Goal: Information Seeking & Learning: Learn about a topic

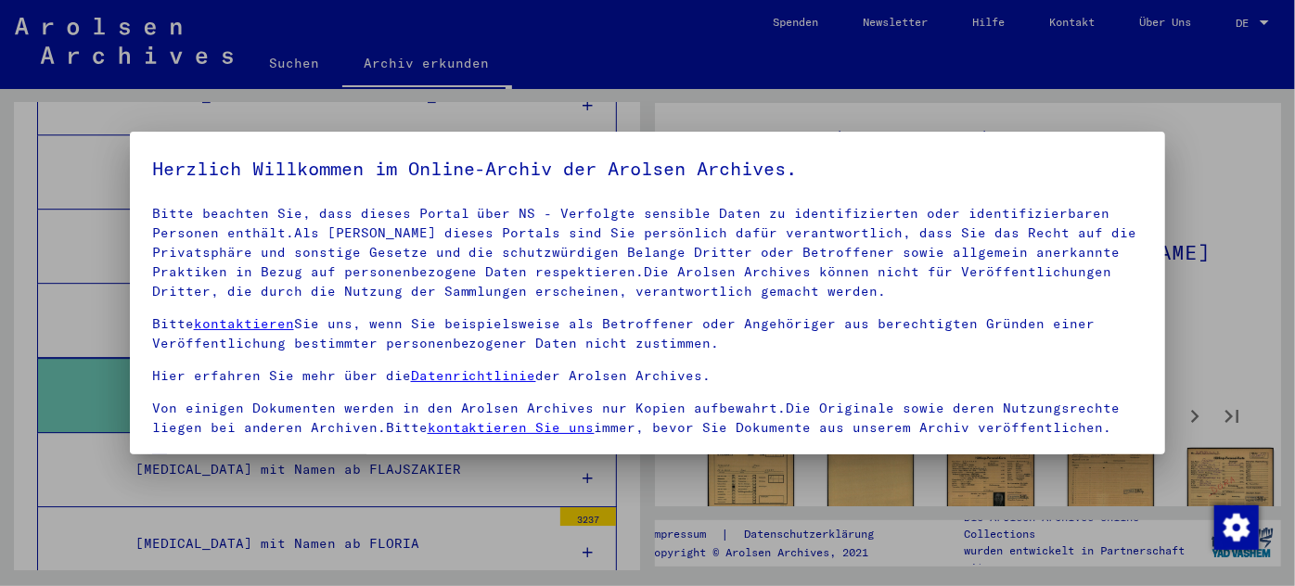
scroll to position [150, 0]
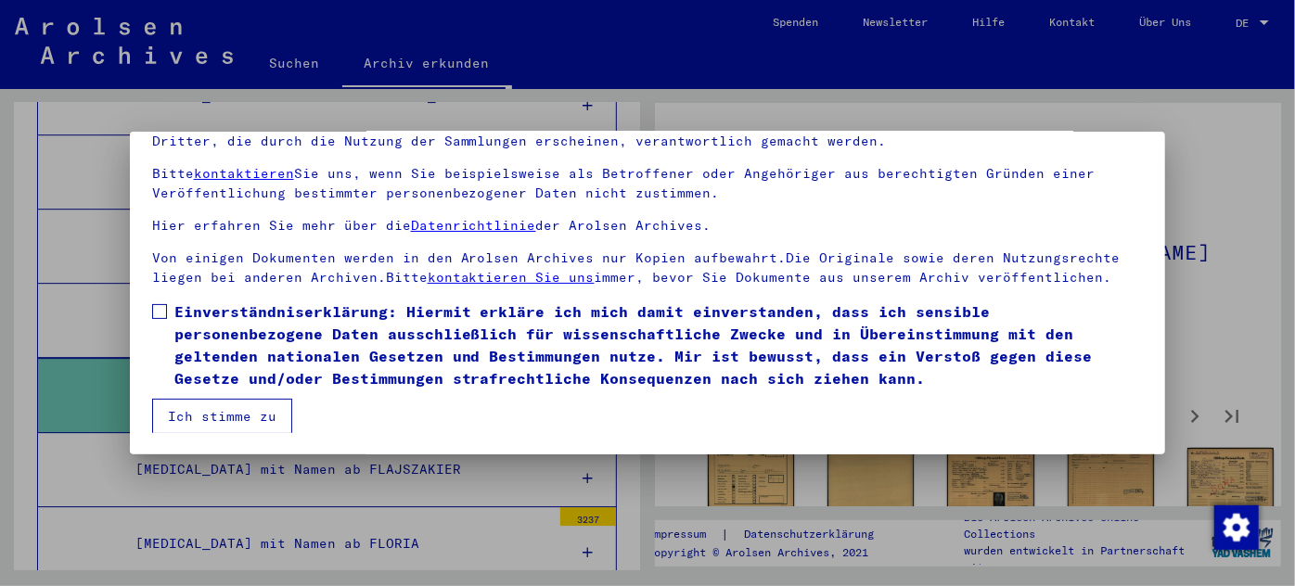
click at [159, 305] on span at bounding box center [159, 311] width 15 height 15
click at [217, 409] on button "Ich stimme zu" at bounding box center [222, 416] width 140 height 35
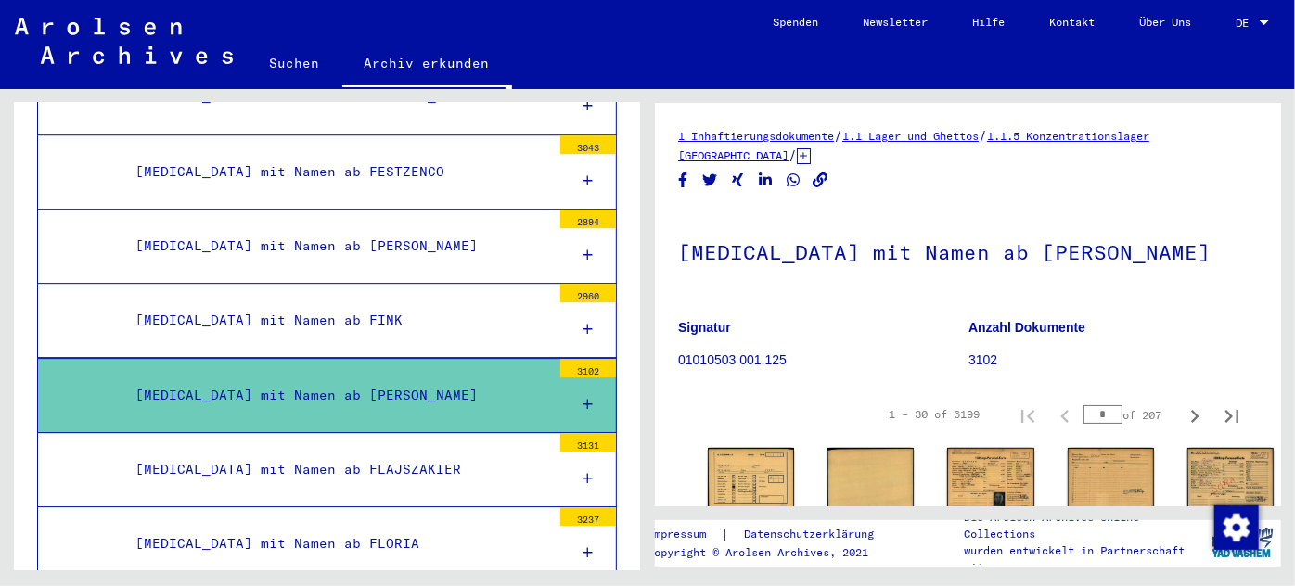
click at [257, 378] on div "[MEDICAL_DATA] mit Namen ab [PERSON_NAME]" at bounding box center [336, 396] width 429 height 36
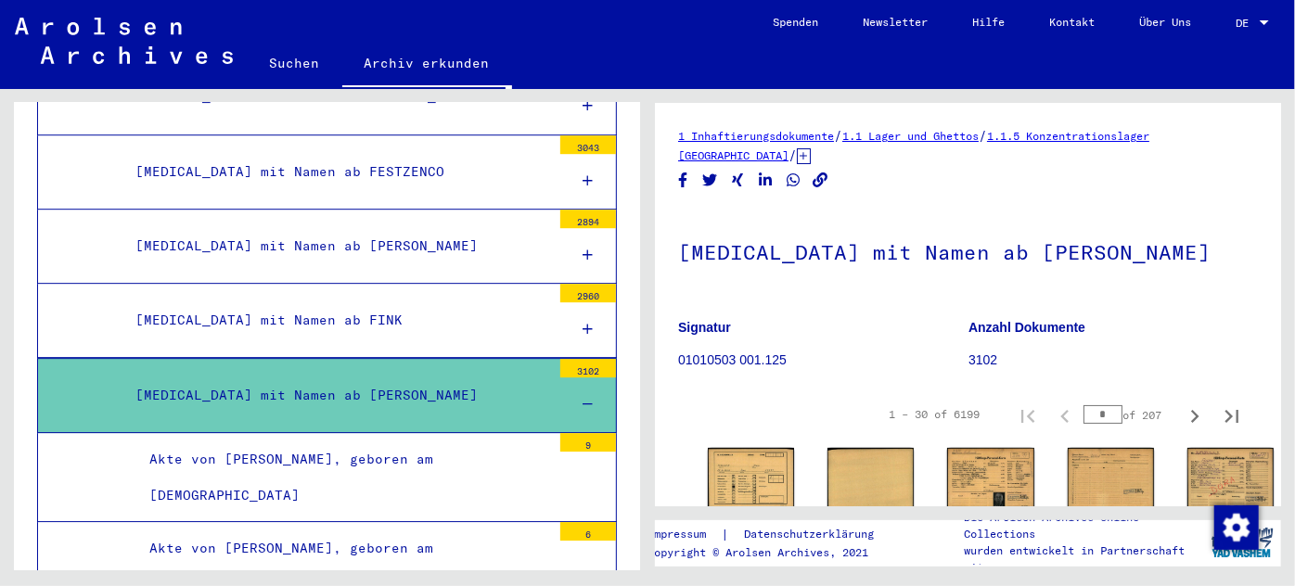
click at [263, 378] on div "[MEDICAL_DATA] mit Namen ab [PERSON_NAME]" at bounding box center [336, 396] width 429 height 36
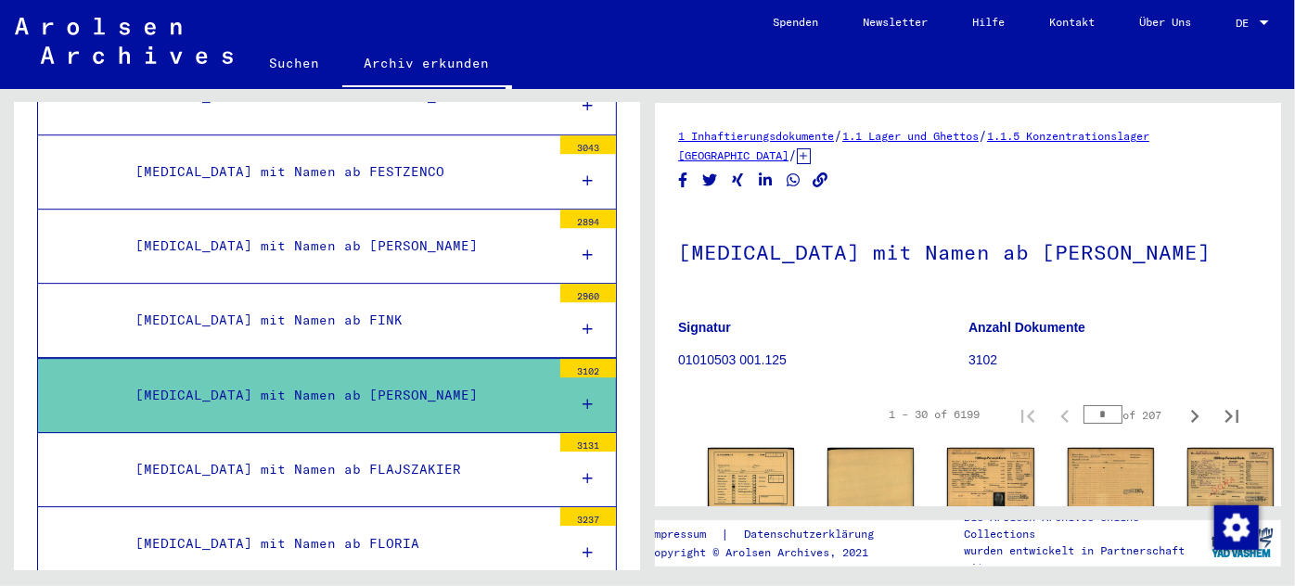
click at [264, 378] on div "[MEDICAL_DATA] mit Namen ab [PERSON_NAME]" at bounding box center [336, 396] width 429 height 36
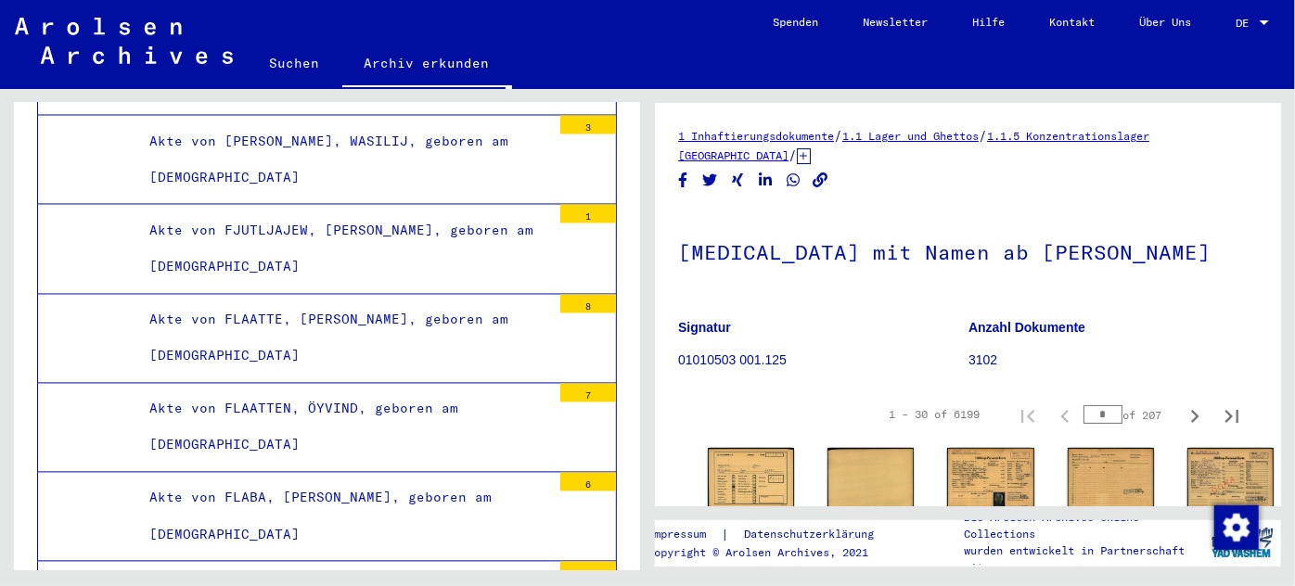
scroll to position [51865, 0]
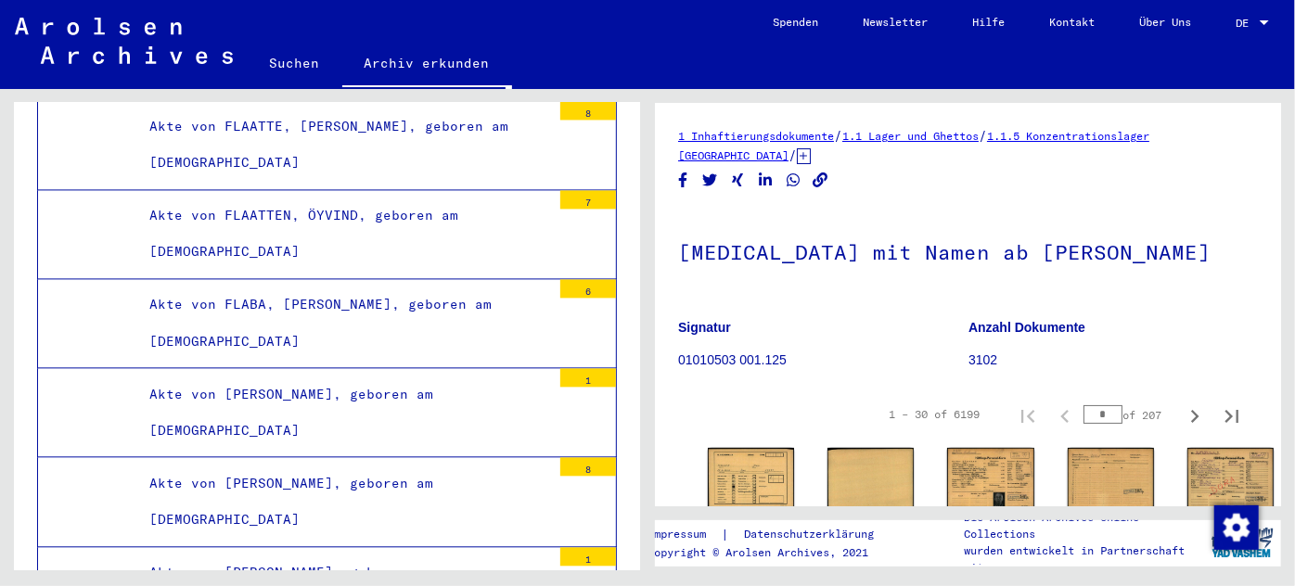
click at [255, 377] on div "Akte von [PERSON_NAME], geboren am [DEMOGRAPHIC_DATA]" at bounding box center [343, 413] width 416 height 72
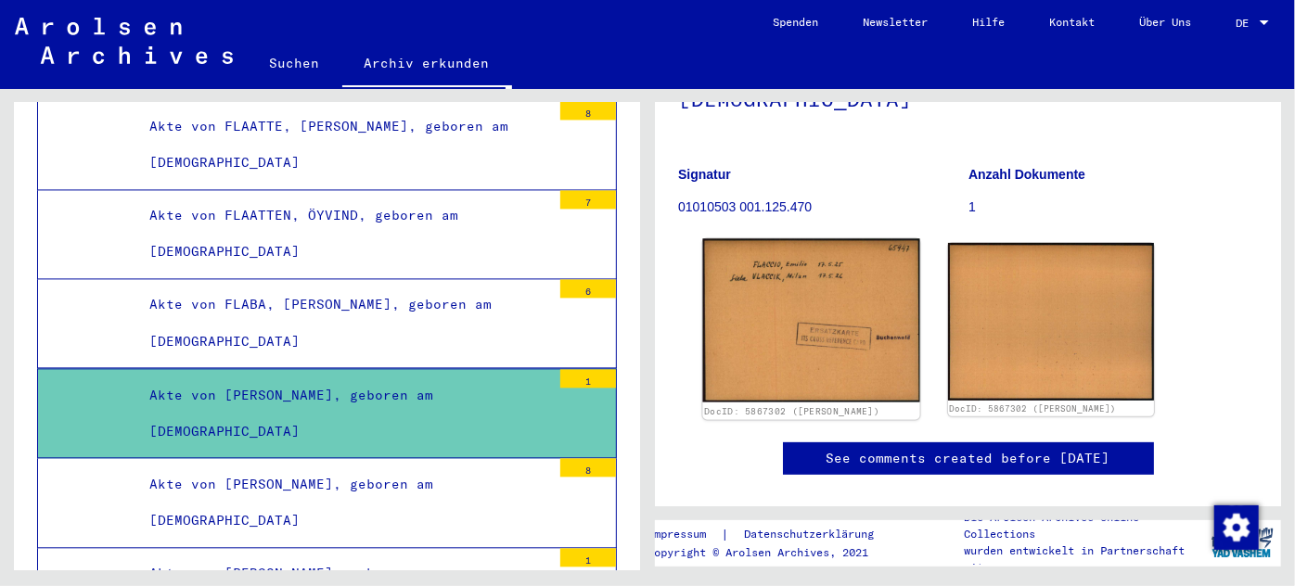
scroll to position [252, 0]
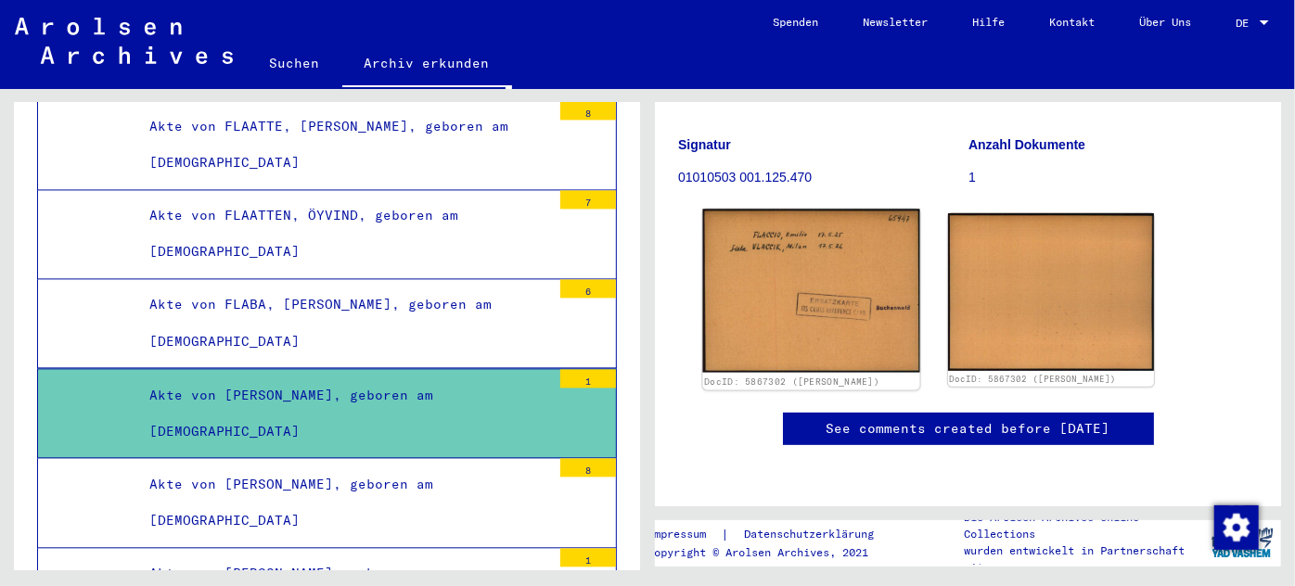
click at [789, 210] on img at bounding box center [810, 292] width 217 height 164
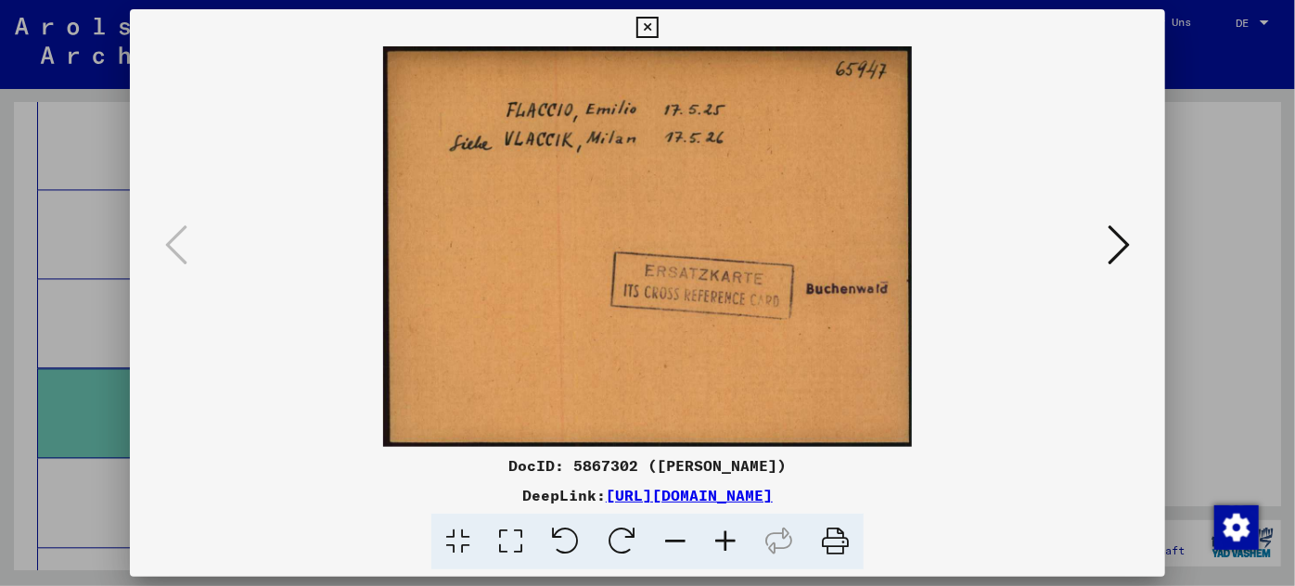
click at [60, 249] on div at bounding box center [647, 293] width 1295 height 586
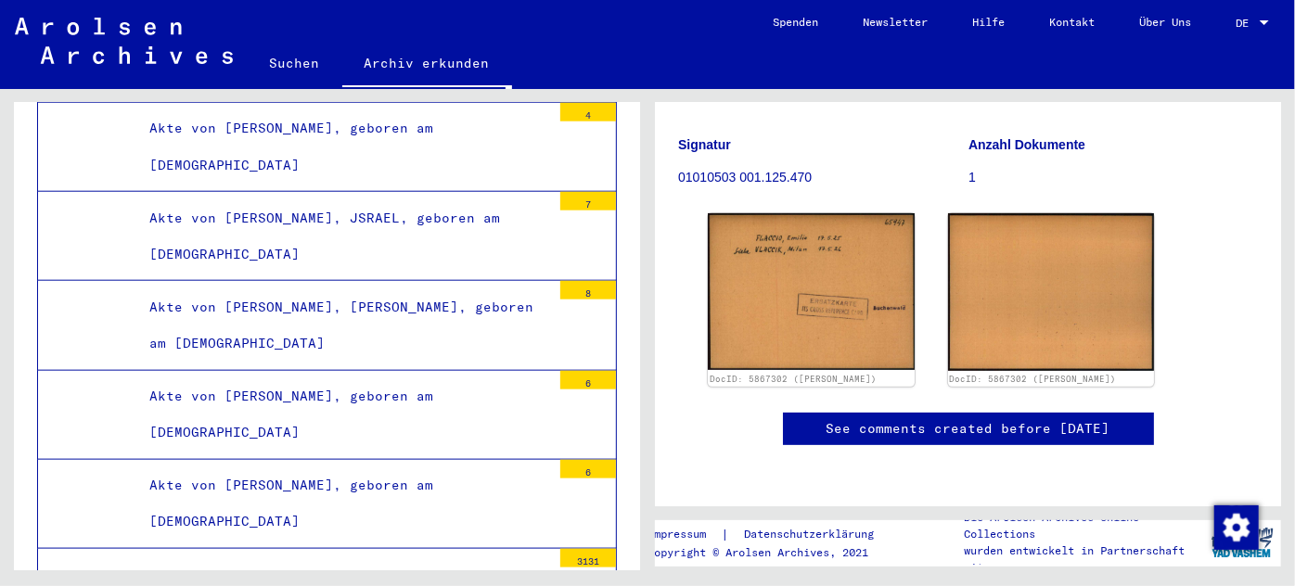
scroll to position [54478, 0]
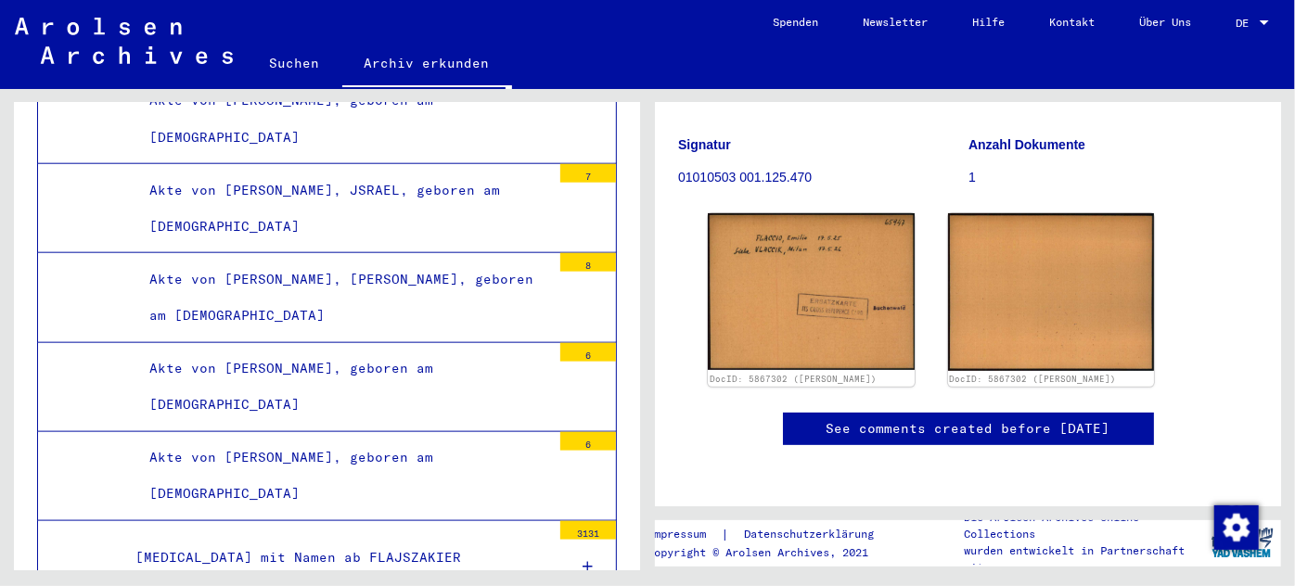
click at [306, 540] on div "[MEDICAL_DATA] mit Namen ab FLAJSZAKIER" at bounding box center [336, 558] width 429 height 36
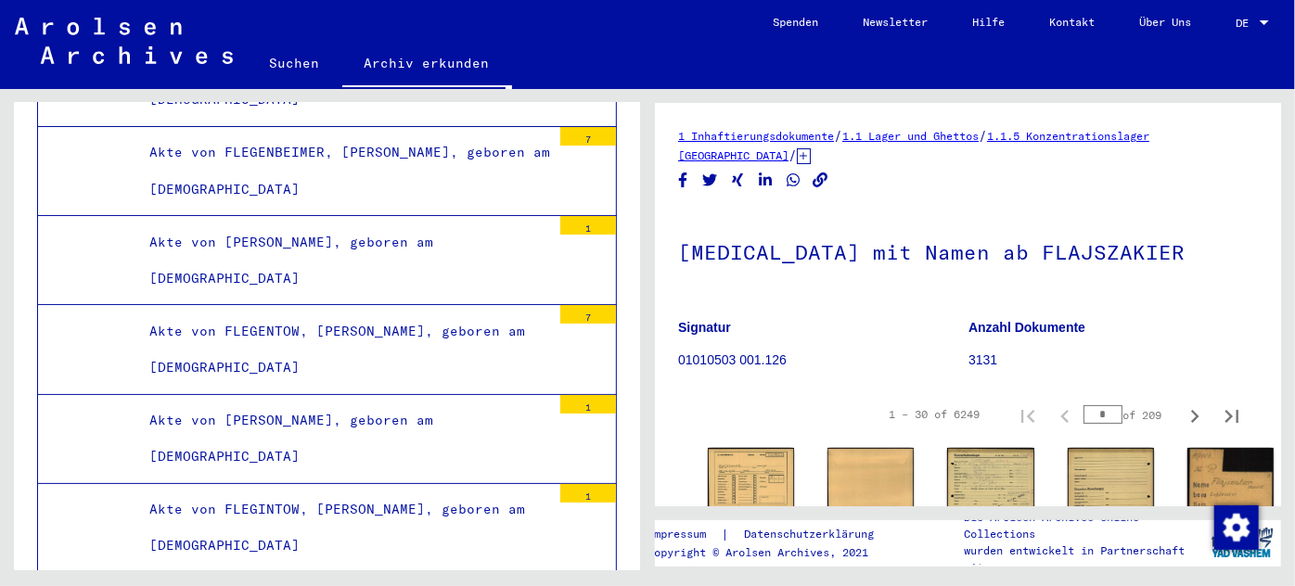
scroll to position [67715, 0]
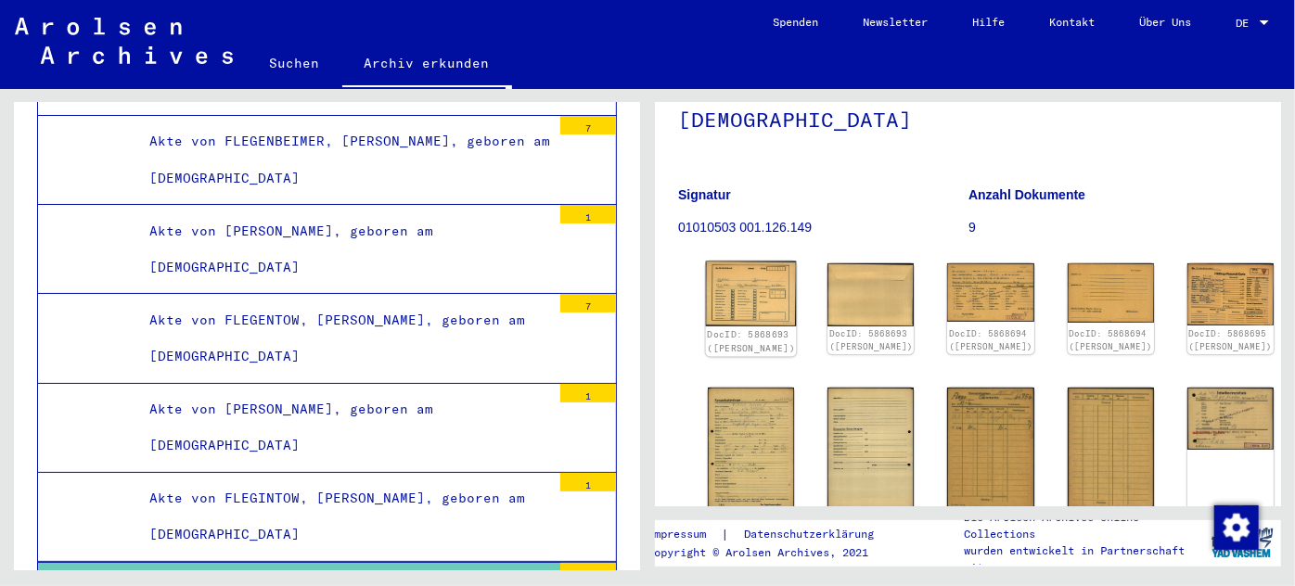
scroll to position [168, 0]
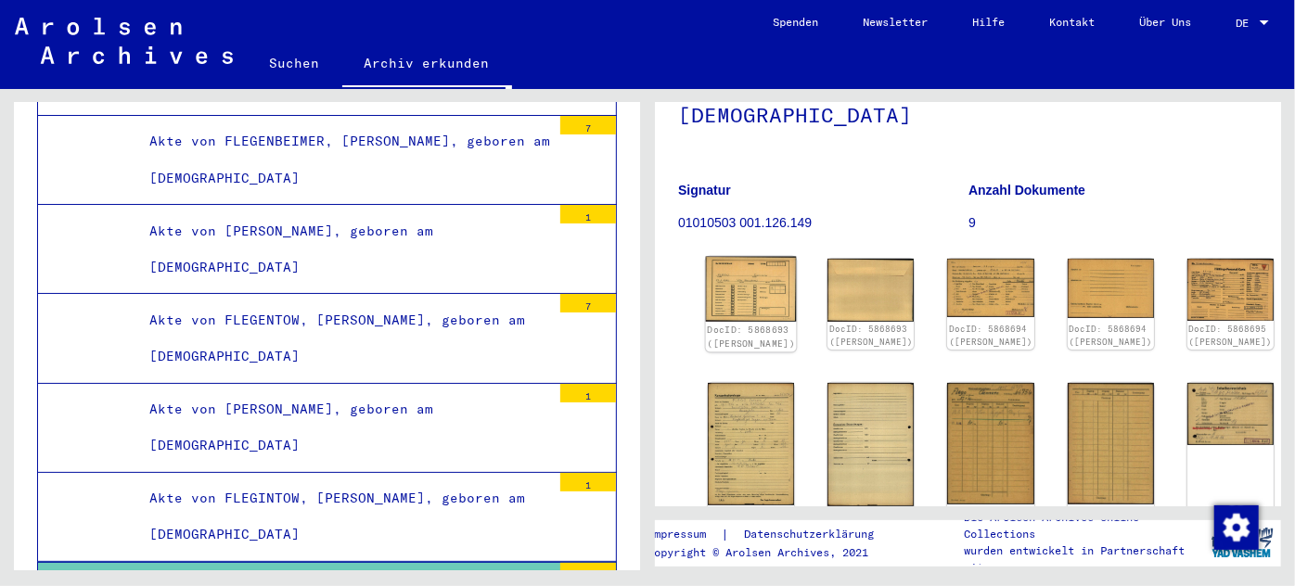
click at [736, 275] on img at bounding box center [751, 289] width 91 height 65
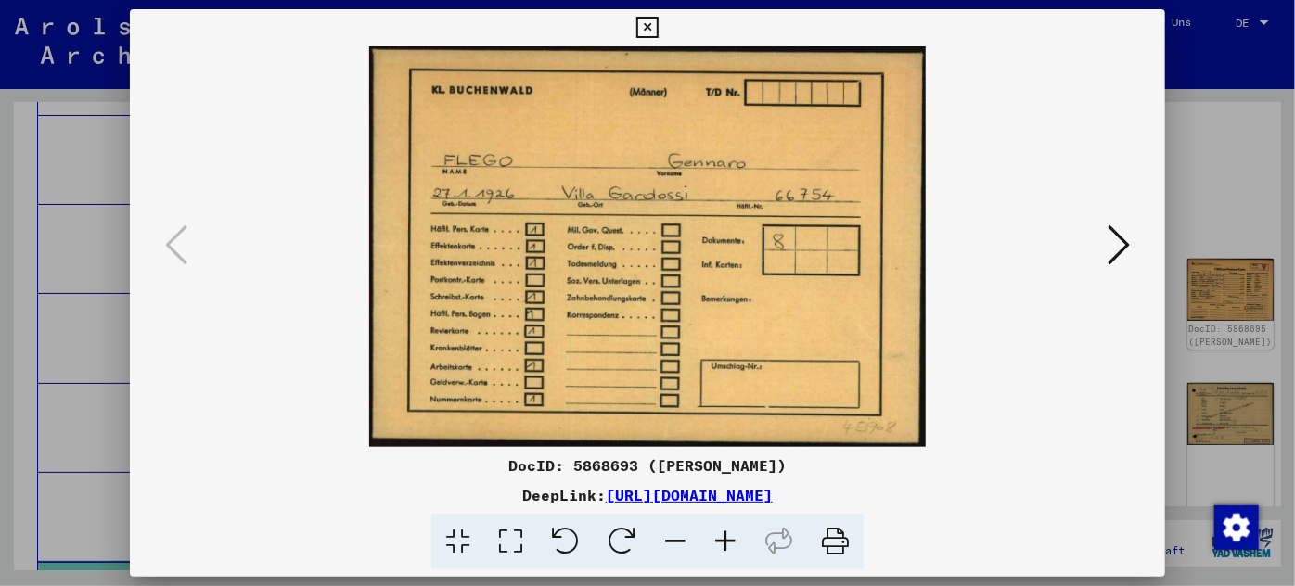
click at [1118, 229] on icon at bounding box center [1118, 245] width 22 height 45
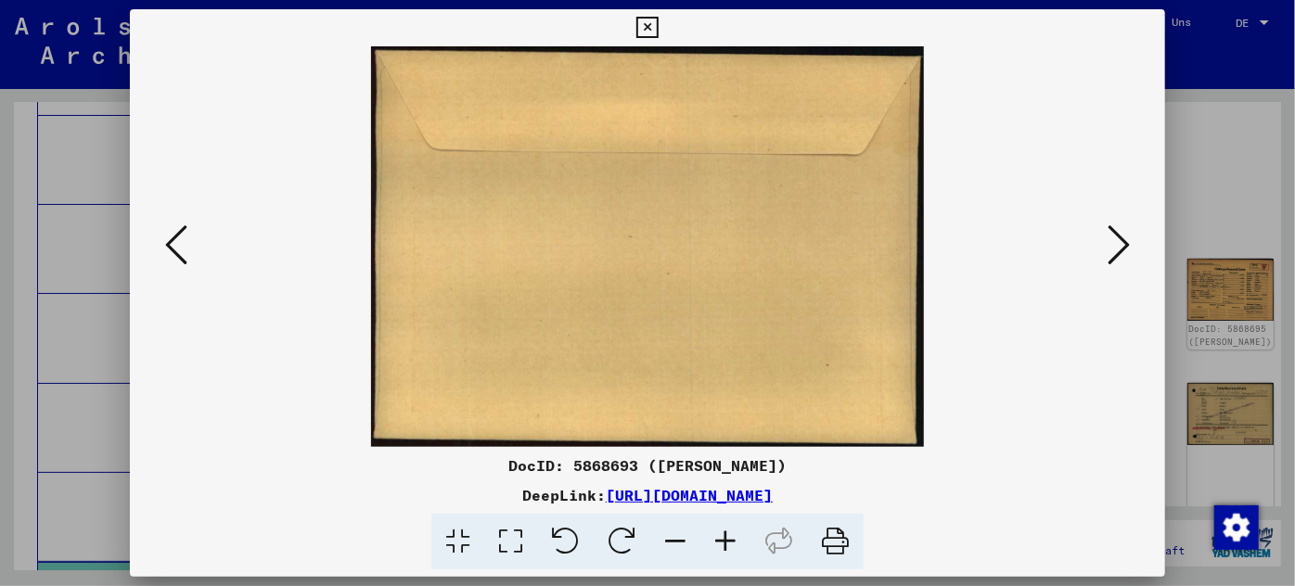
click at [1118, 229] on icon at bounding box center [1118, 245] width 22 height 45
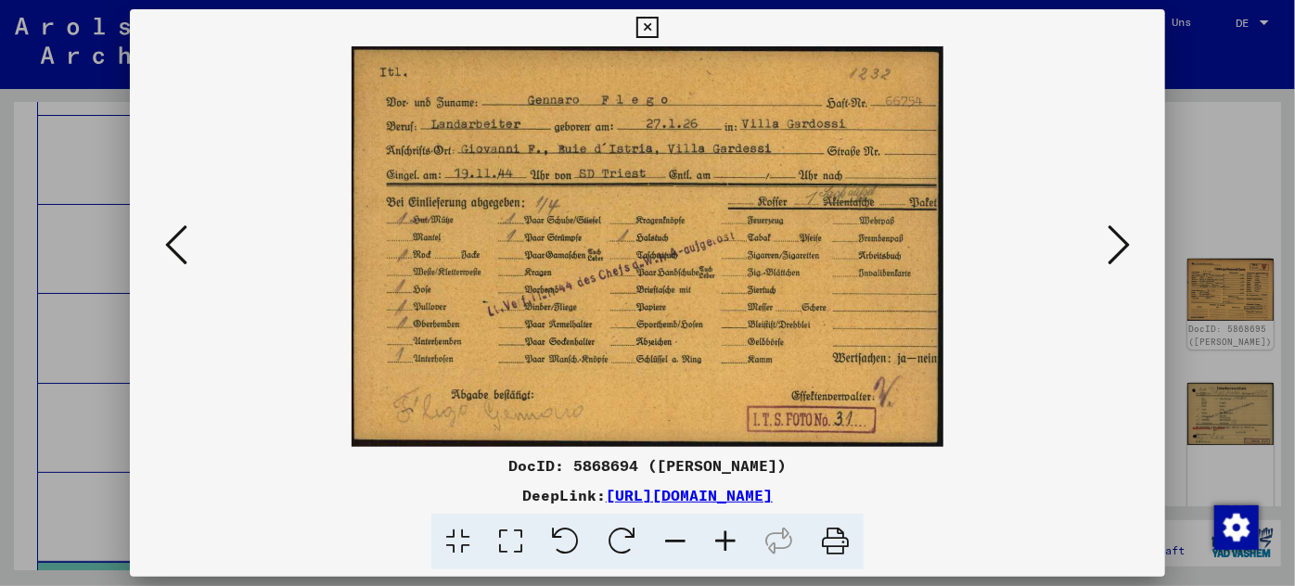
click at [1118, 229] on icon at bounding box center [1118, 245] width 22 height 45
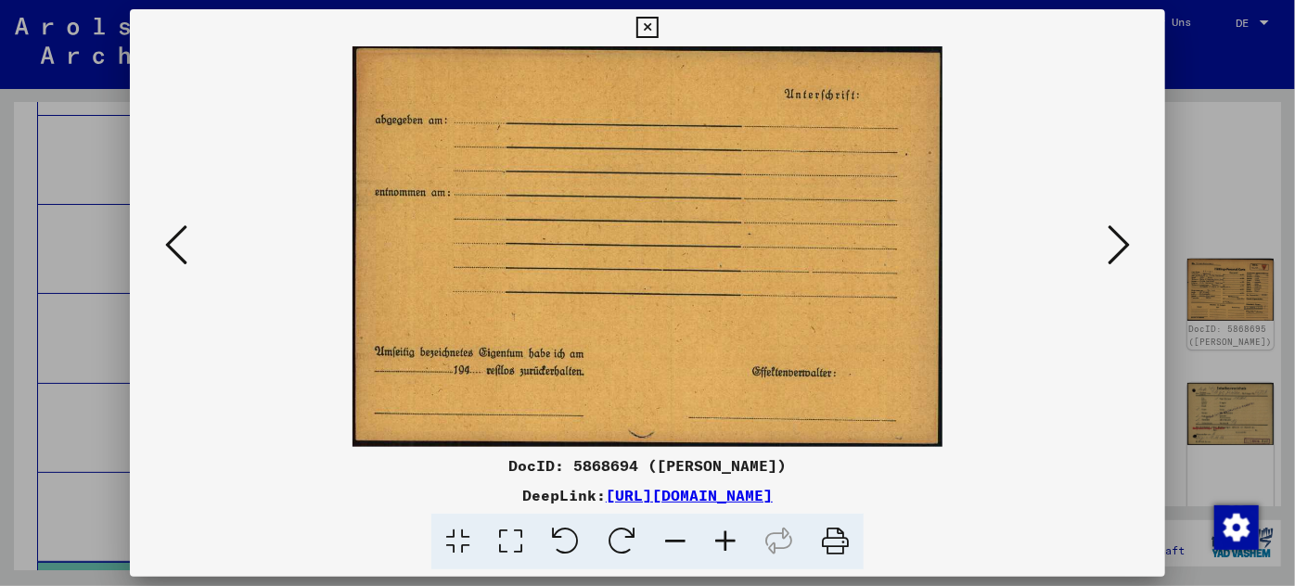
click at [1118, 229] on icon at bounding box center [1118, 245] width 22 height 45
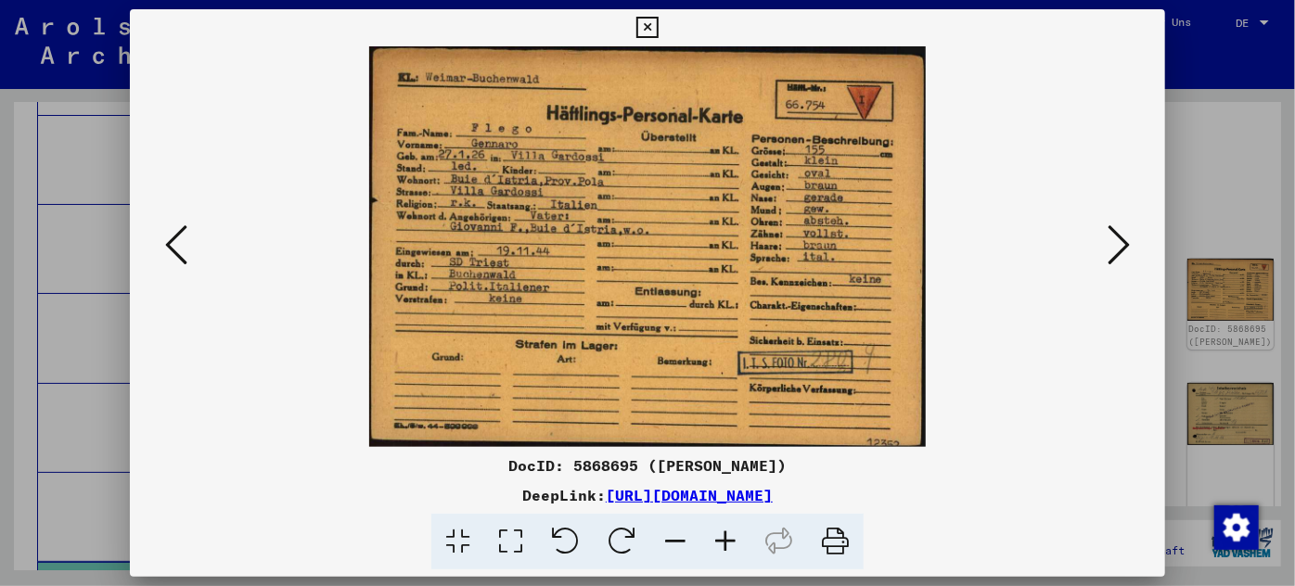
click at [1118, 229] on icon at bounding box center [1118, 245] width 22 height 45
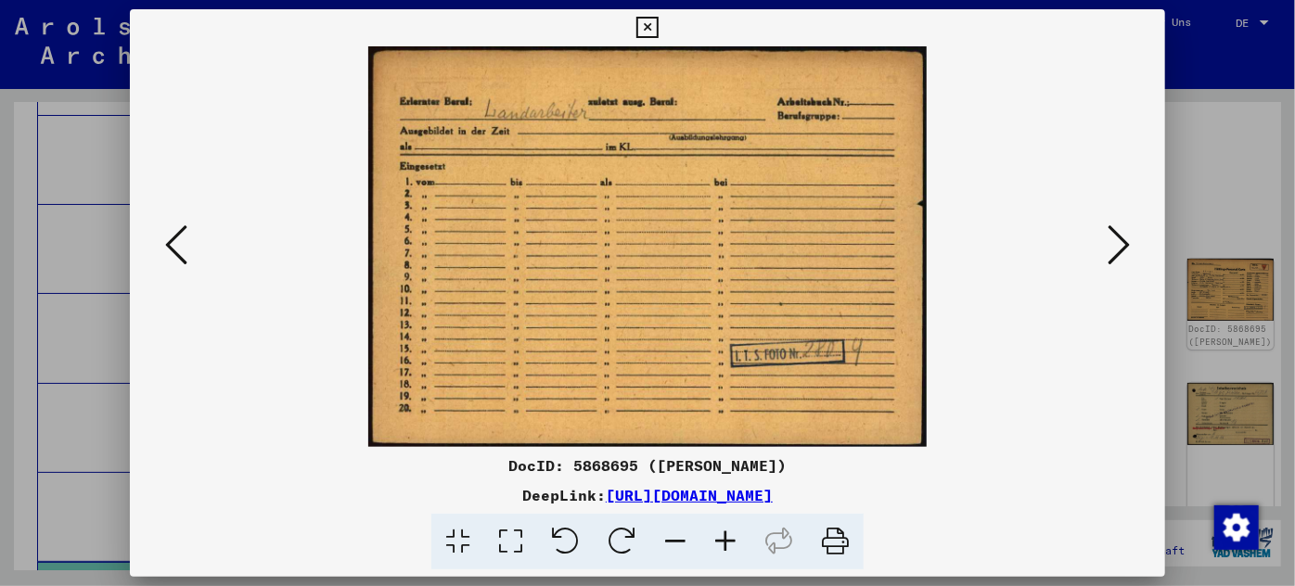
click at [1118, 229] on icon at bounding box center [1118, 245] width 22 height 45
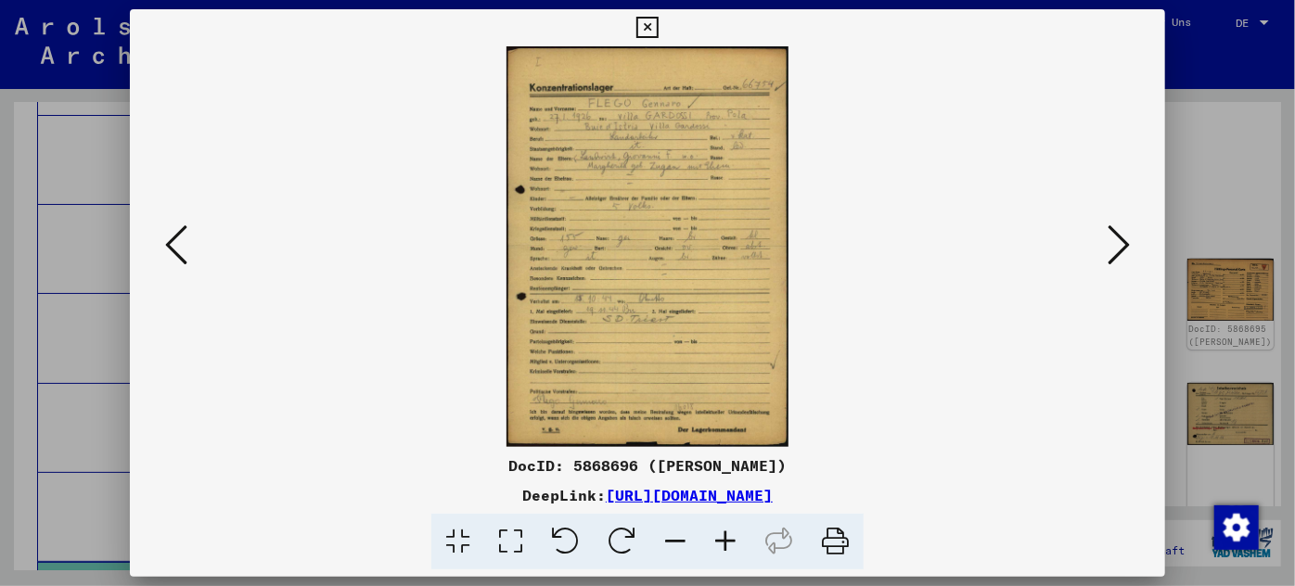
click at [726, 540] on icon at bounding box center [725, 542] width 50 height 57
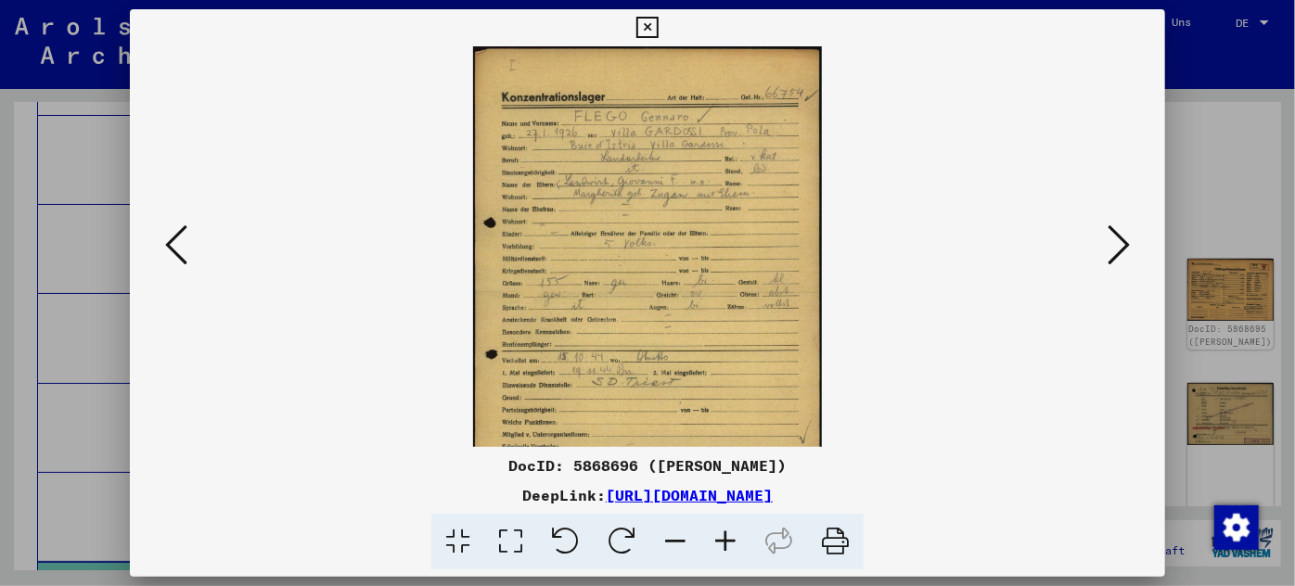
click at [726, 539] on icon at bounding box center [725, 542] width 50 height 57
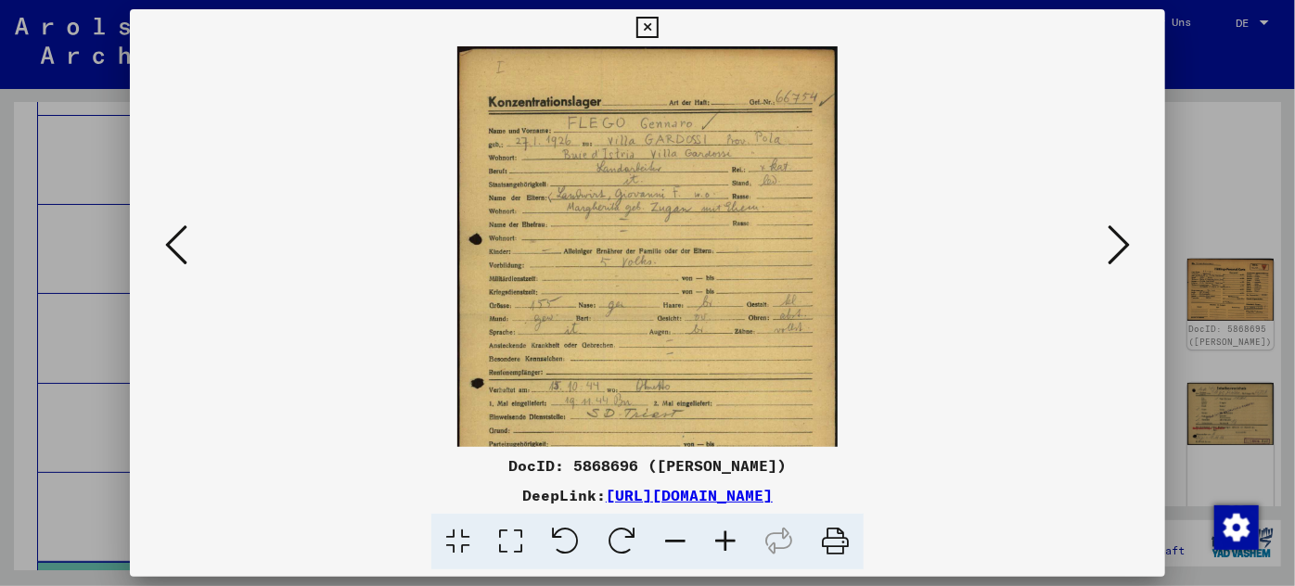
click at [726, 541] on icon at bounding box center [725, 542] width 50 height 57
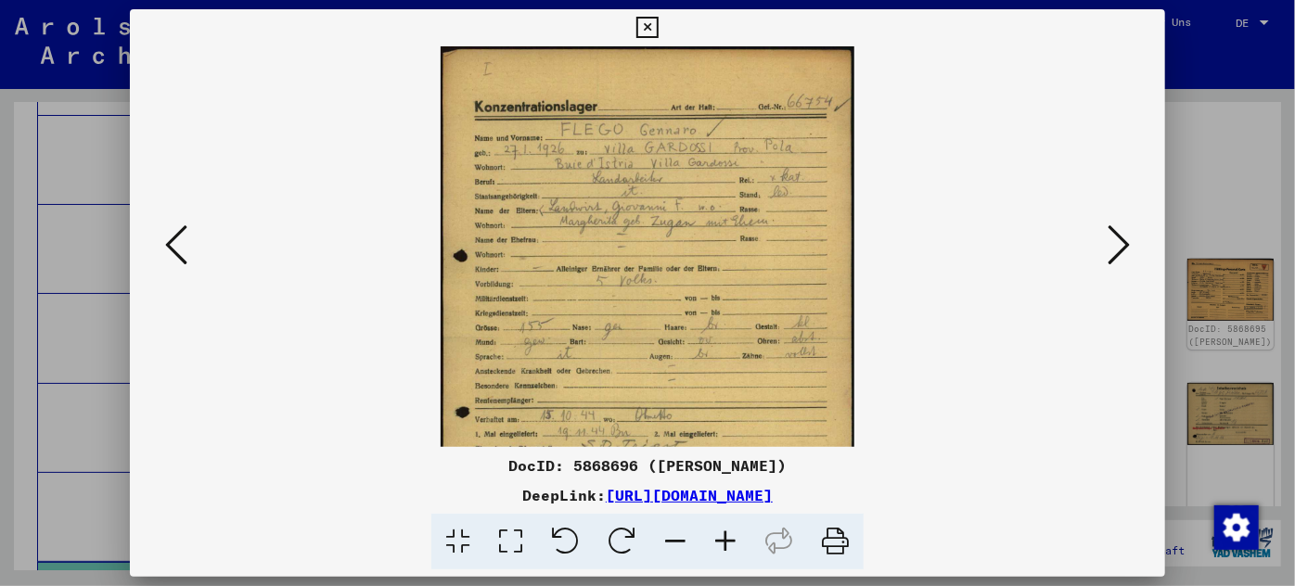
click at [726, 544] on icon at bounding box center [725, 542] width 50 height 57
click at [726, 545] on icon at bounding box center [725, 542] width 50 height 57
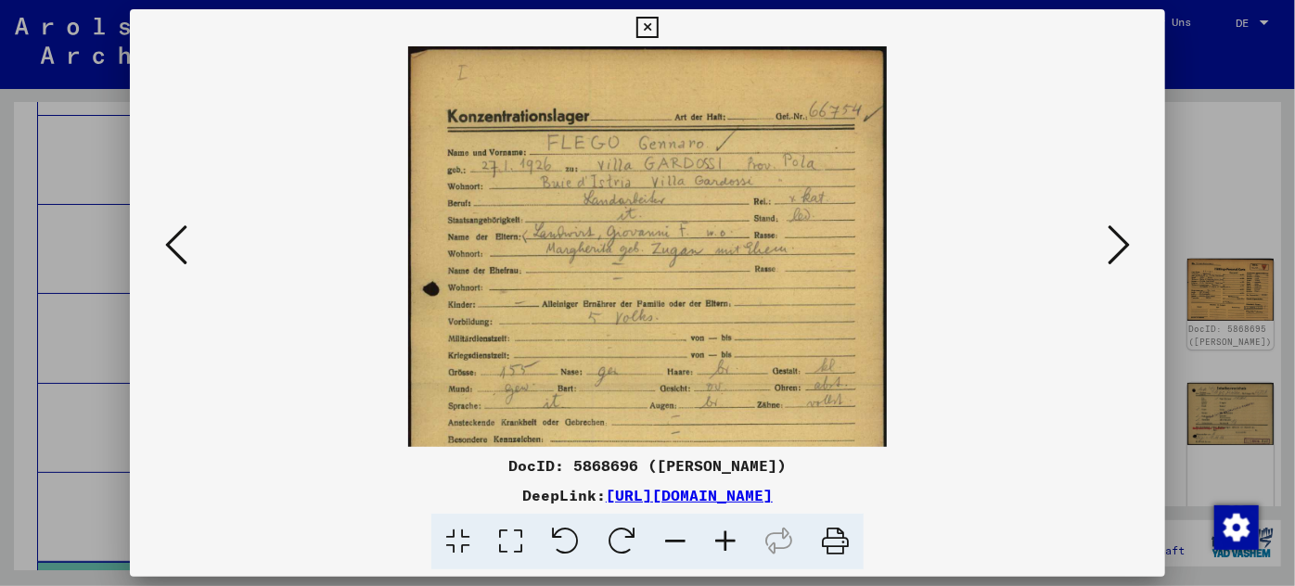
click at [726, 547] on icon at bounding box center [725, 542] width 50 height 57
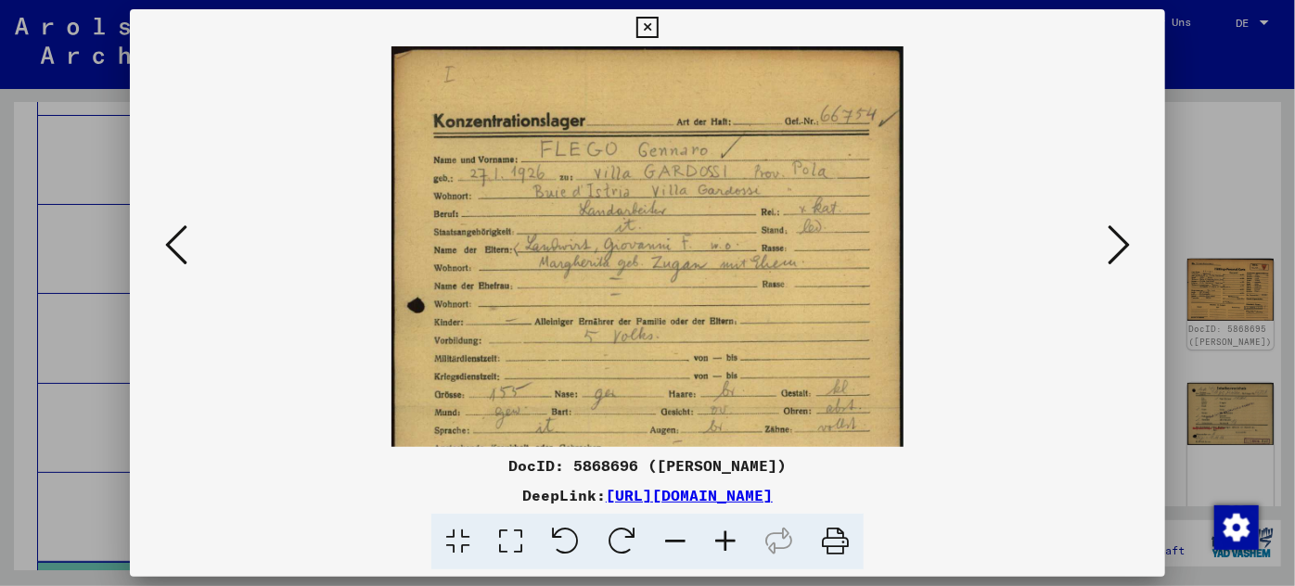
click at [726, 547] on icon at bounding box center [725, 542] width 50 height 57
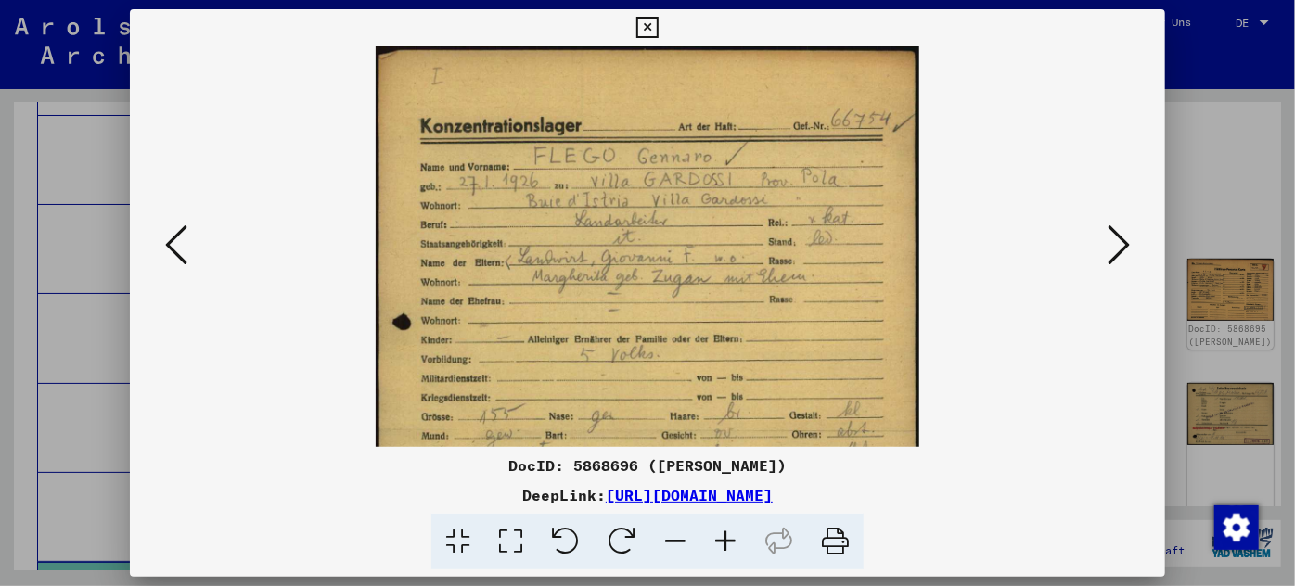
click at [726, 547] on icon at bounding box center [725, 542] width 50 height 57
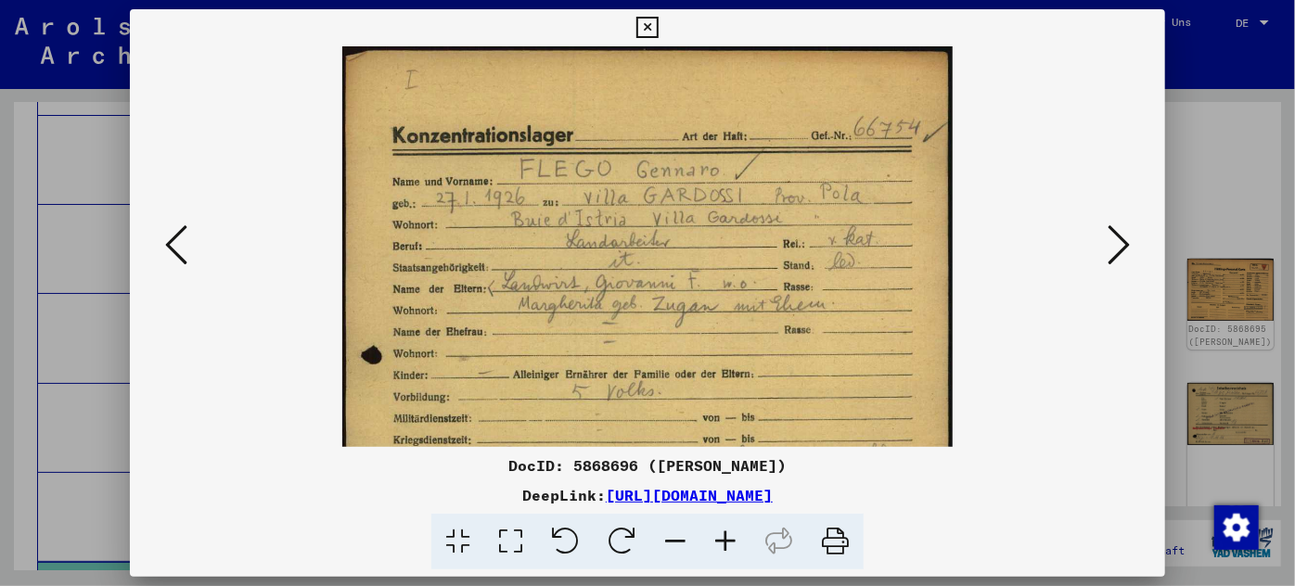
click at [725, 548] on icon at bounding box center [725, 542] width 50 height 57
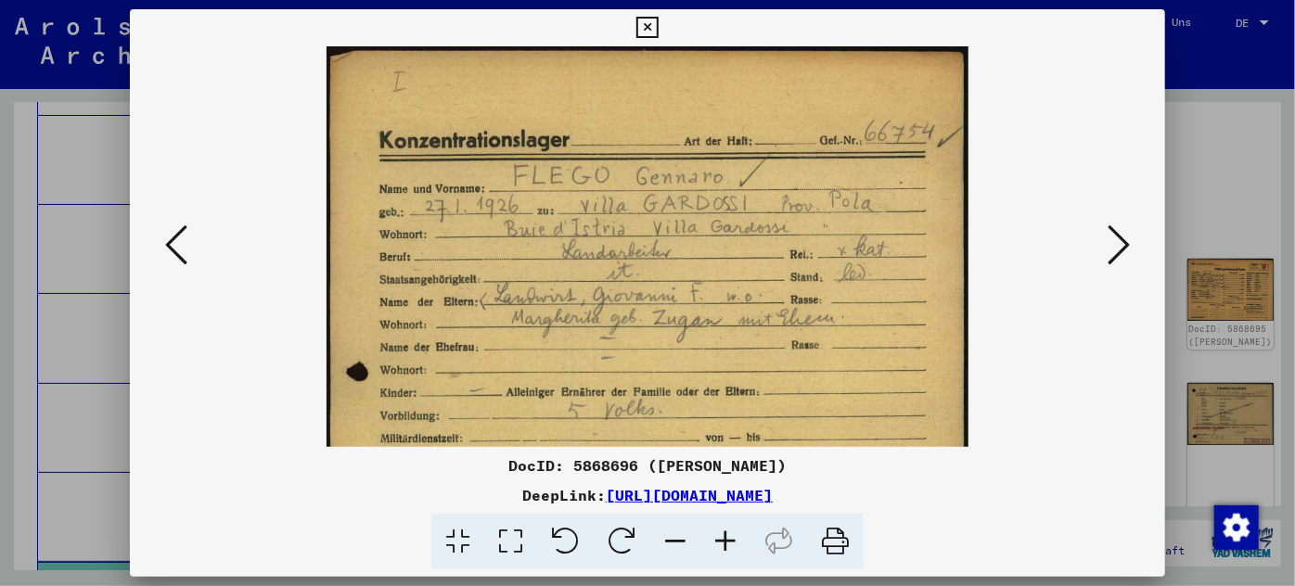
click at [725, 548] on icon at bounding box center [725, 542] width 50 height 57
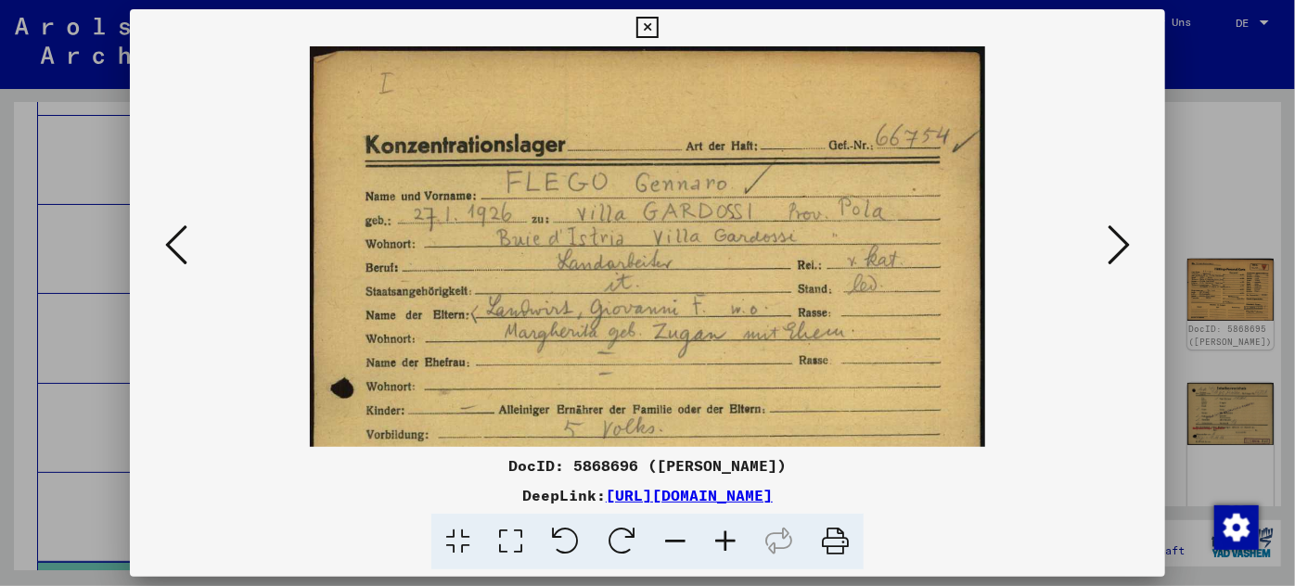
click at [725, 548] on icon at bounding box center [725, 542] width 50 height 57
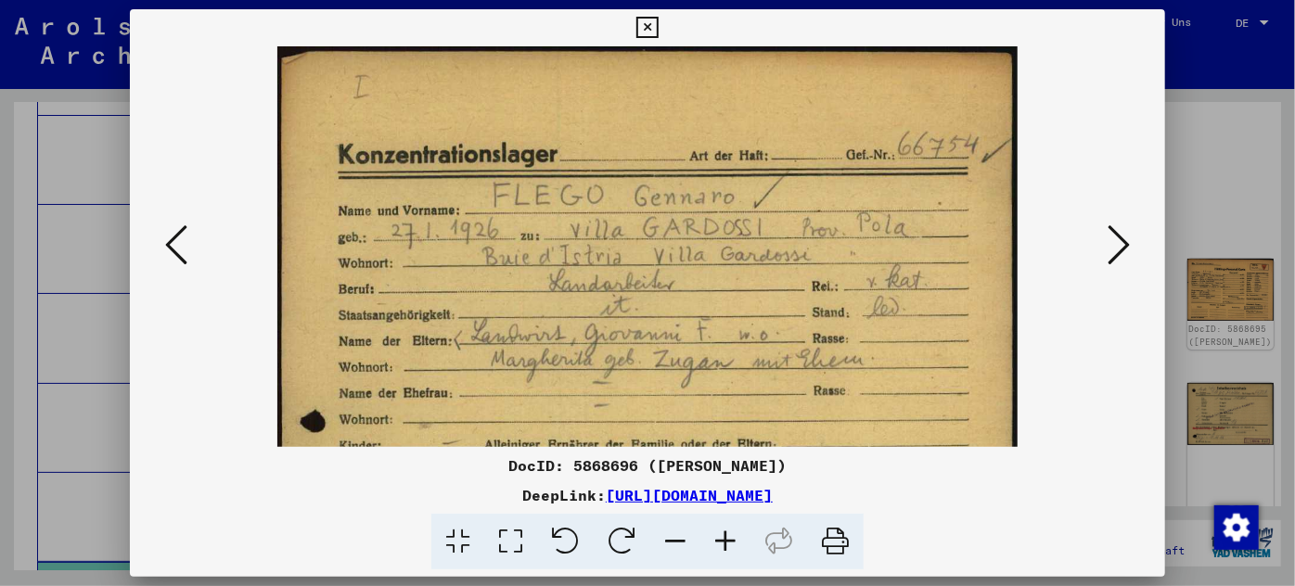
click at [725, 548] on icon at bounding box center [725, 542] width 50 height 57
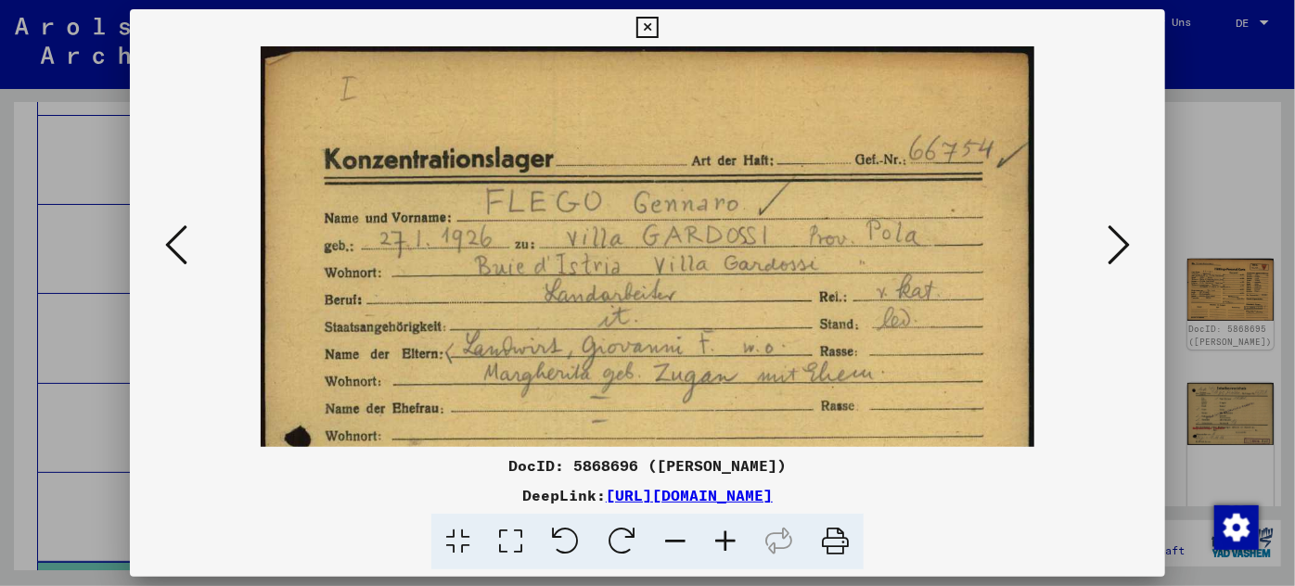
click at [725, 548] on icon at bounding box center [725, 542] width 50 height 57
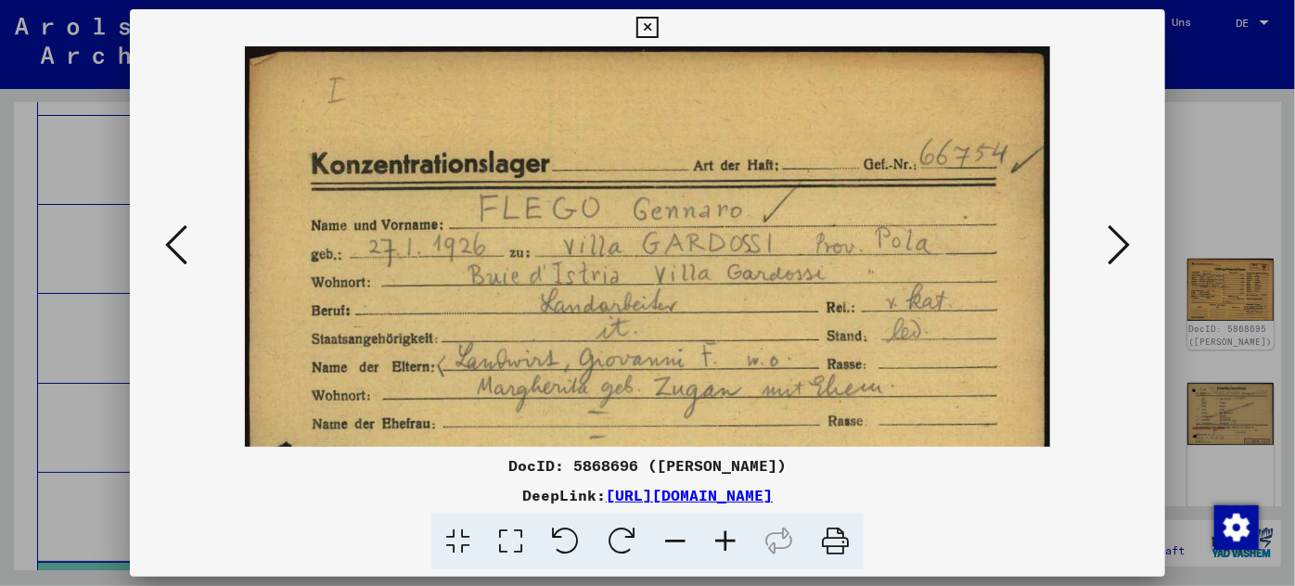
click at [725, 551] on icon at bounding box center [725, 542] width 50 height 57
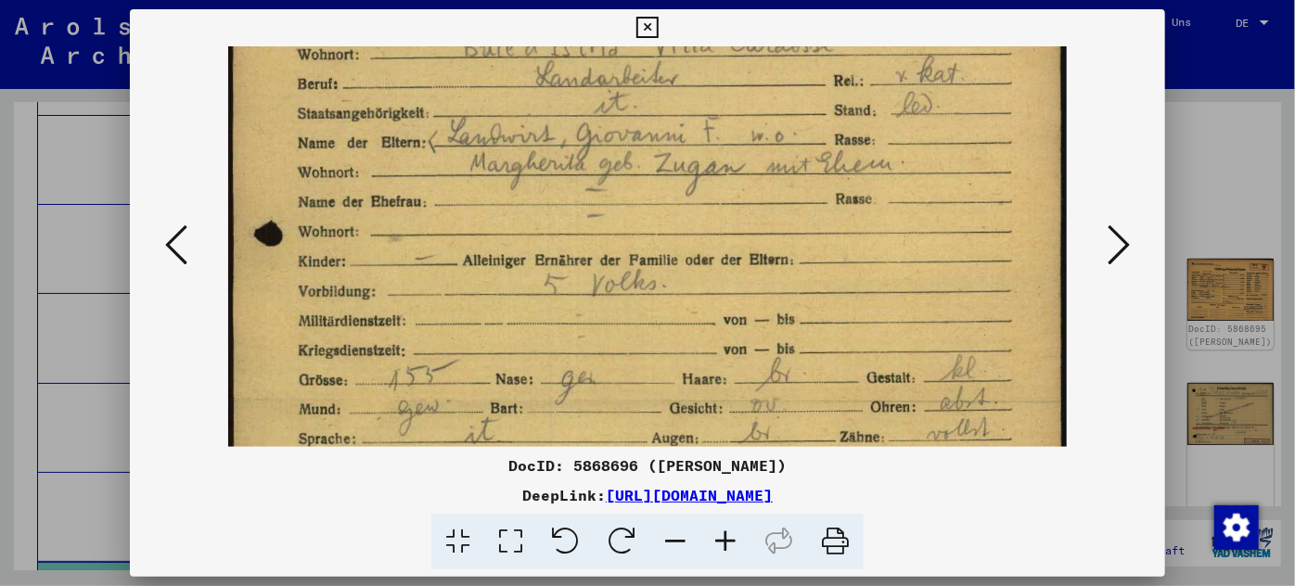
scroll to position [313, 0]
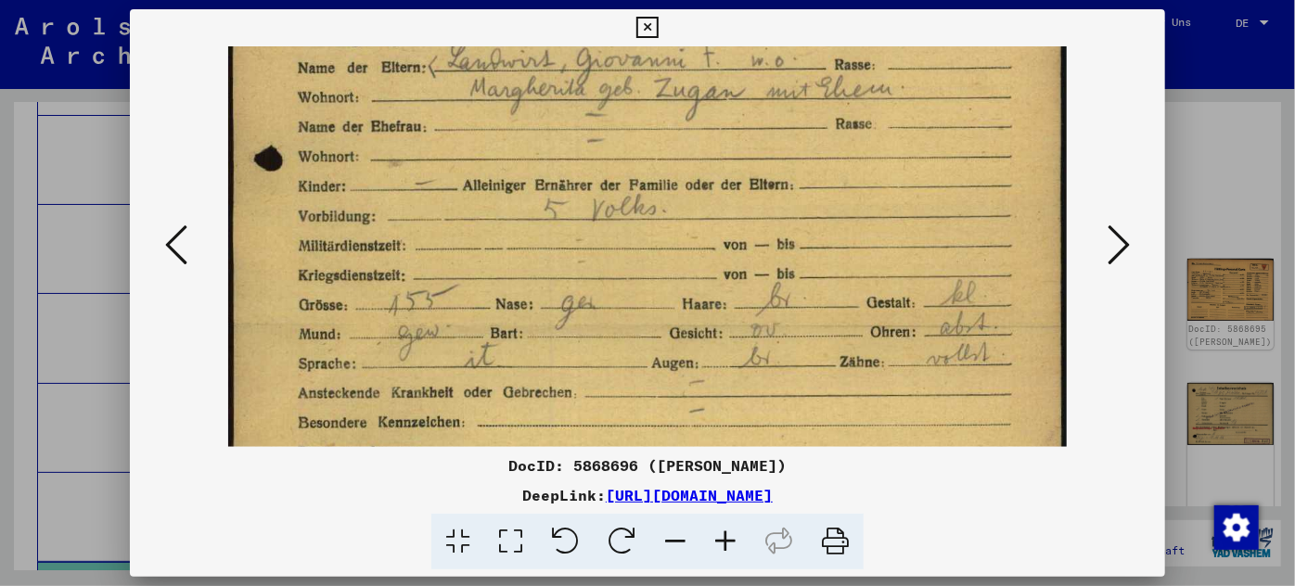
drag, startPoint x: 680, startPoint y: 372, endPoint x: 710, endPoint y: 63, distance: 310.3
click at [710, 63] on img at bounding box center [647, 328] width 838 height 1189
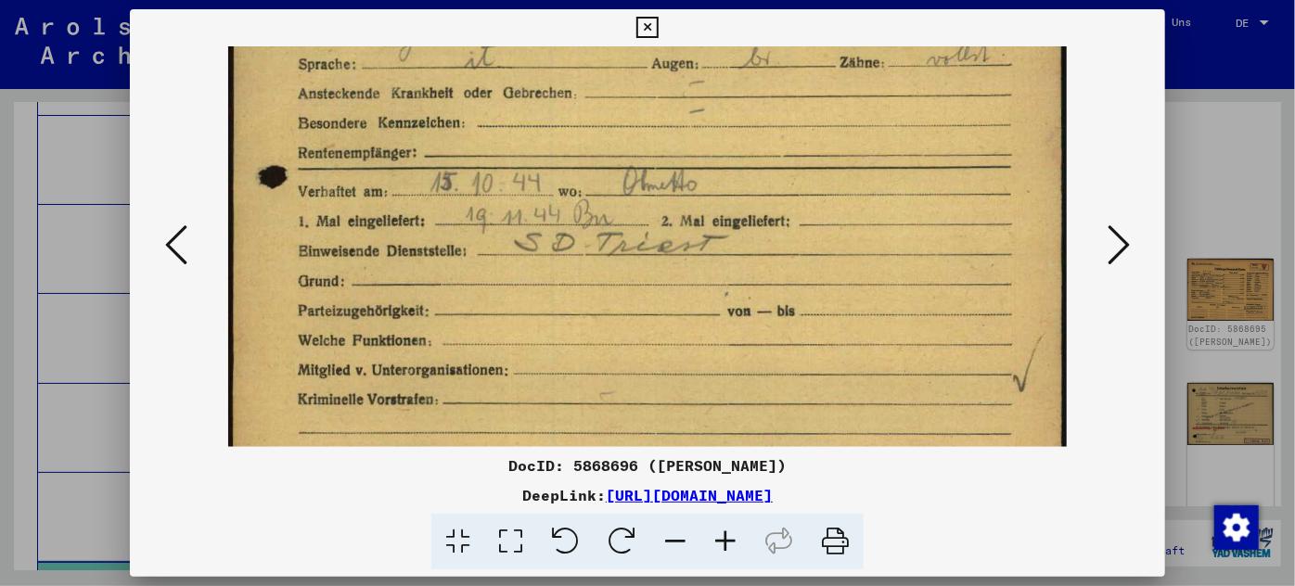
drag, startPoint x: 694, startPoint y: 328, endPoint x: 723, endPoint y: 25, distance: 304.8
click at [723, 26] on div "DocID: 5868696 ([PERSON_NAME]) DeepLink: [URL][DOMAIN_NAME]" at bounding box center [648, 289] width 1036 height 561
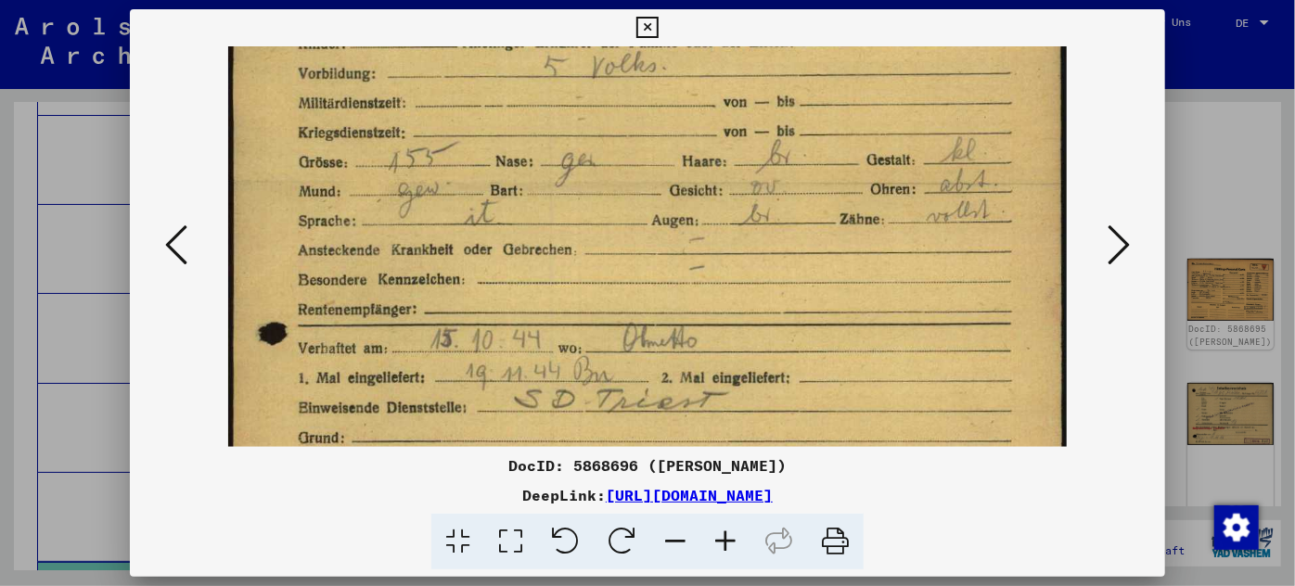
scroll to position [428, 0]
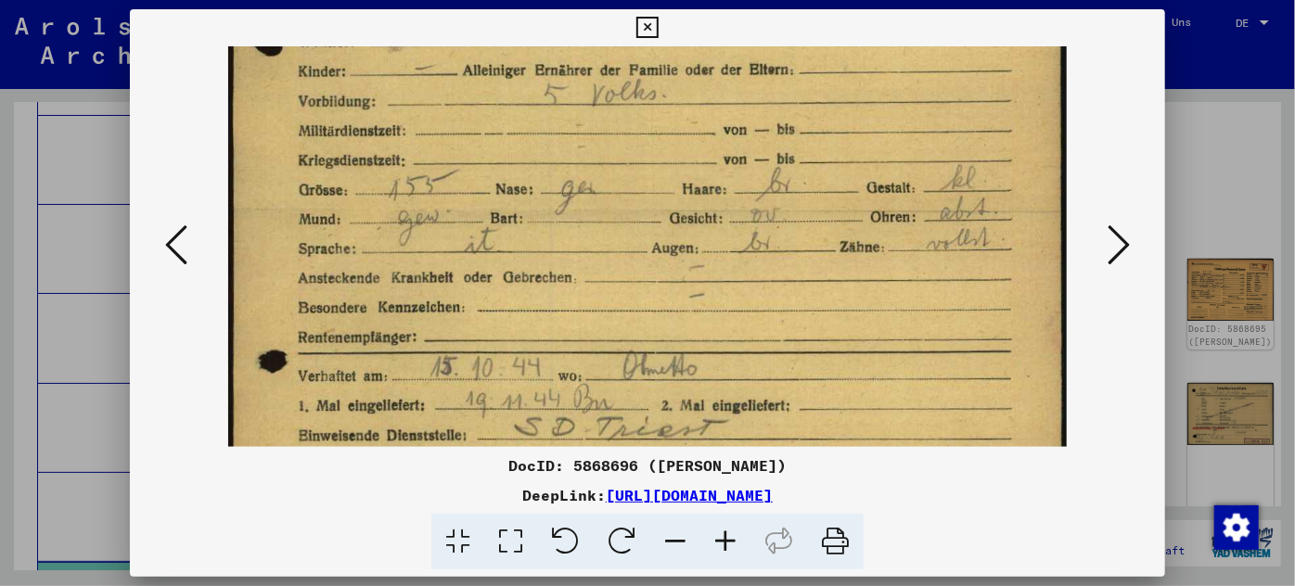
drag, startPoint x: 687, startPoint y: 197, endPoint x: 704, endPoint y: 387, distance: 190.9
click at [704, 387] on img at bounding box center [647, 213] width 838 height 1189
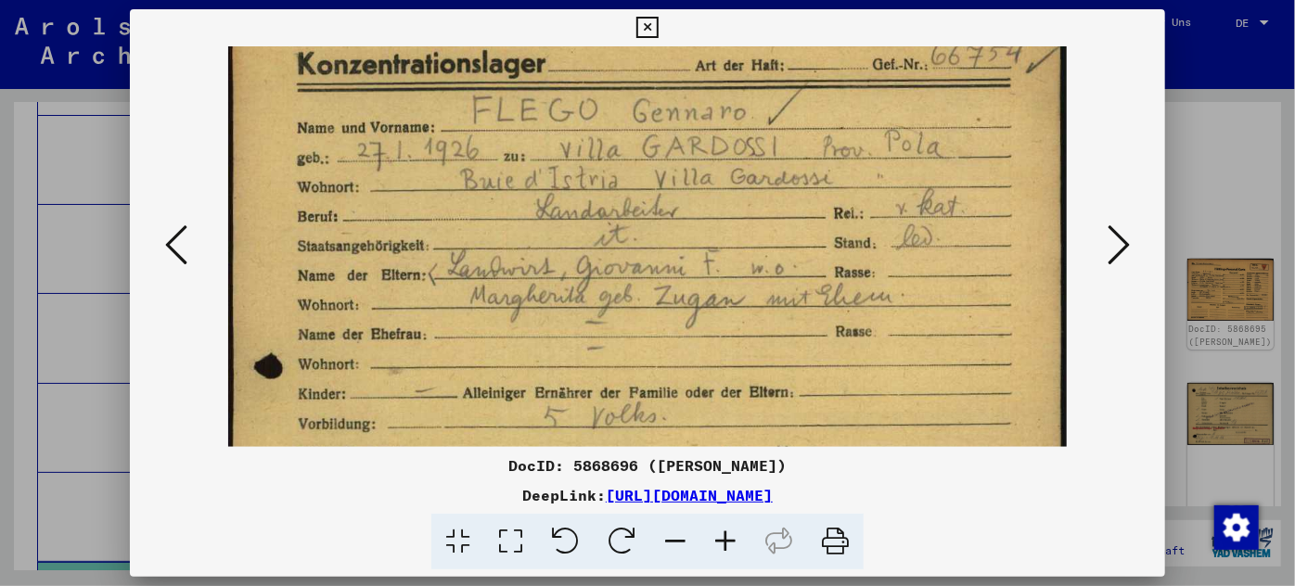
drag, startPoint x: 609, startPoint y: 148, endPoint x: 586, endPoint y: 469, distance: 321.8
click at [586, 472] on div "DocID: 5868696 ([PERSON_NAME]) DeepLink: [URL][DOMAIN_NAME]" at bounding box center [648, 289] width 1036 height 561
click at [704, 385] on img at bounding box center [647, 535] width 838 height 1189
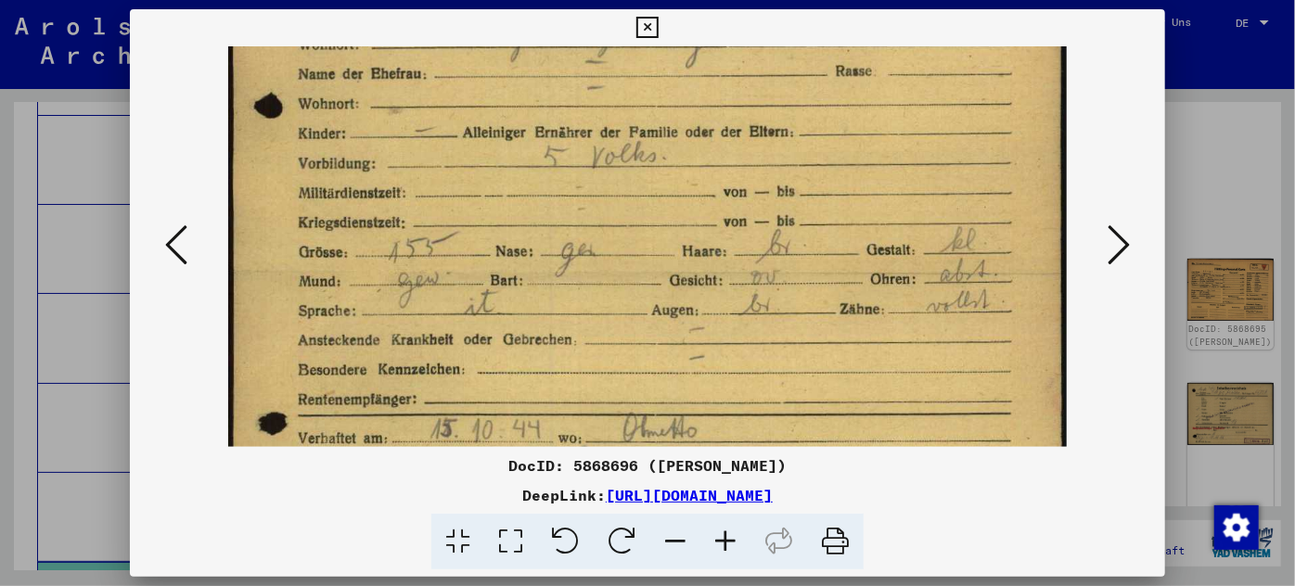
scroll to position [418, 0]
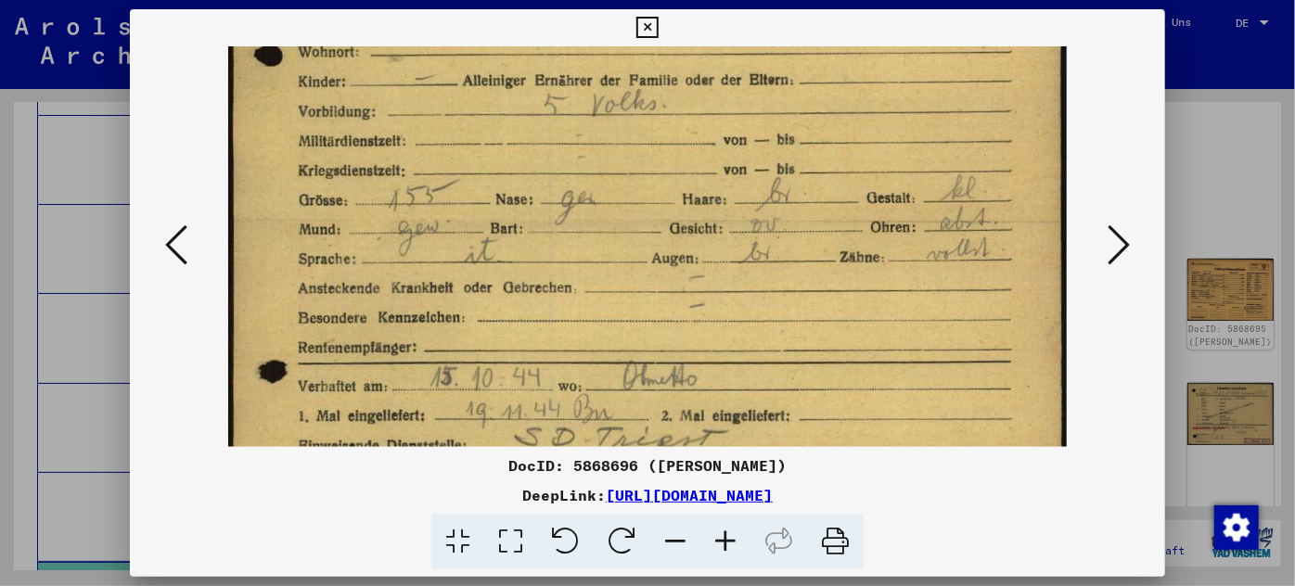
drag, startPoint x: 697, startPoint y: 376, endPoint x: 732, endPoint y: 58, distance: 319.2
click at [732, 61] on img at bounding box center [647, 222] width 838 height 1189
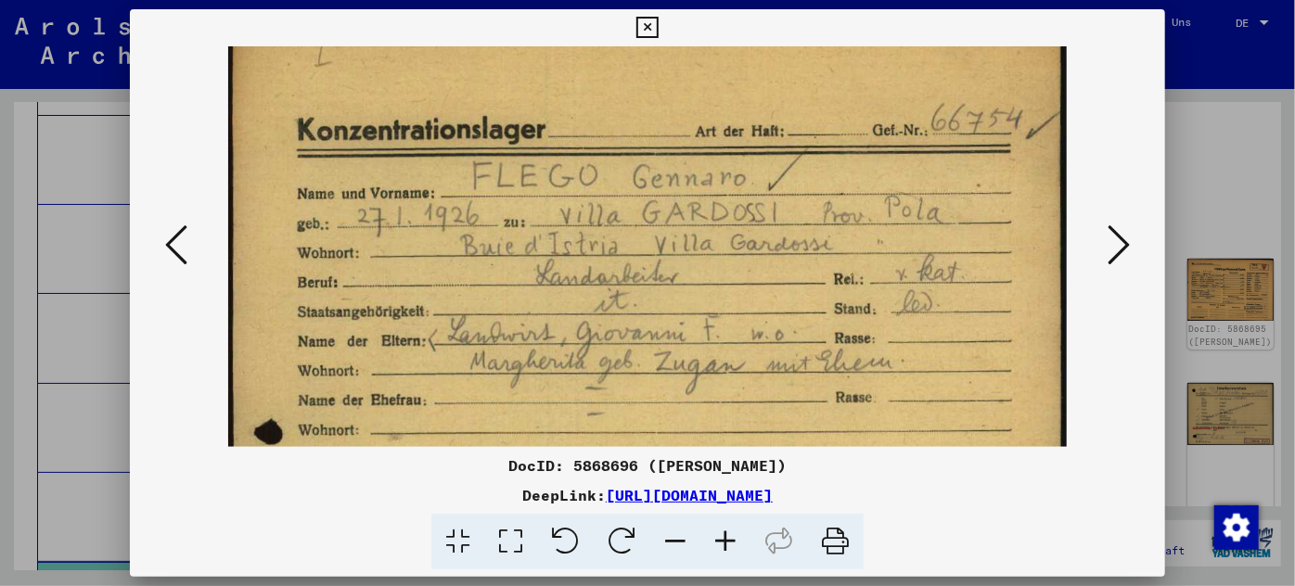
drag, startPoint x: 571, startPoint y: 180, endPoint x: 634, endPoint y: 553, distance: 378.2
click at [634, 557] on div "DocID: 5868696 ([PERSON_NAME]) DeepLink: [URL][DOMAIN_NAME]" at bounding box center [648, 289] width 1036 height 561
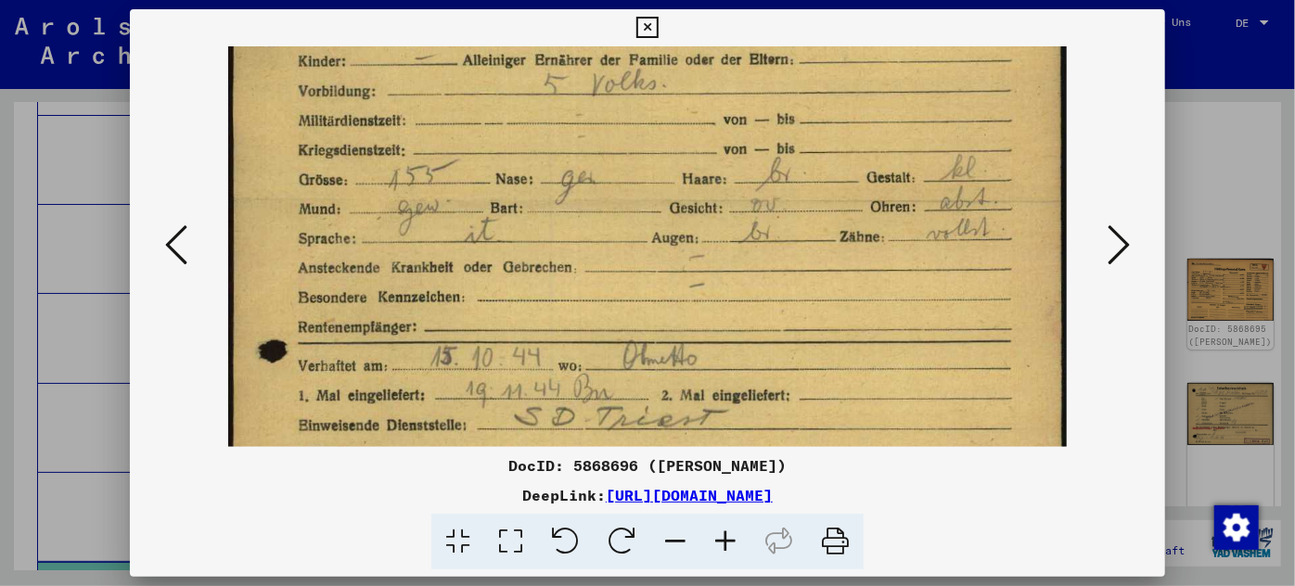
drag, startPoint x: 641, startPoint y: 406, endPoint x: 646, endPoint y: 42, distance: 364.5
click at [653, 0] on html "Suchen Archiv erkunden Spenden Newsletter Hilfe Kontakt Über Uns Suchen Archiv …" at bounding box center [647, 293] width 1295 height 586
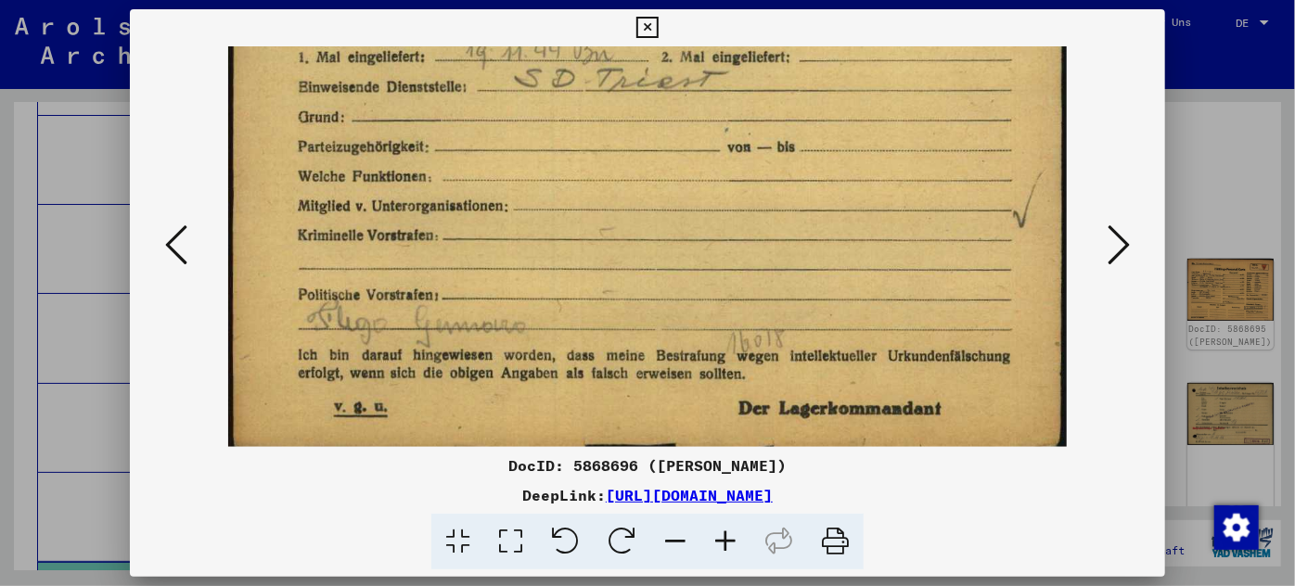
drag, startPoint x: 628, startPoint y: 293, endPoint x: 655, endPoint y: -27, distance: 321.1
click at [655, 0] on html "Suchen Archiv erkunden Spenden Newsletter Hilfe Kontakt Über Uns Suchen Archiv …" at bounding box center [647, 293] width 1295 height 586
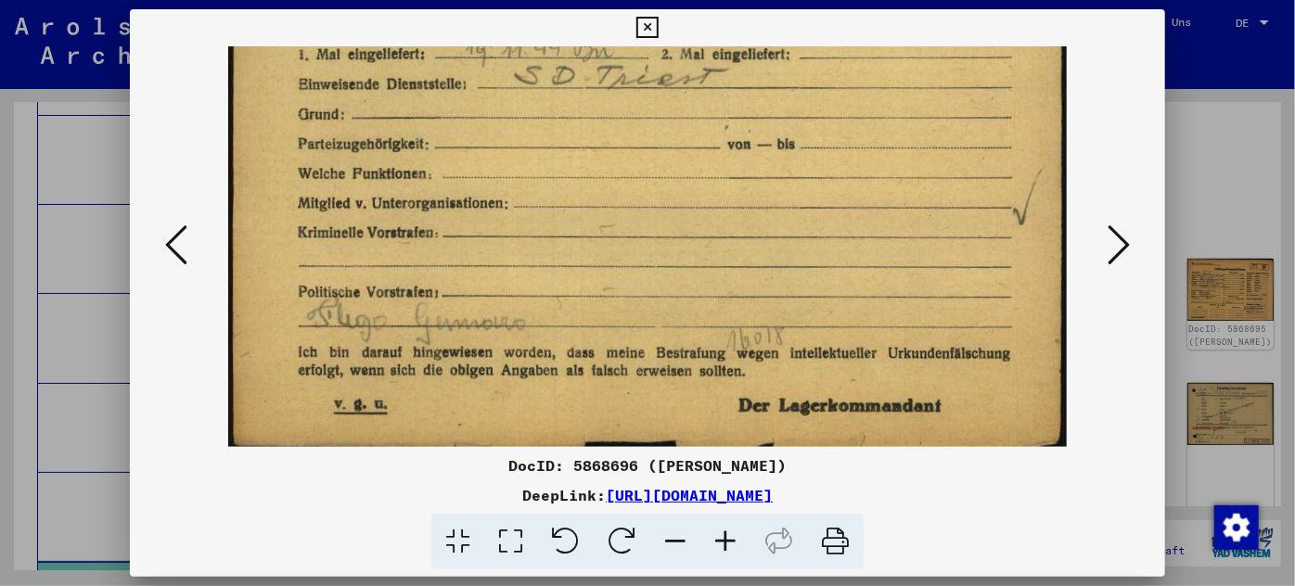
click at [172, 237] on icon at bounding box center [176, 245] width 22 height 45
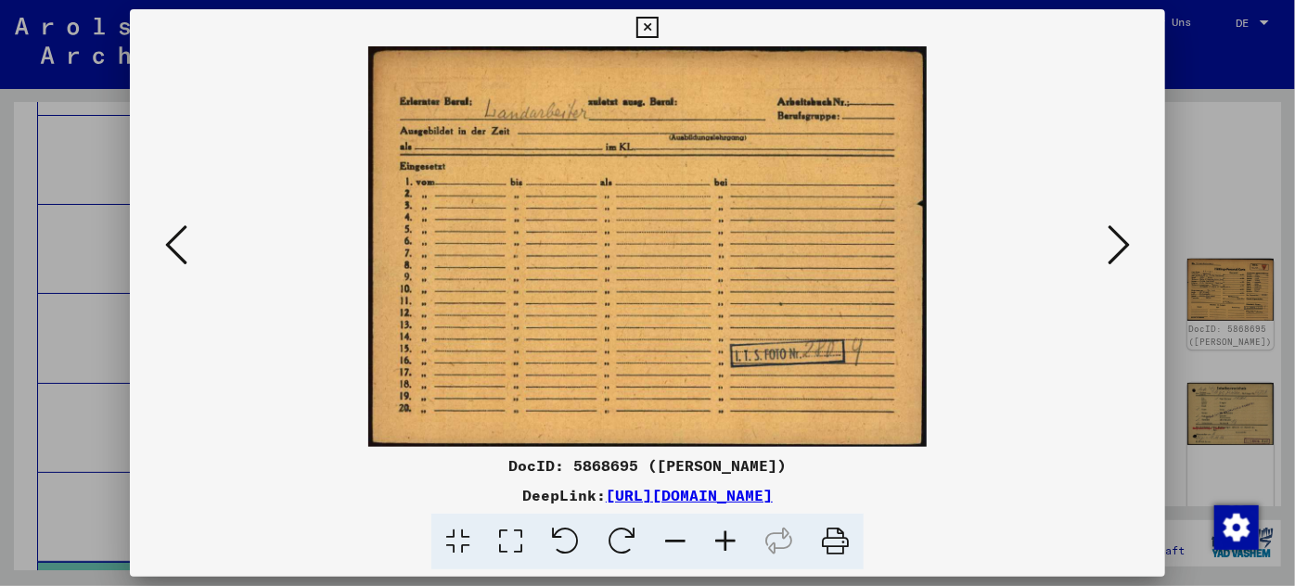
scroll to position [0, 0]
click at [172, 237] on icon at bounding box center [176, 245] width 22 height 45
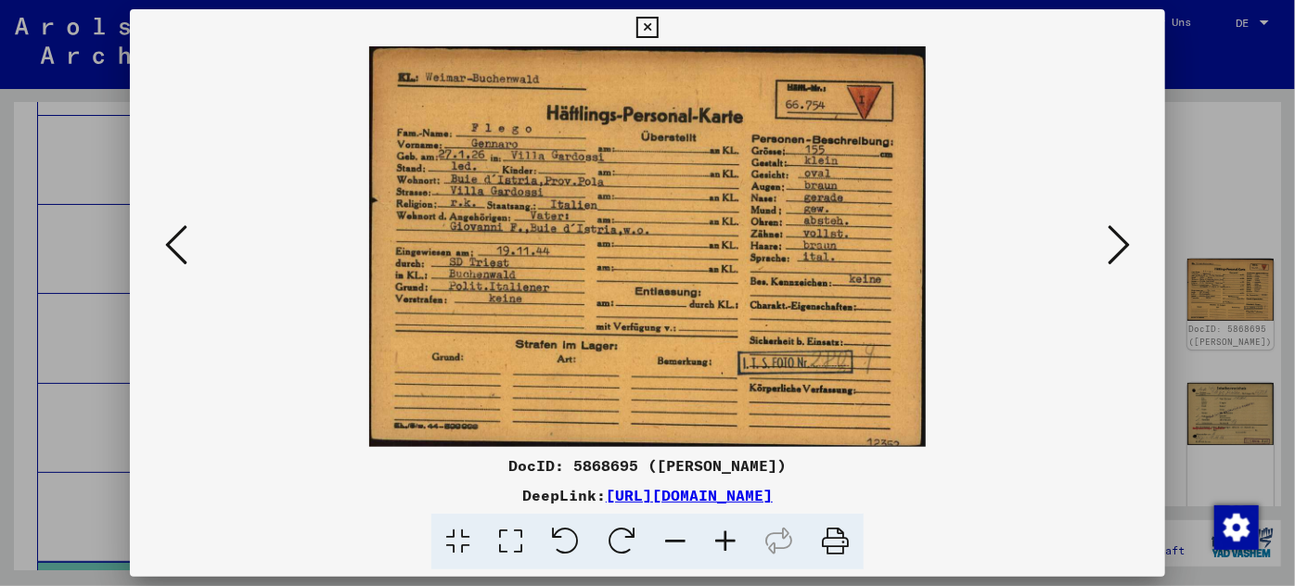
click at [172, 237] on icon at bounding box center [176, 245] width 22 height 45
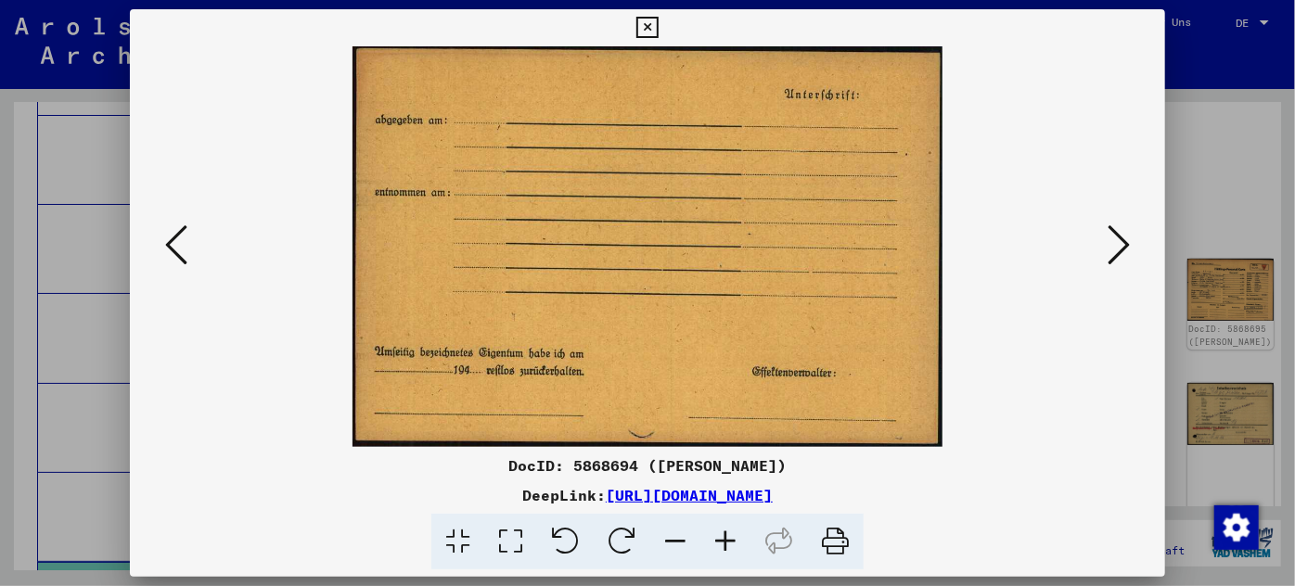
click at [172, 237] on icon at bounding box center [176, 245] width 22 height 45
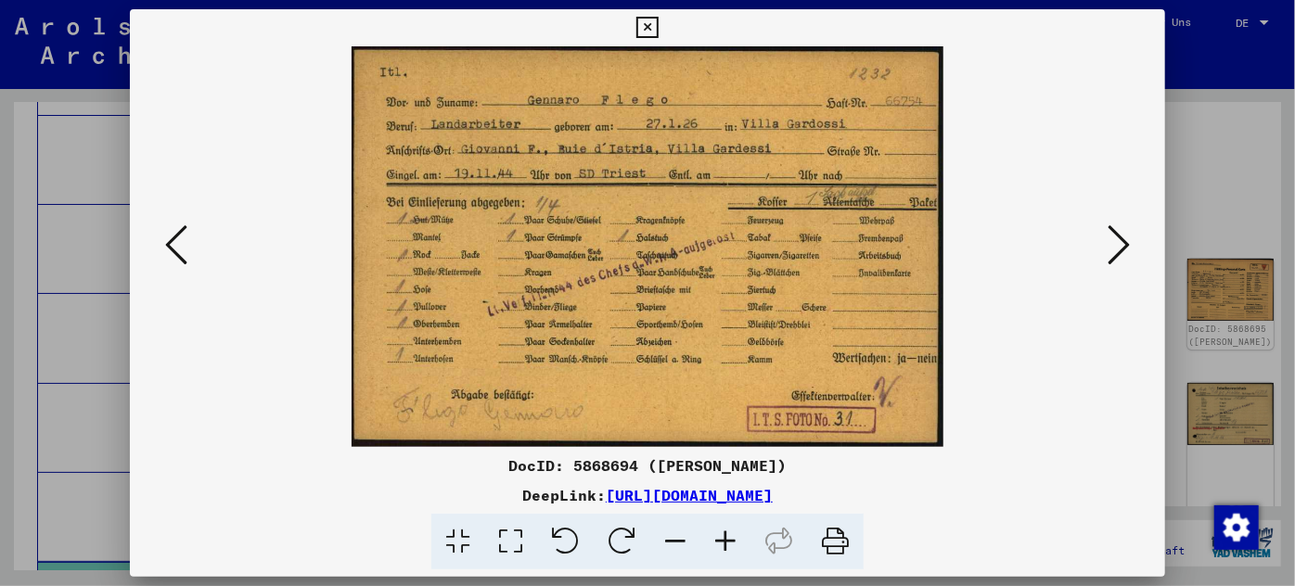
click at [172, 237] on icon at bounding box center [176, 245] width 22 height 45
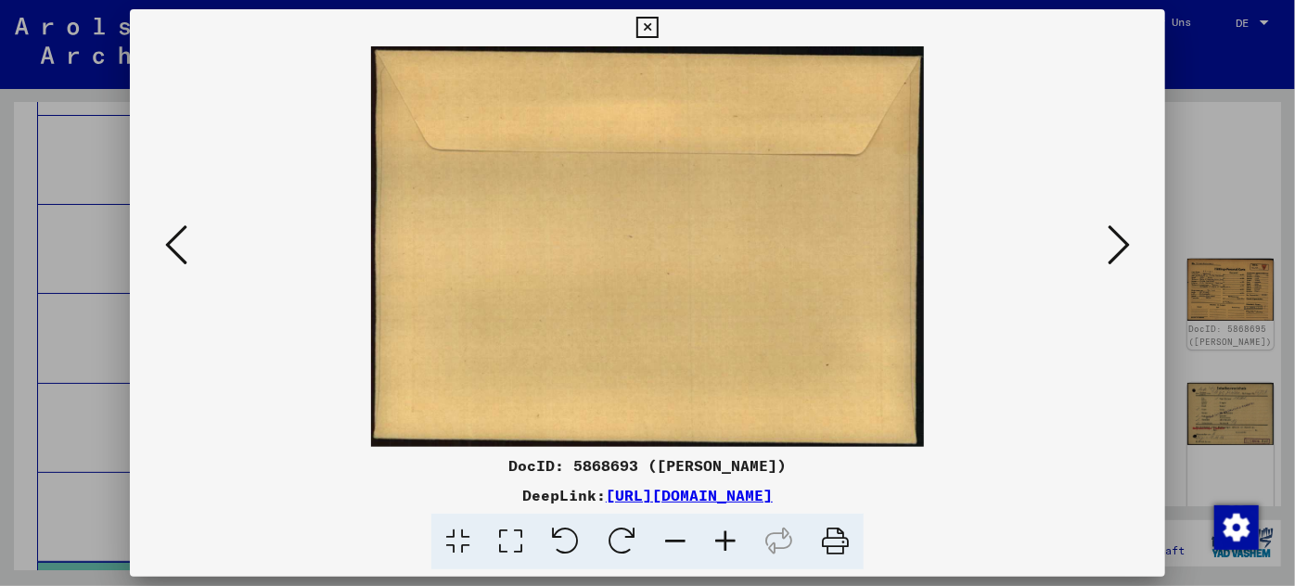
click at [172, 237] on icon at bounding box center [176, 245] width 22 height 45
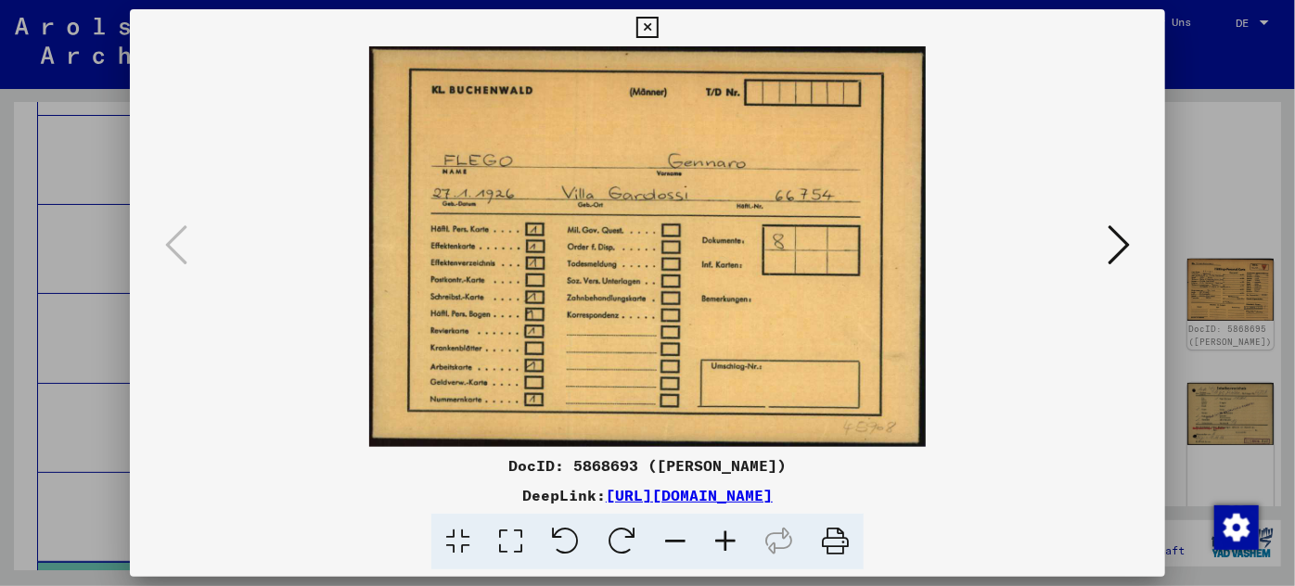
drag, startPoint x: 994, startPoint y: 488, endPoint x: 462, endPoint y: 486, distance: 532.4
click at [413, 495] on div "DeepLink: [URL][DOMAIN_NAME]" at bounding box center [648, 495] width 1036 height 22
copy div "[URL][DOMAIN_NAME]"
click at [1117, 237] on icon at bounding box center [1118, 245] width 22 height 45
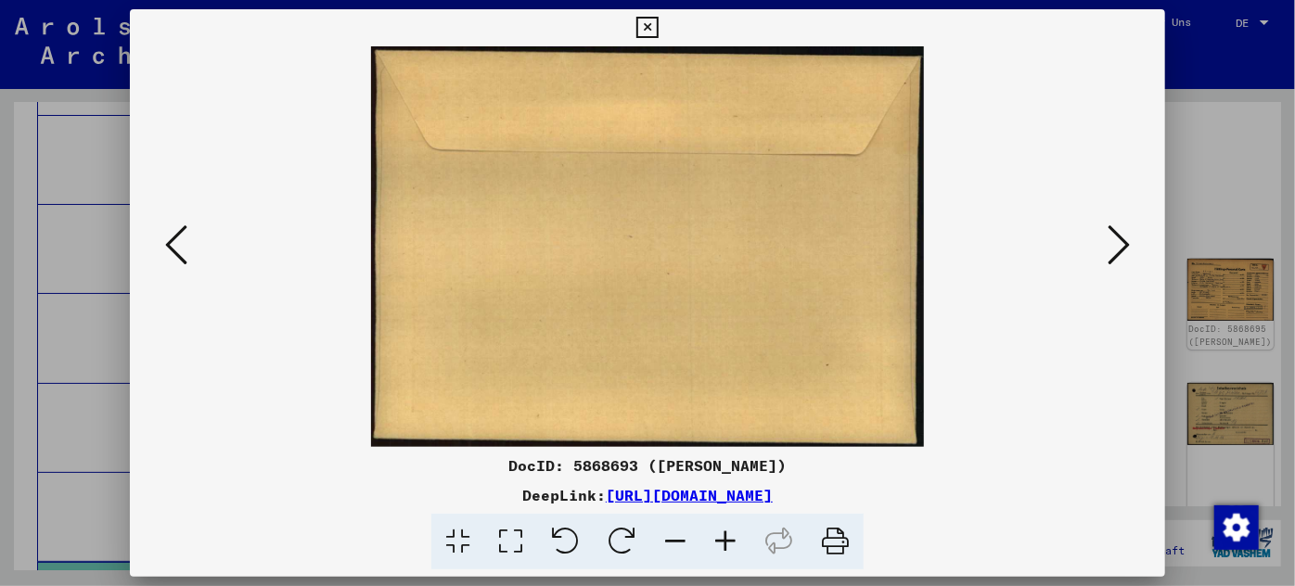
click at [1117, 237] on icon at bounding box center [1118, 245] width 22 height 45
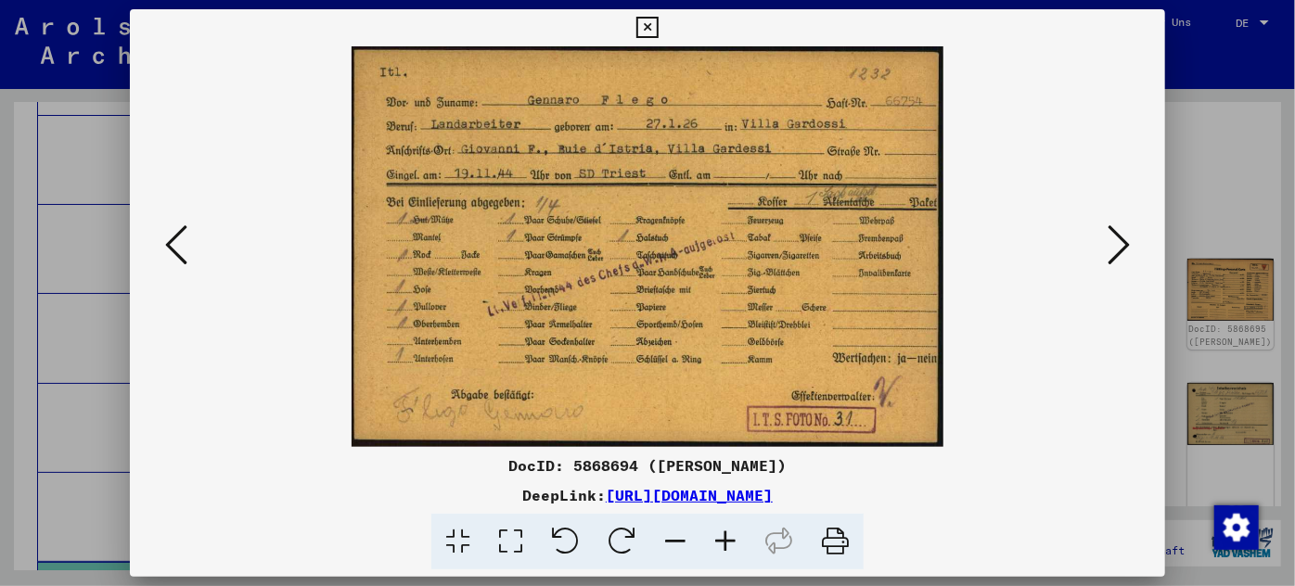
click at [1120, 233] on icon at bounding box center [1118, 245] width 22 height 45
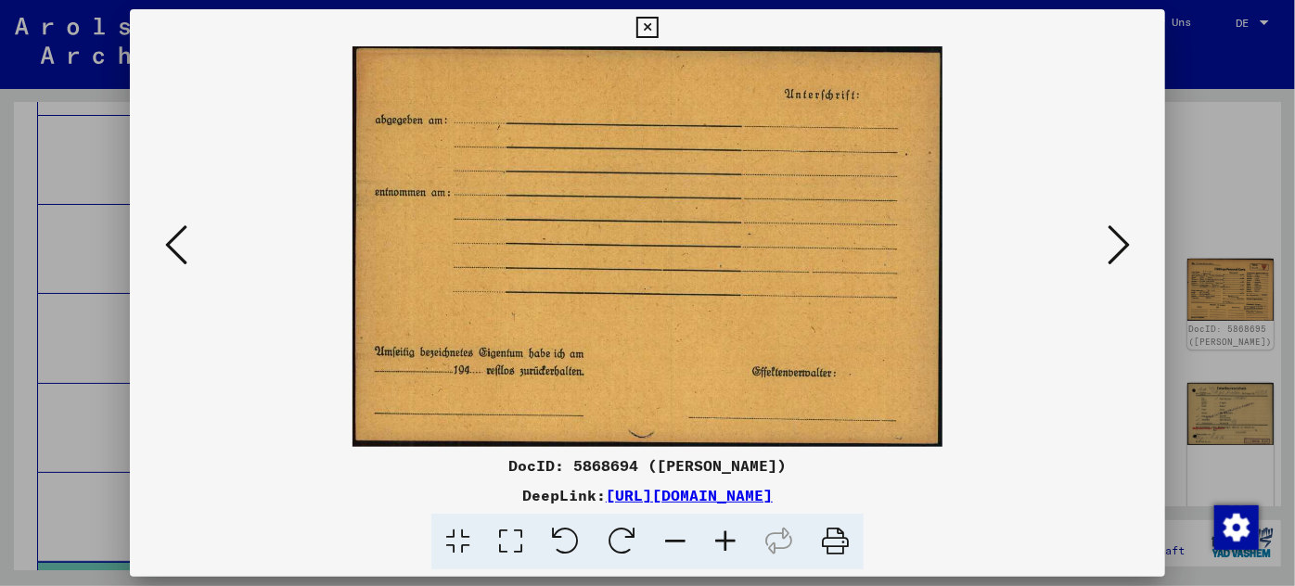
click at [1120, 233] on icon at bounding box center [1118, 245] width 22 height 45
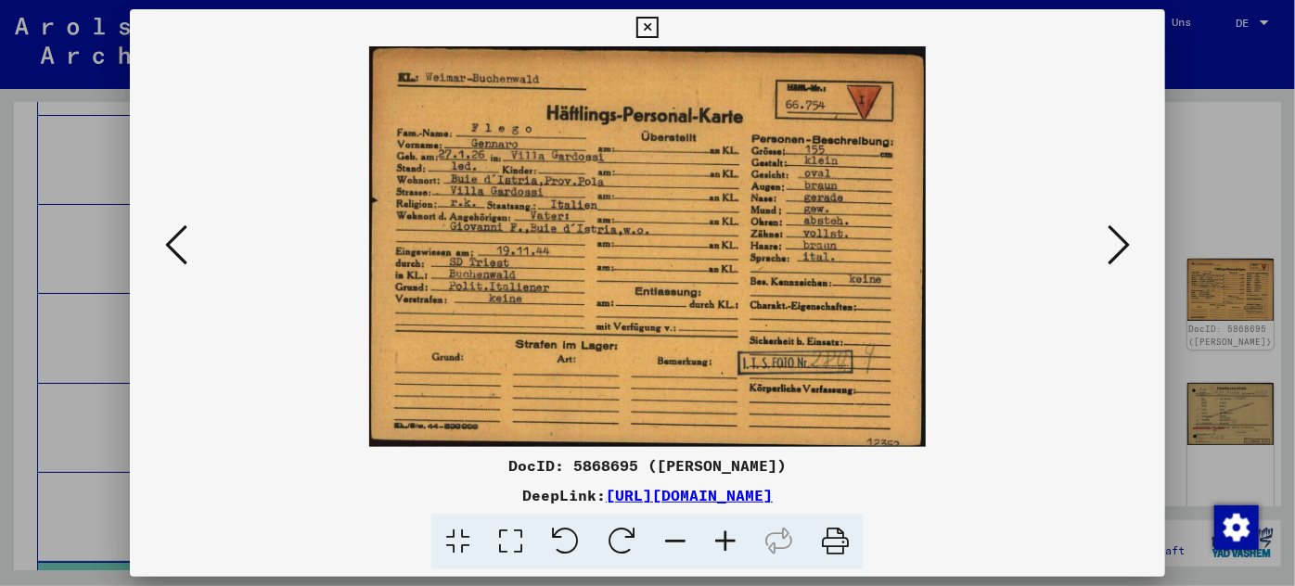
click at [1120, 233] on icon at bounding box center [1118, 245] width 22 height 45
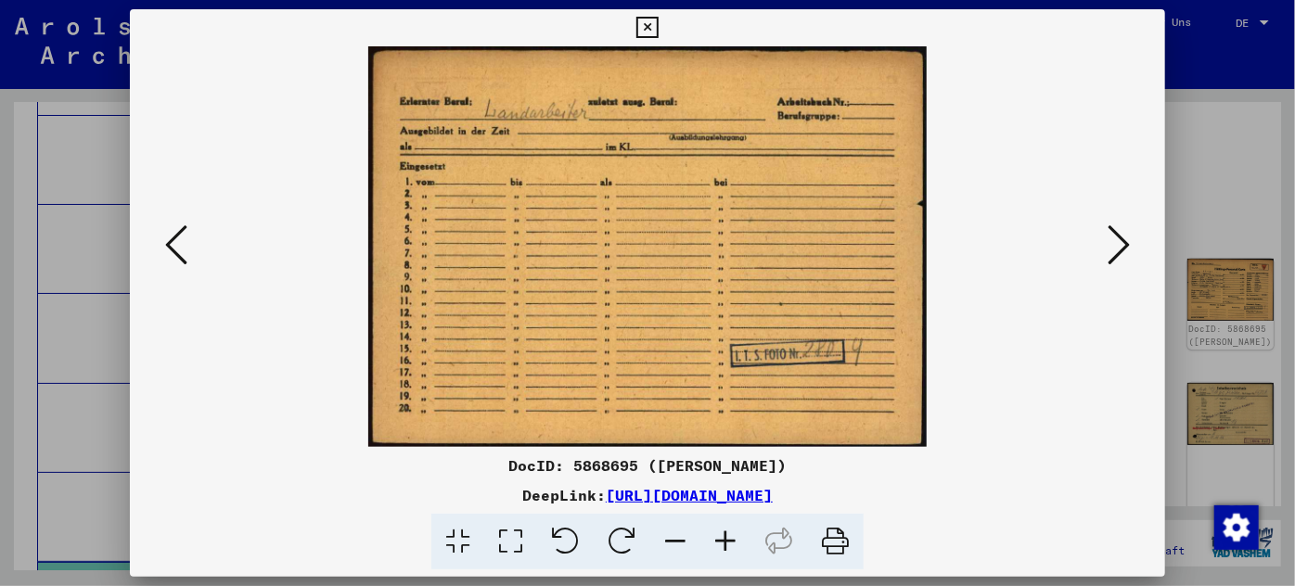
click at [1120, 233] on icon at bounding box center [1118, 245] width 22 height 45
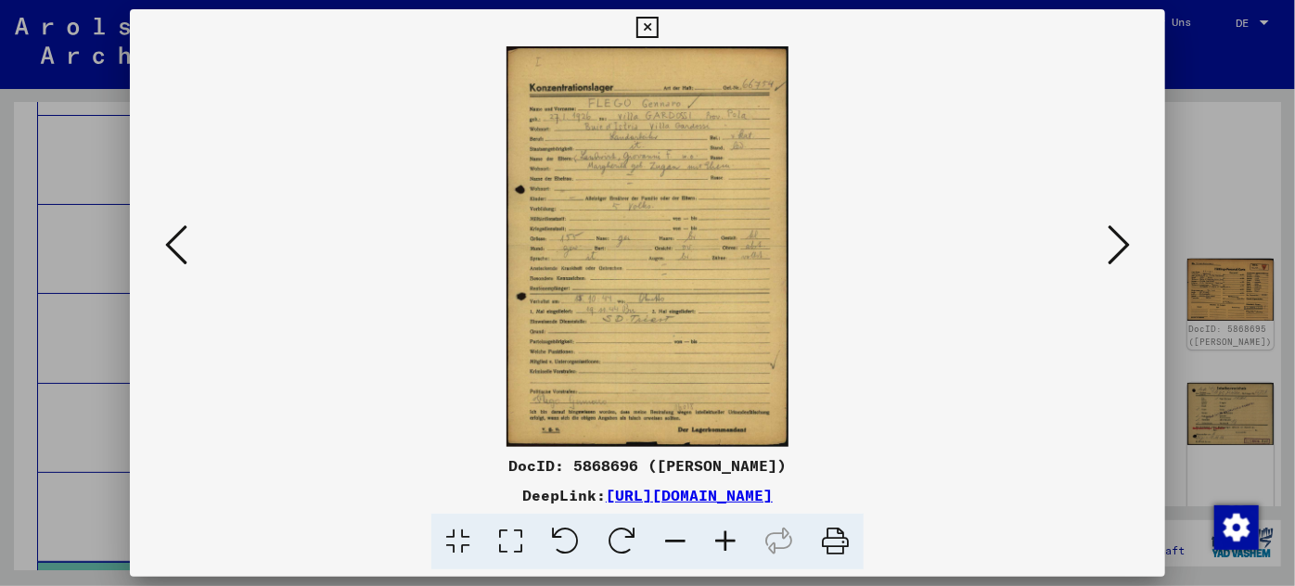
click at [1120, 235] on icon at bounding box center [1118, 245] width 22 height 45
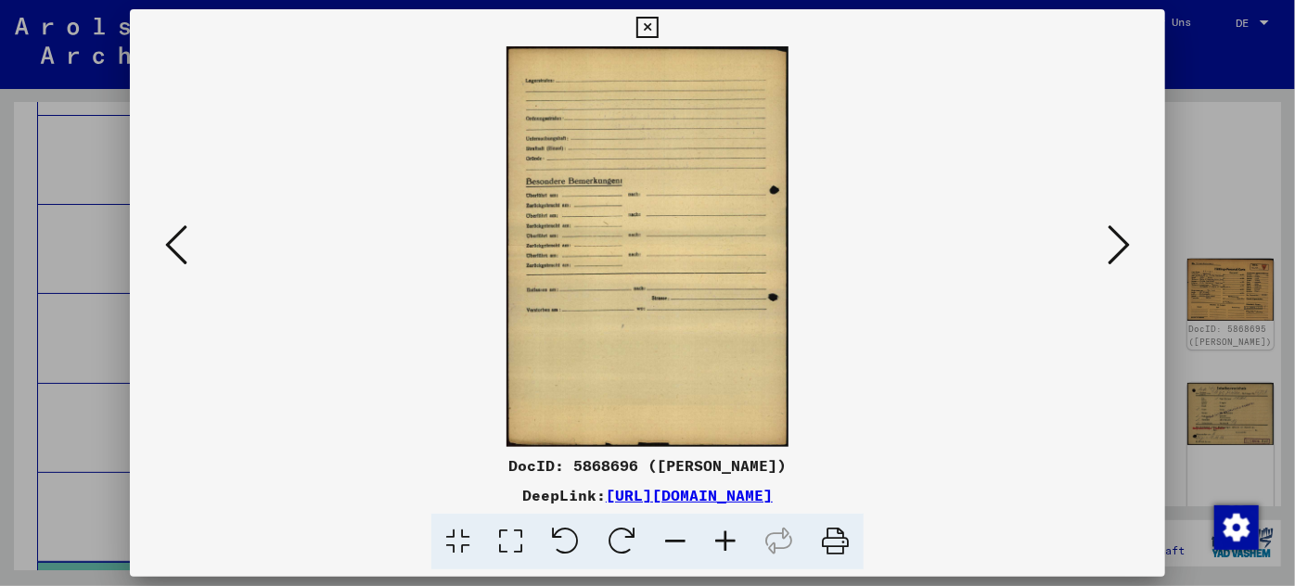
click at [1120, 235] on icon at bounding box center [1118, 245] width 22 height 45
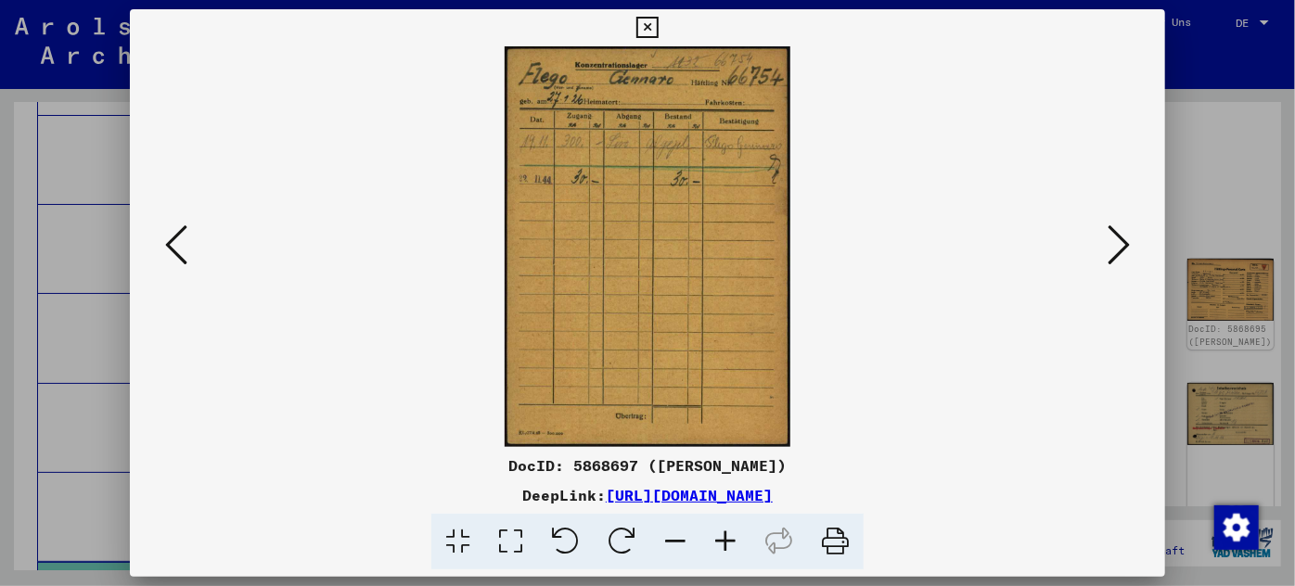
click at [1120, 235] on icon at bounding box center [1118, 245] width 22 height 45
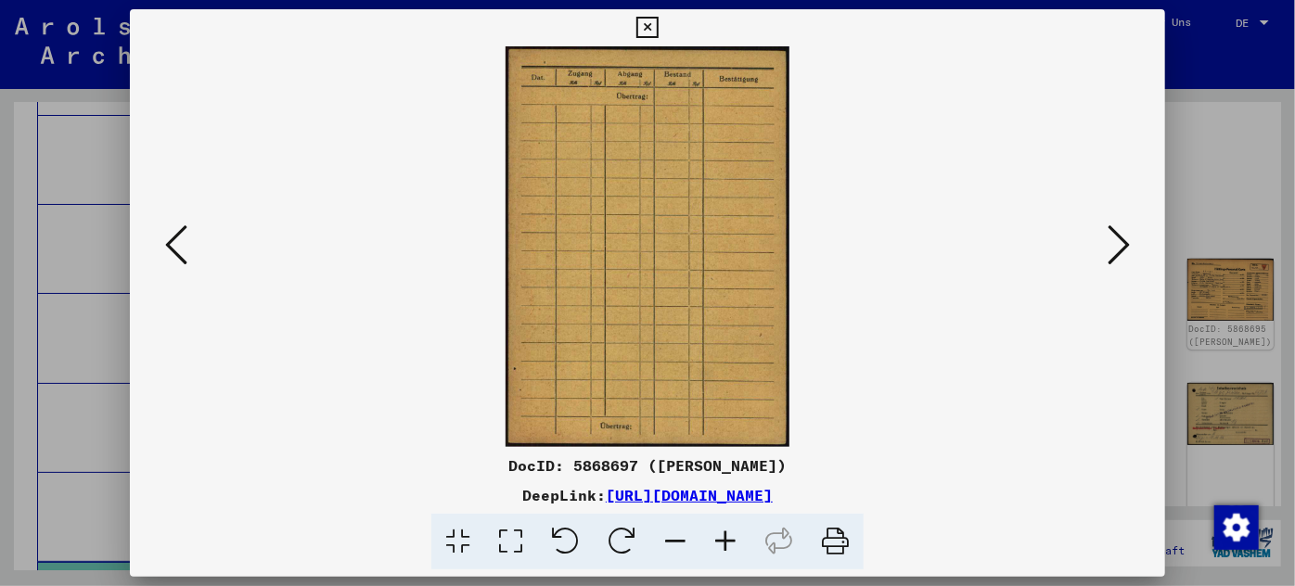
click at [1120, 235] on icon at bounding box center [1118, 245] width 22 height 45
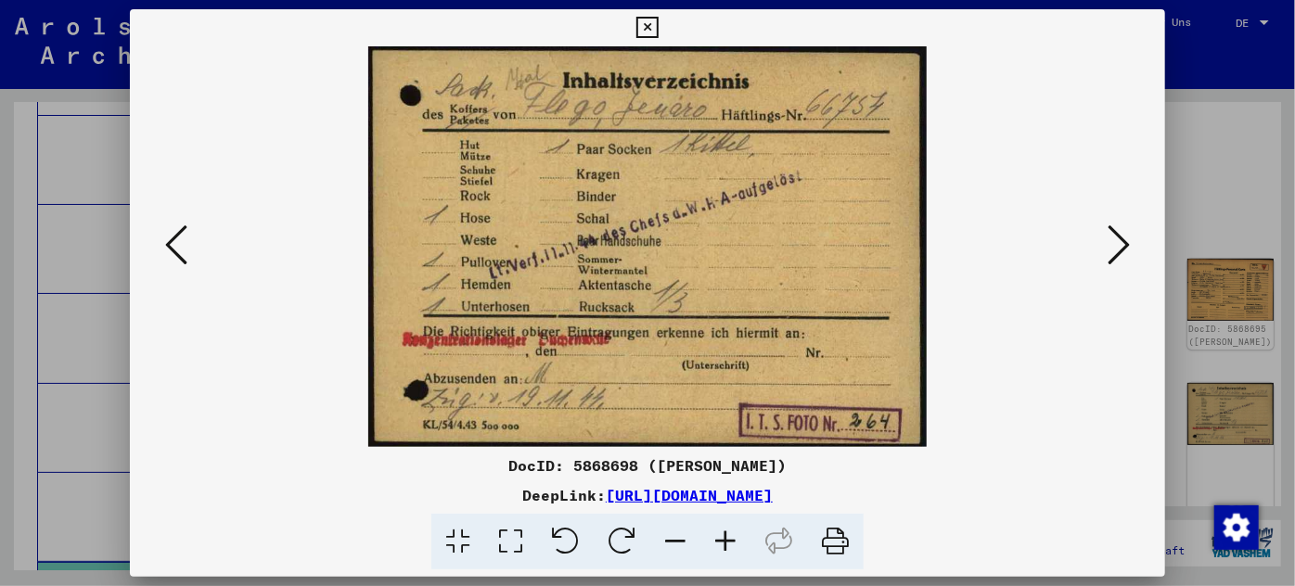
click at [1111, 234] on icon at bounding box center [1118, 245] width 22 height 45
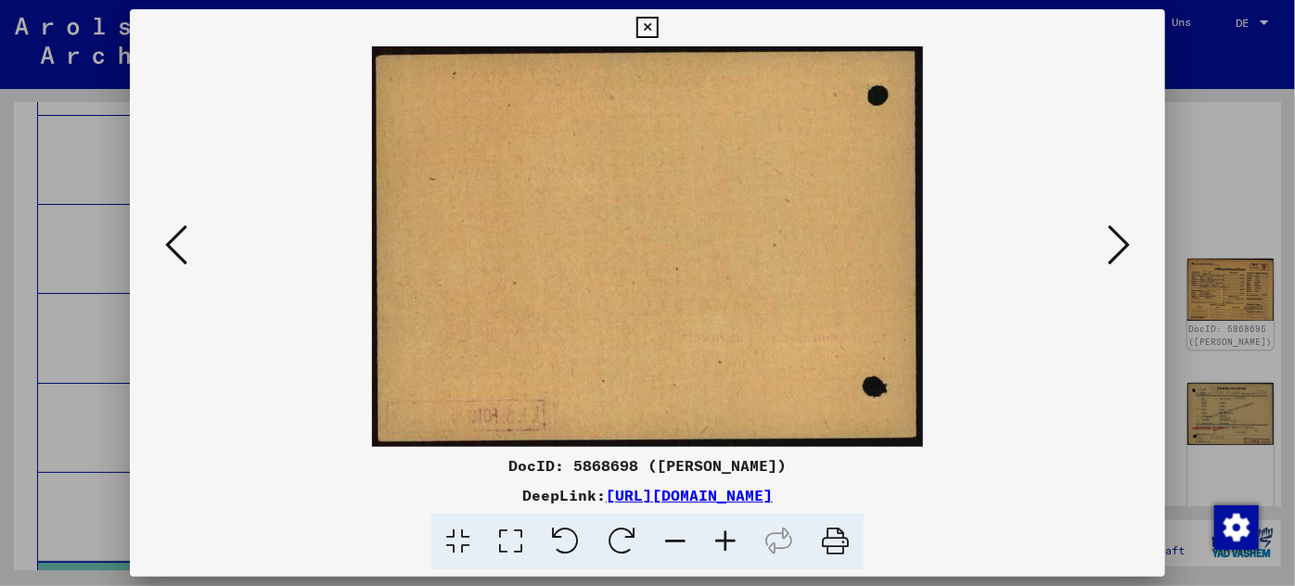
click at [1111, 233] on icon at bounding box center [1118, 245] width 22 height 45
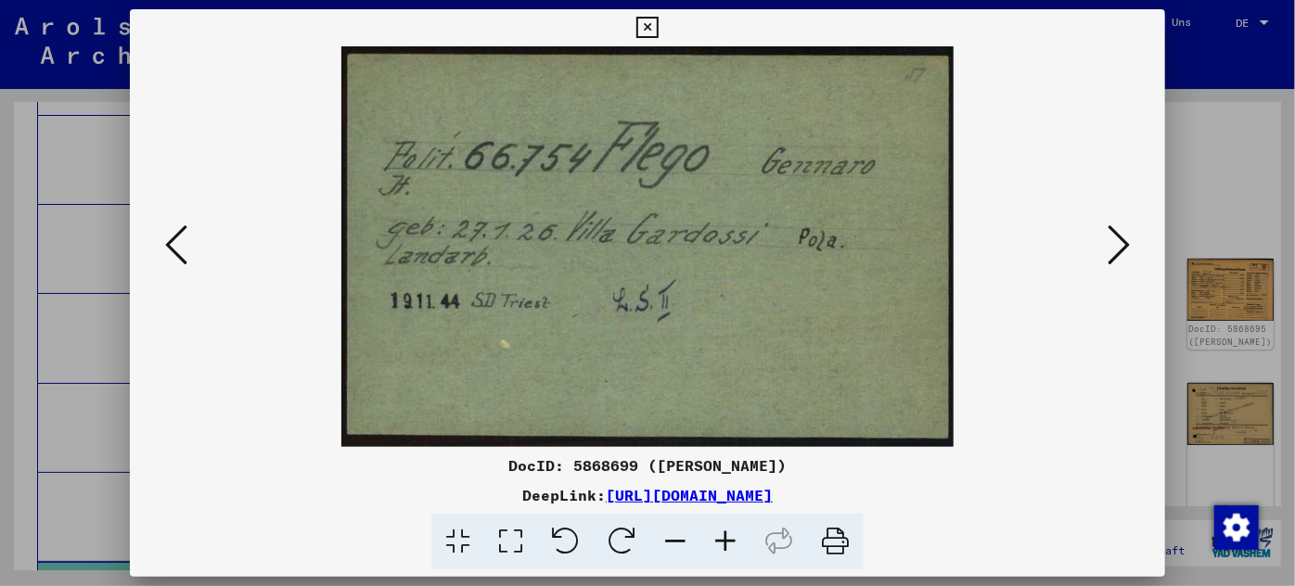
click at [1111, 233] on icon at bounding box center [1118, 245] width 22 height 45
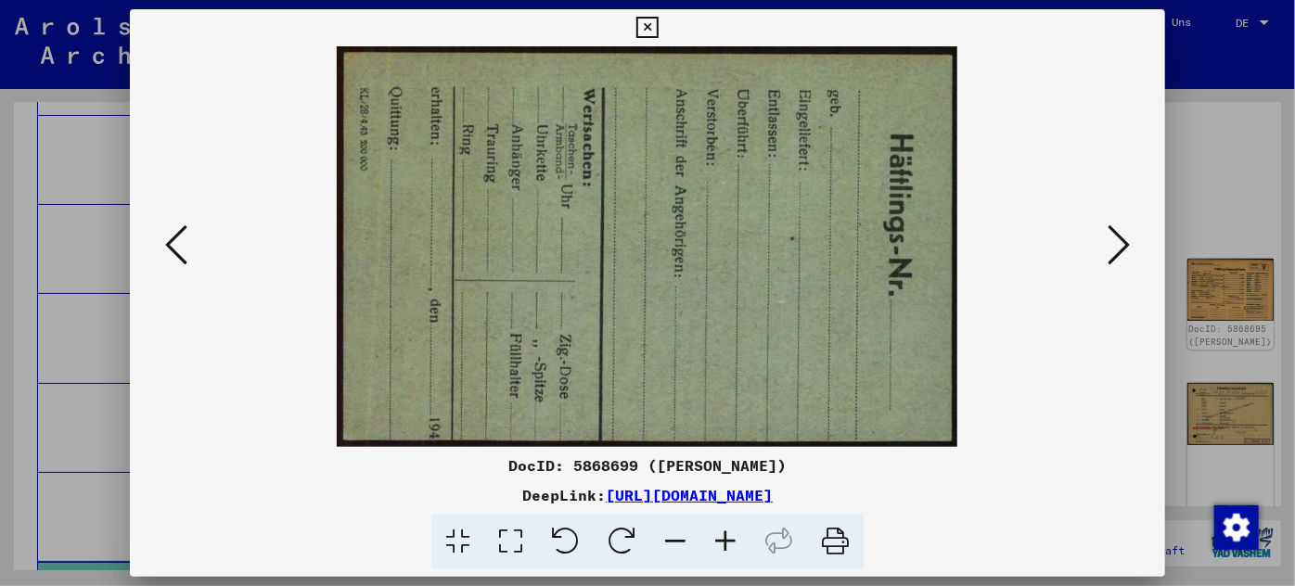
click at [1111, 233] on icon at bounding box center [1118, 245] width 22 height 45
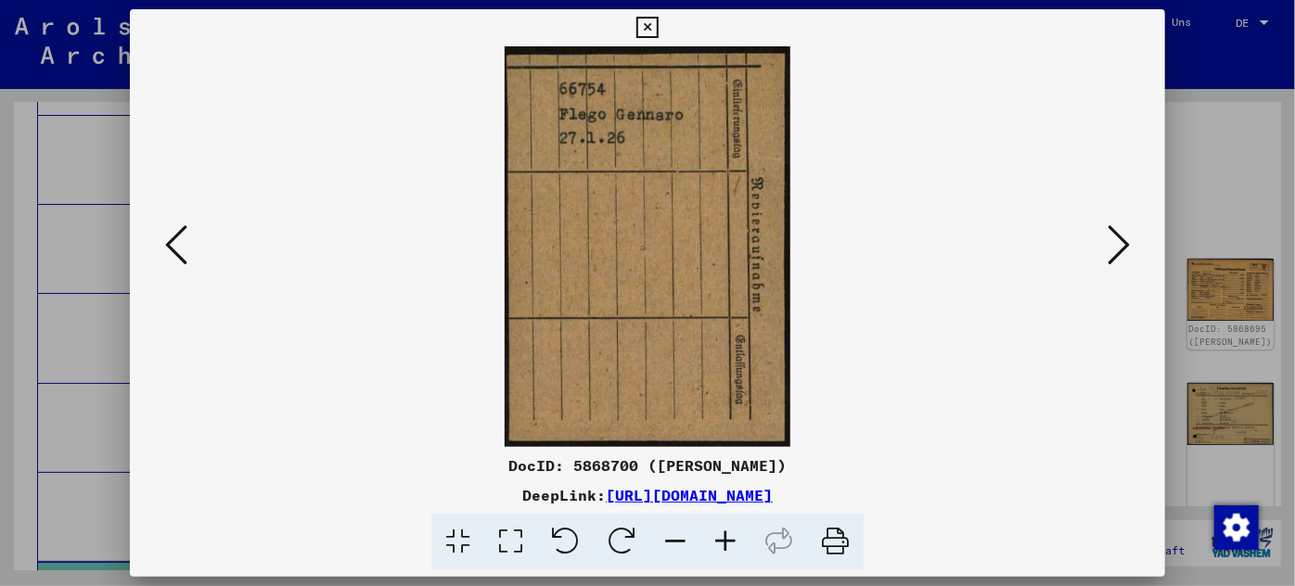
click at [1122, 239] on icon at bounding box center [1118, 245] width 22 height 45
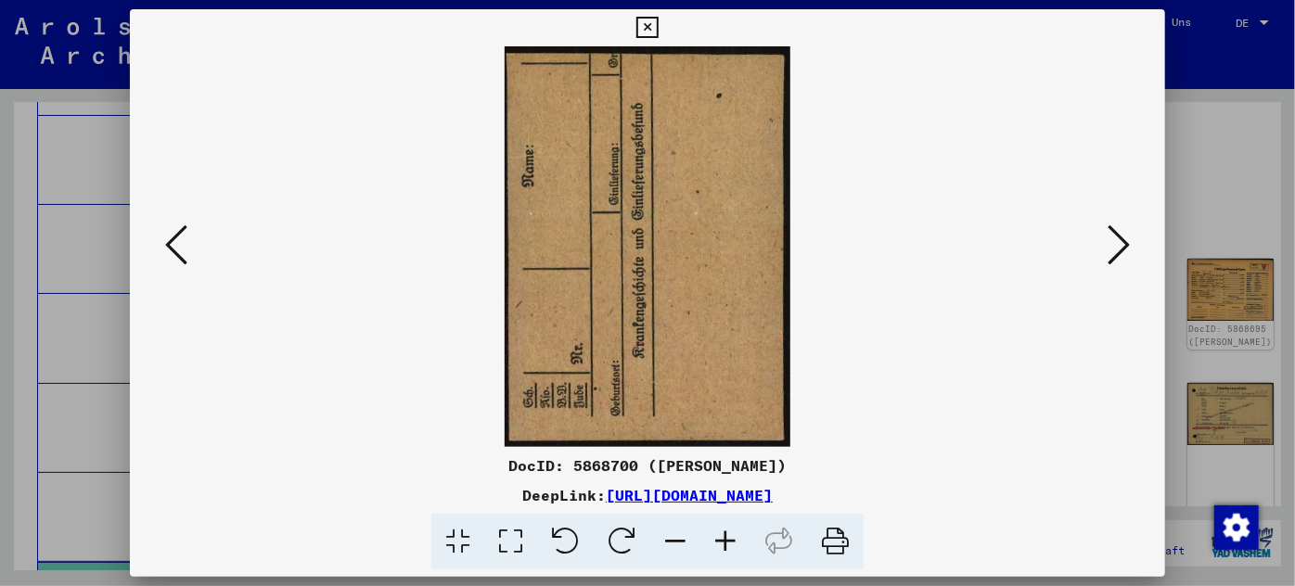
click at [1122, 239] on icon at bounding box center [1118, 245] width 22 height 45
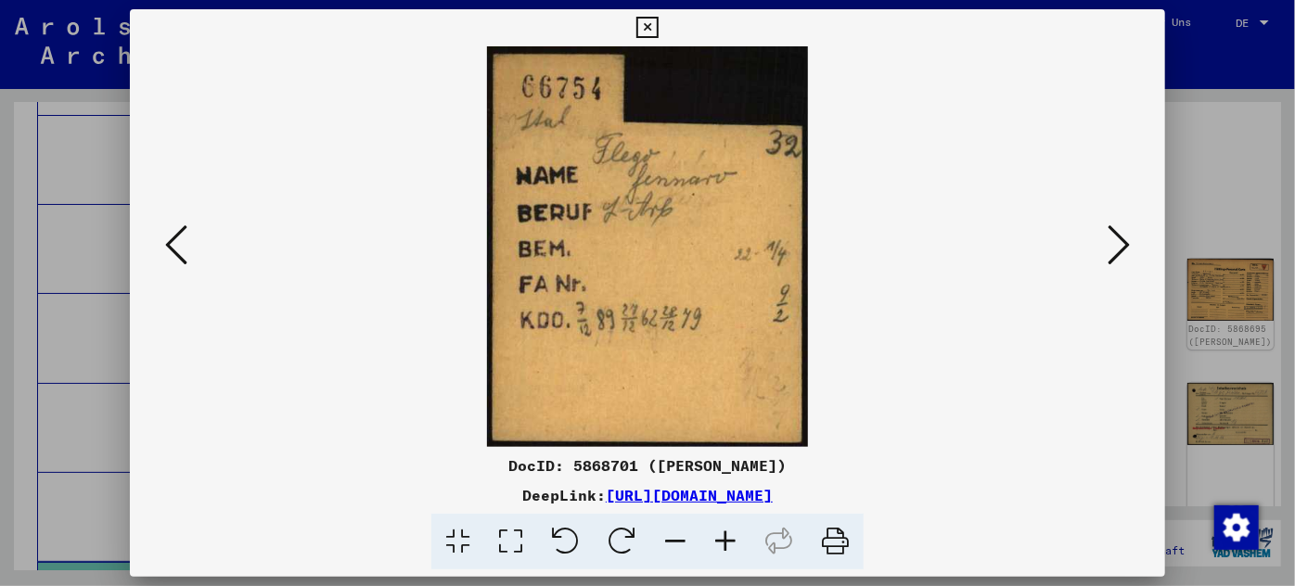
click at [725, 537] on icon at bounding box center [725, 542] width 50 height 57
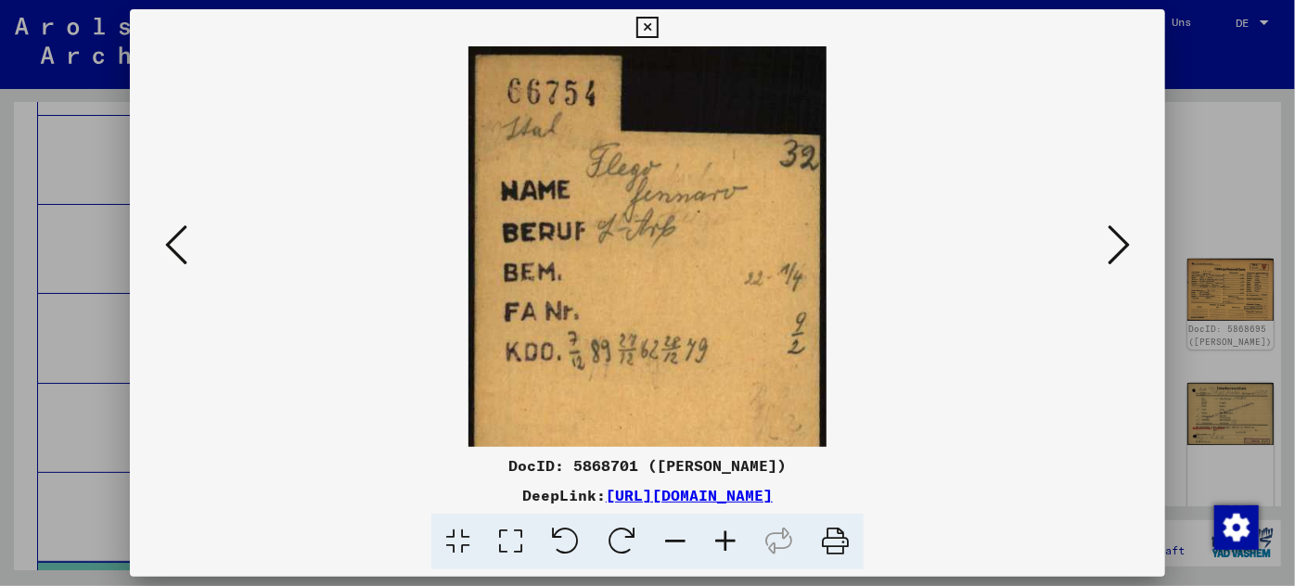
click at [725, 537] on icon at bounding box center [725, 542] width 50 height 57
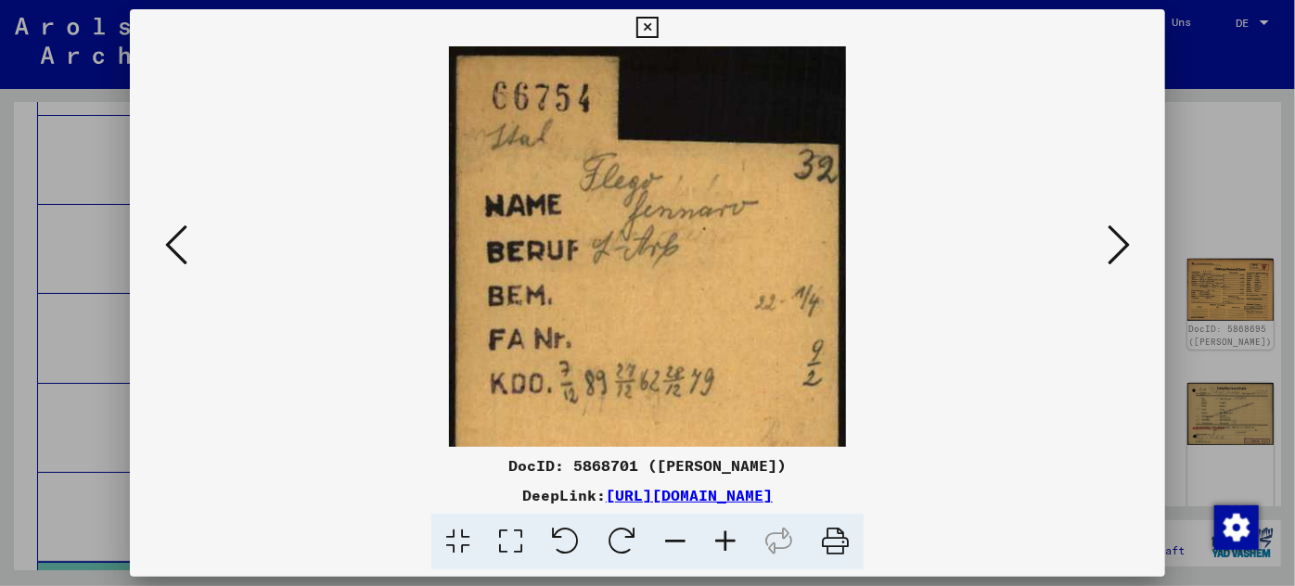
click at [725, 537] on icon at bounding box center [725, 542] width 50 height 57
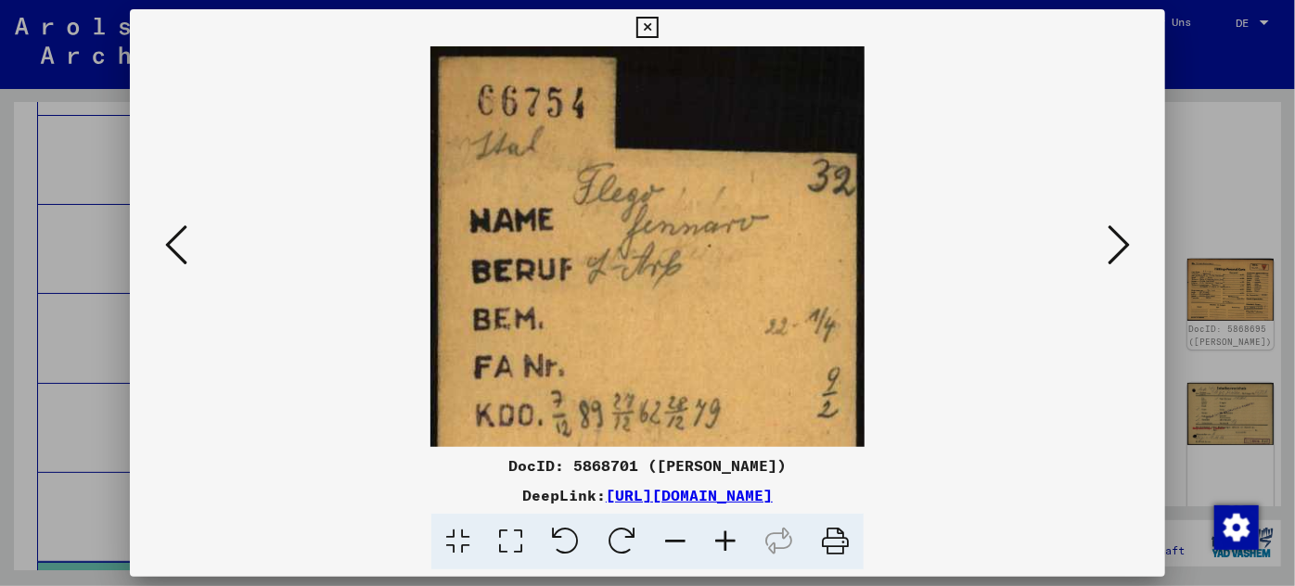
click at [725, 537] on icon at bounding box center [725, 542] width 50 height 57
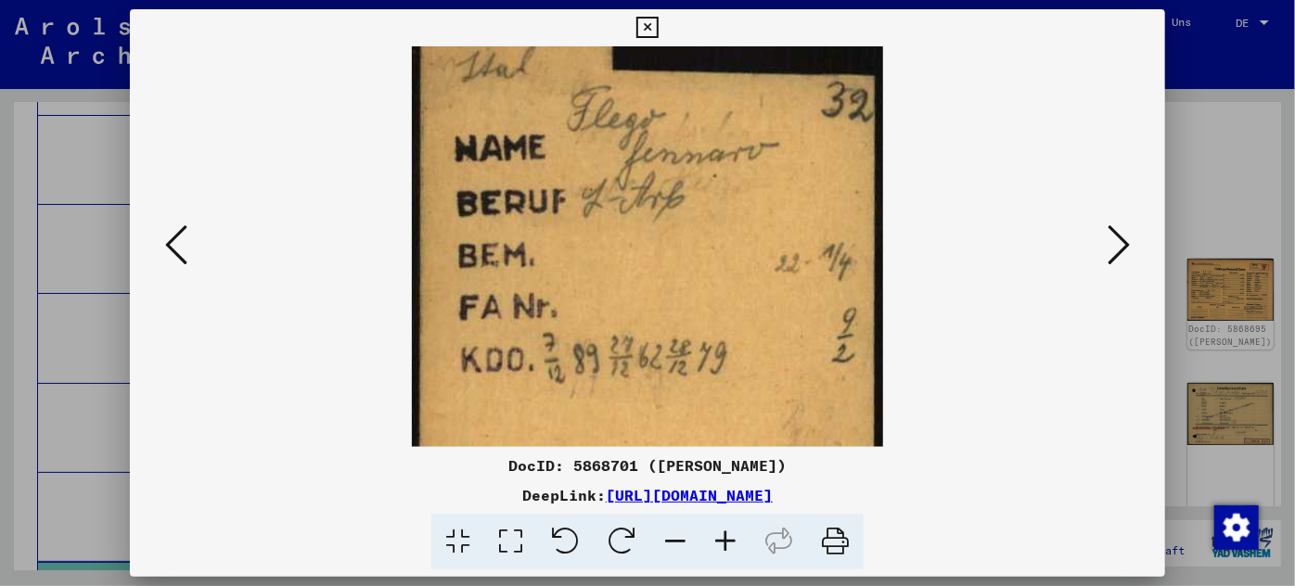
scroll to position [131, 0]
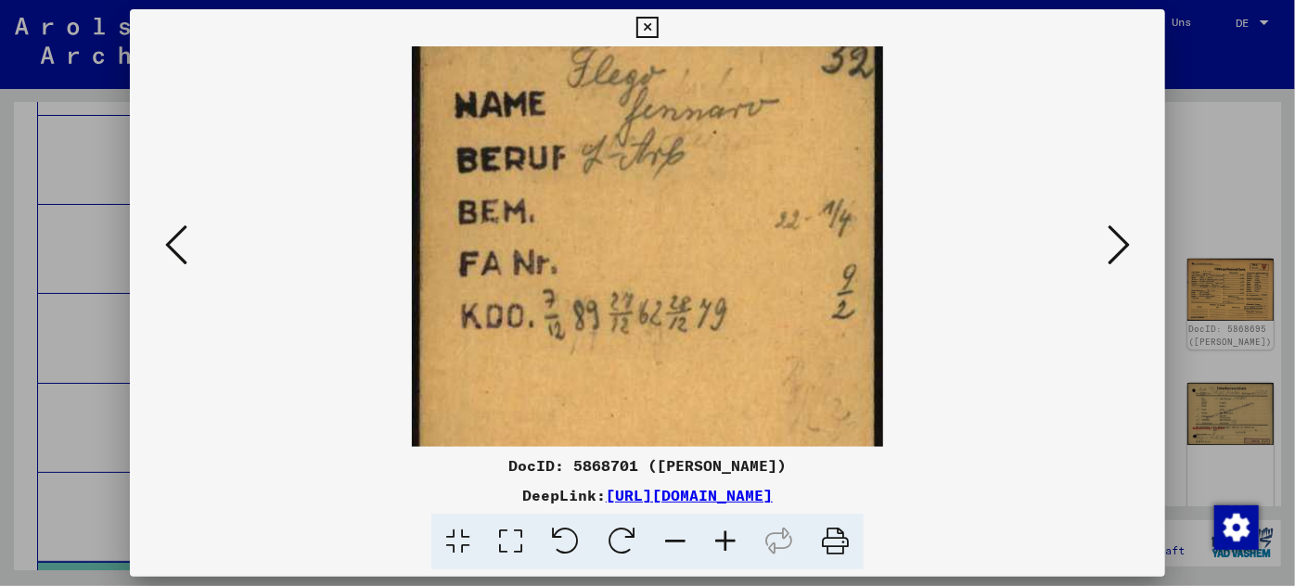
drag, startPoint x: 671, startPoint y: 375, endPoint x: 677, endPoint y: 243, distance: 131.9
click at [677, 243] on img at bounding box center [647, 209] width 470 height 586
click at [1112, 237] on icon at bounding box center [1118, 245] width 22 height 45
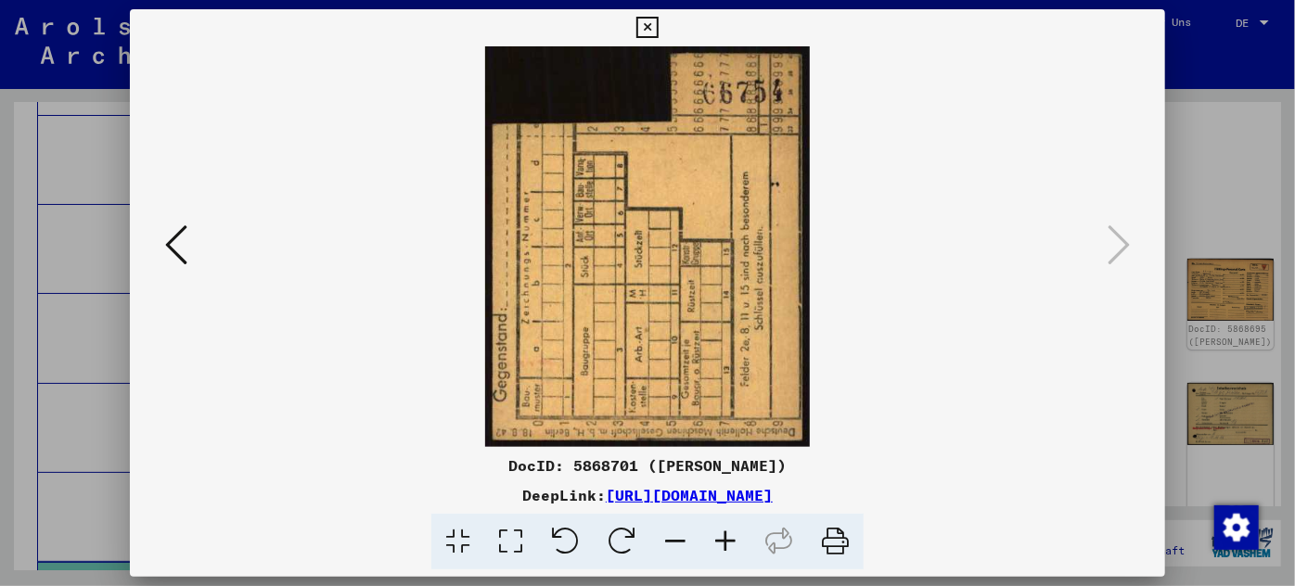
scroll to position [0, 0]
click at [70, 376] on div at bounding box center [647, 293] width 1295 height 586
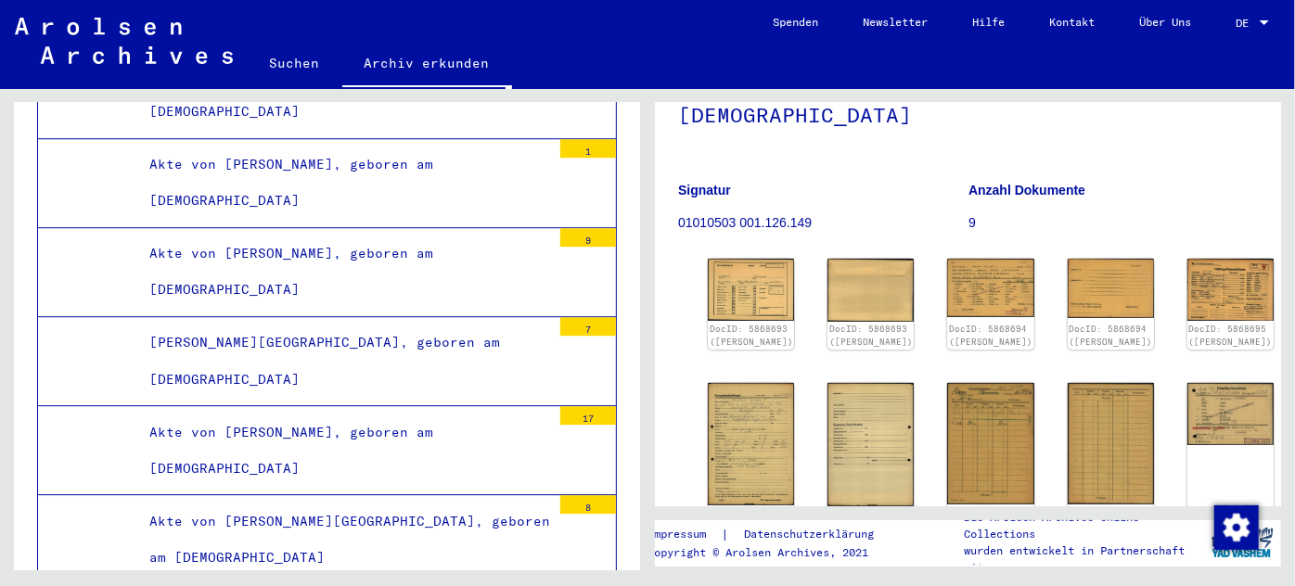
scroll to position [91830, 0]
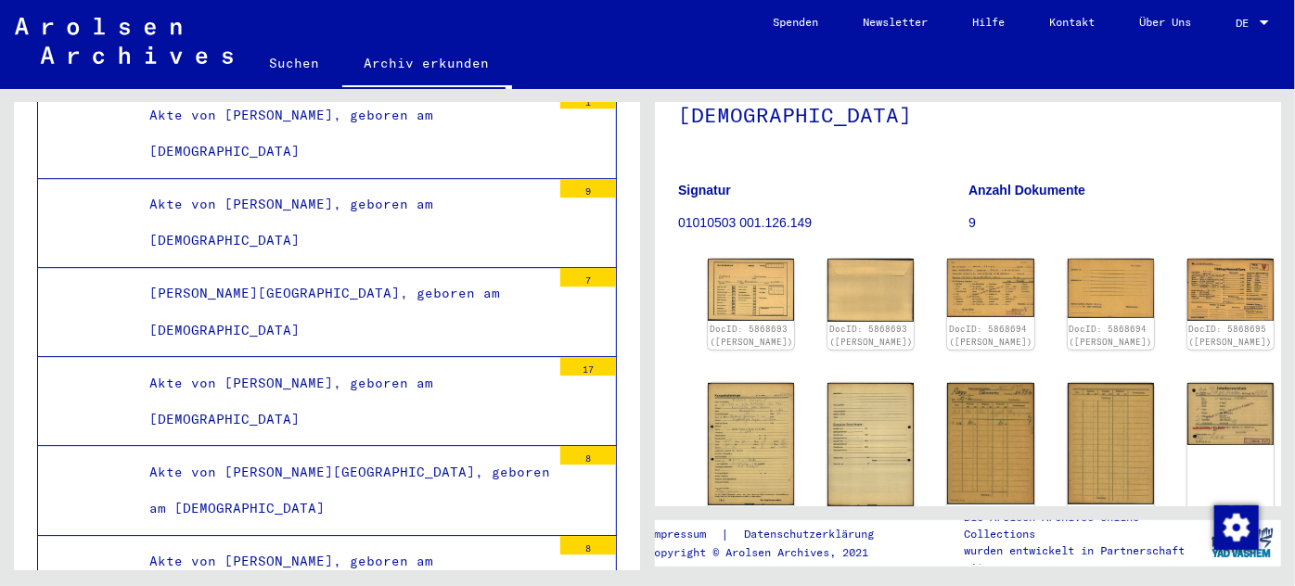
click at [337, 544] on div "Akte von [PERSON_NAME], geboren am [DEMOGRAPHIC_DATA]" at bounding box center [343, 580] width 416 height 72
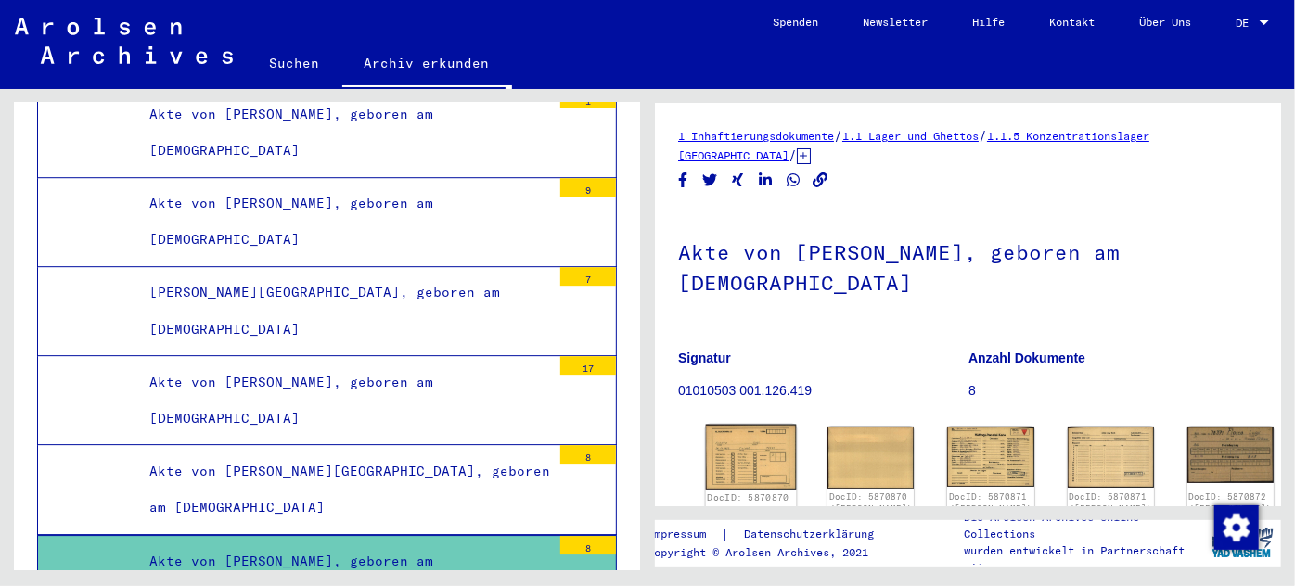
click at [749, 446] on img at bounding box center [751, 457] width 91 height 65
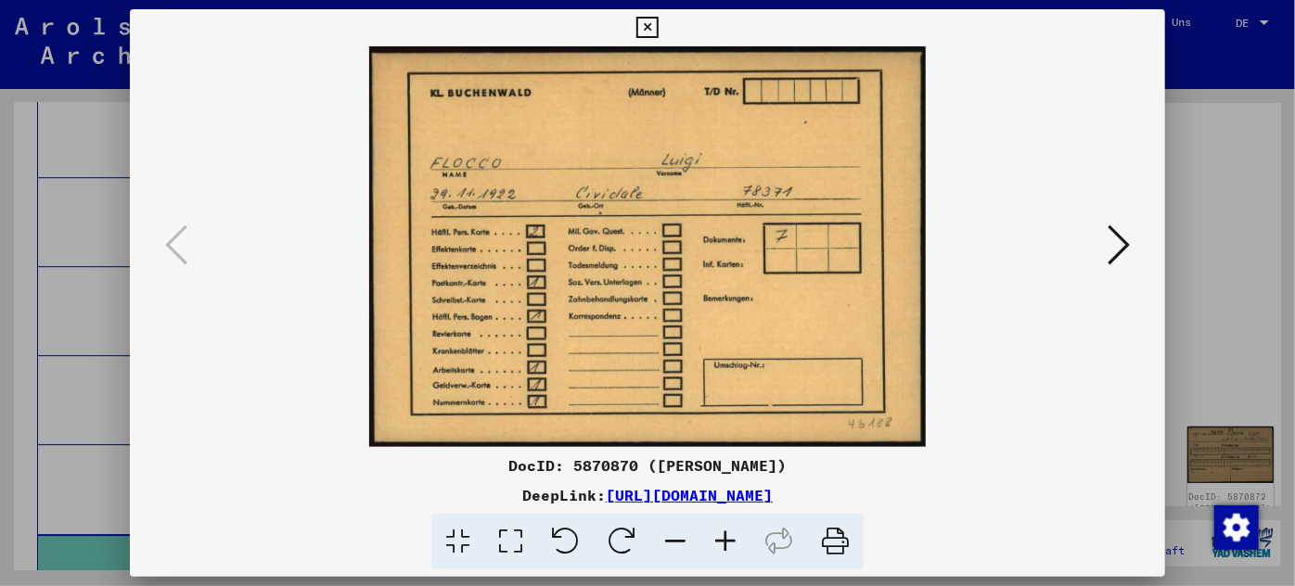
click at [106, 298] on div at bounding box center [647, 293] width 1295 height 586
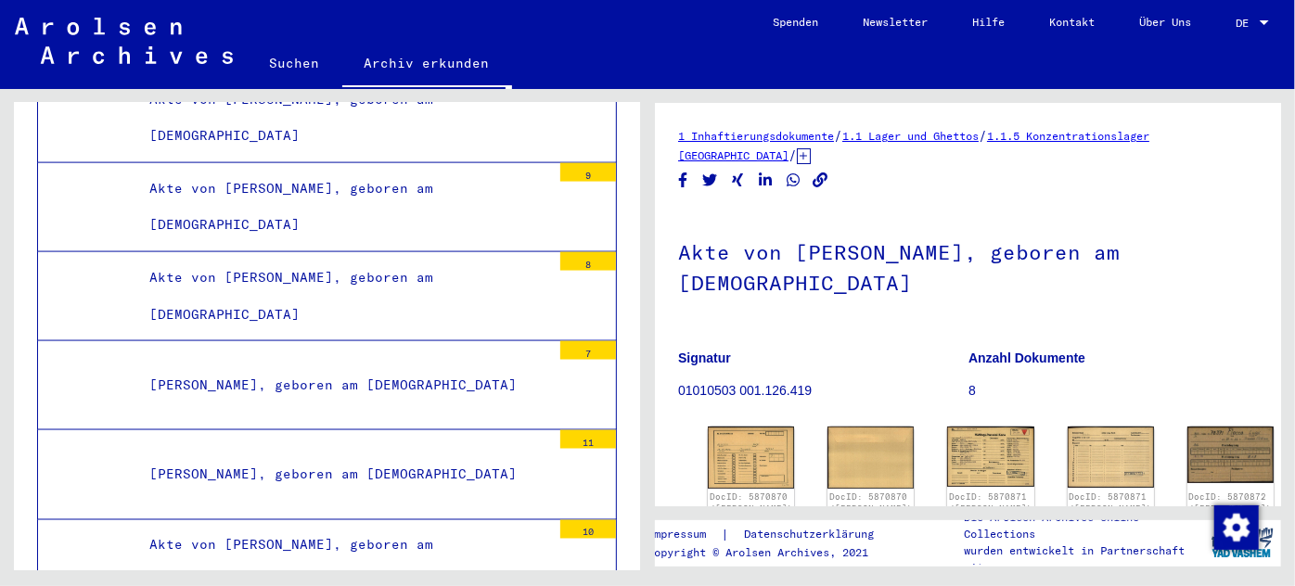
scroll to position [97563, 0]
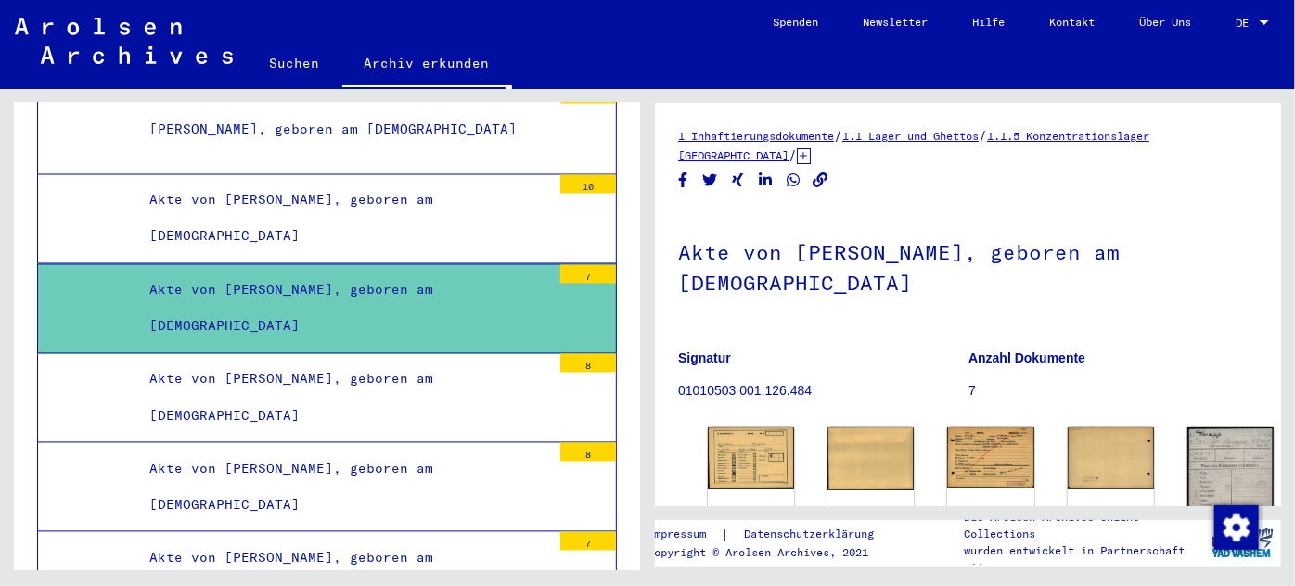
scroll to position [97900, 0]
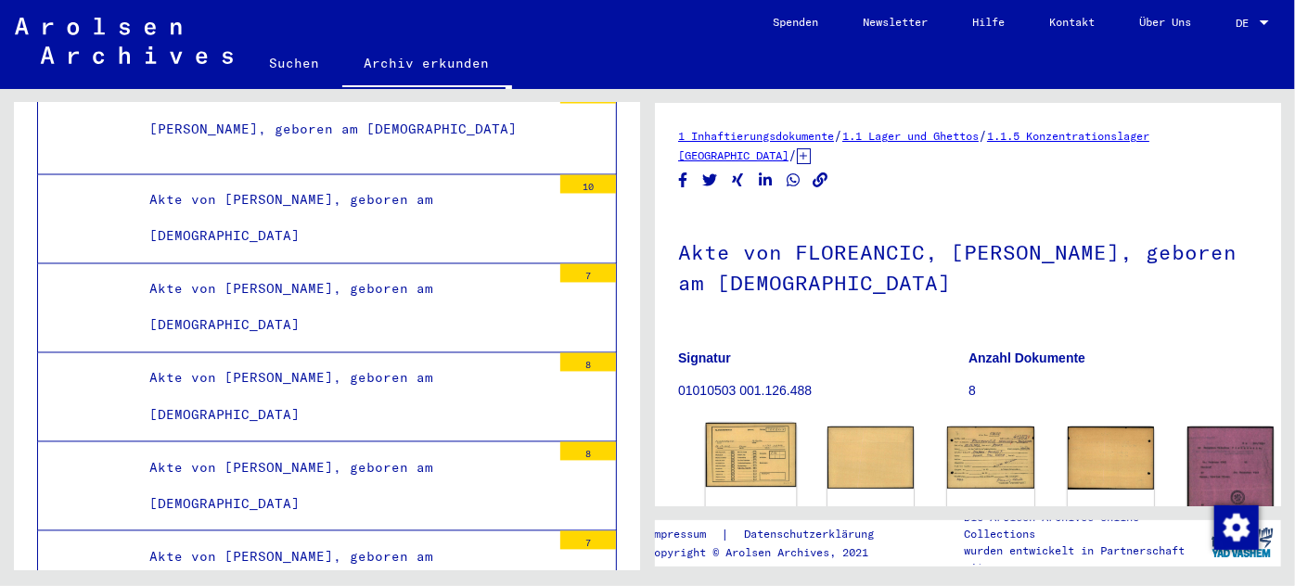
click at [734, 440] on img at bounding box center [751, 455] width 91 height 65
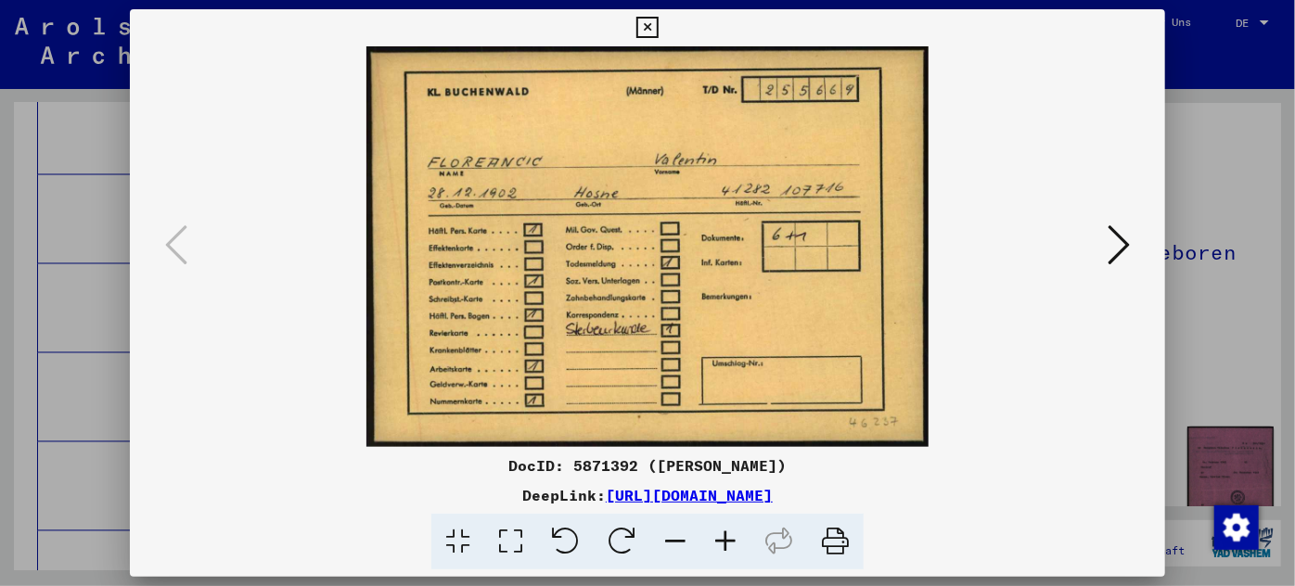
click at [64, 372] on div at bounding box center [647, 293] width 1295 height 586
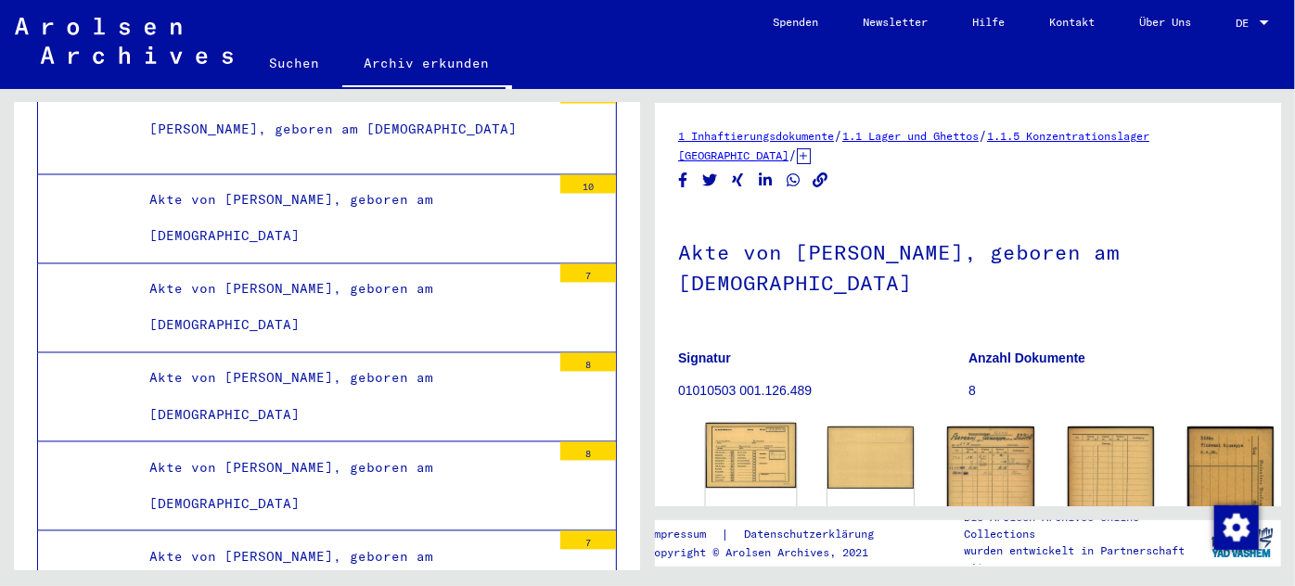
click at [746, 442] on img at bounding box center [751, 455] width 91 height 65
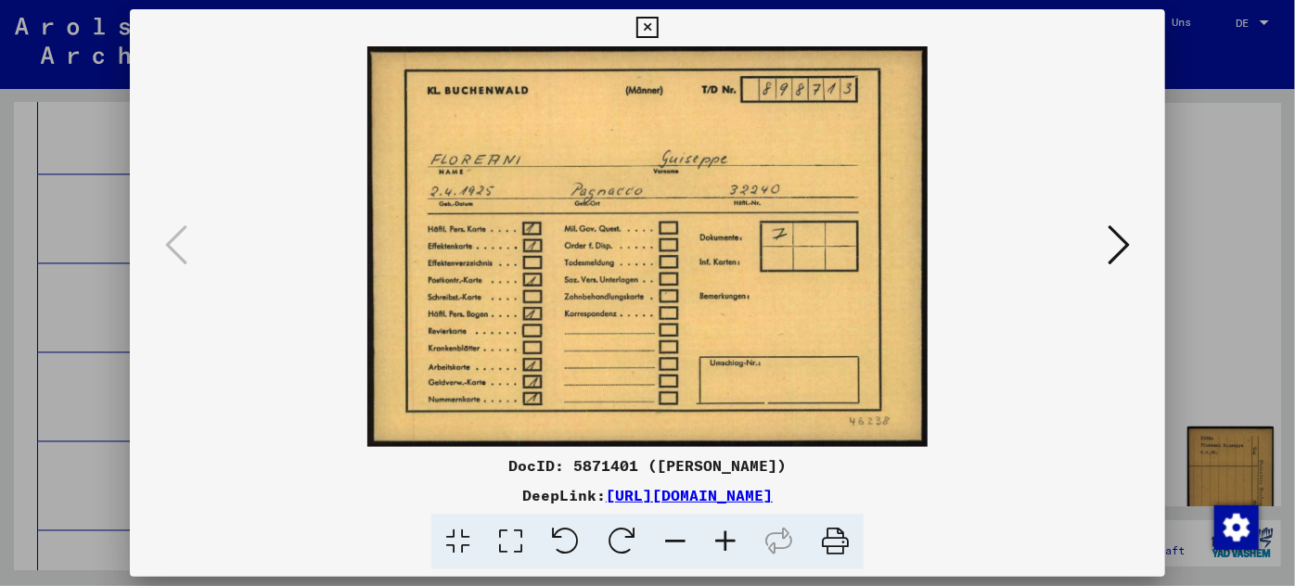
click at [1118, 237] on icon at bounding box center [1118, 245] width 22 height 45
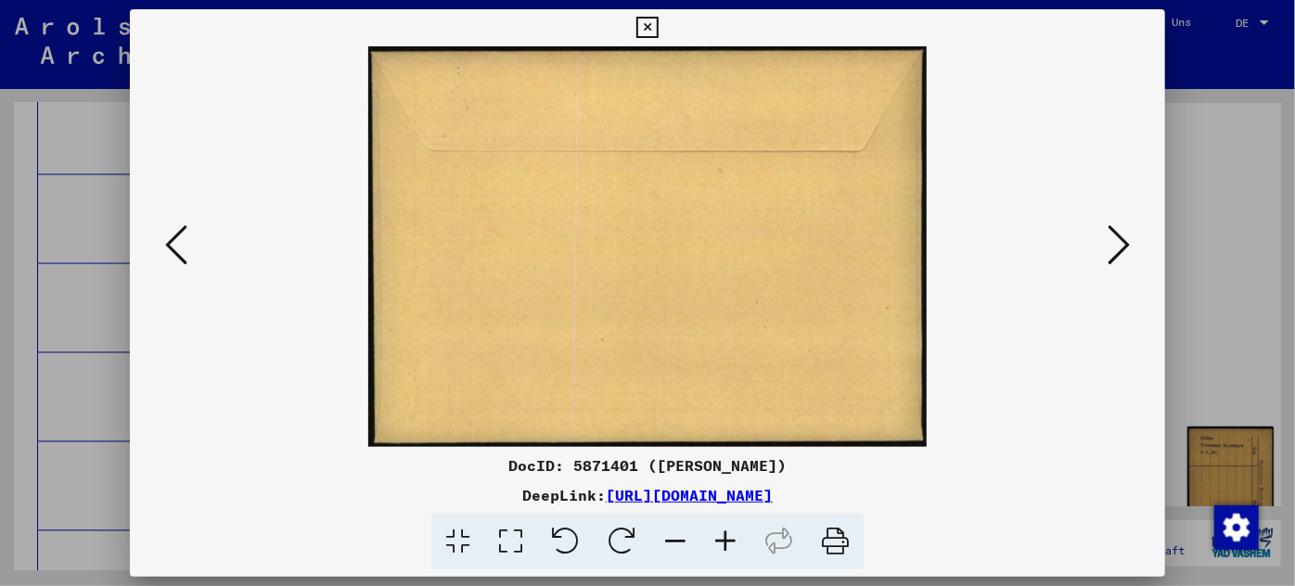
click at [1118, 240] on icon at bounding box center [1118, 245] width 22 height 45
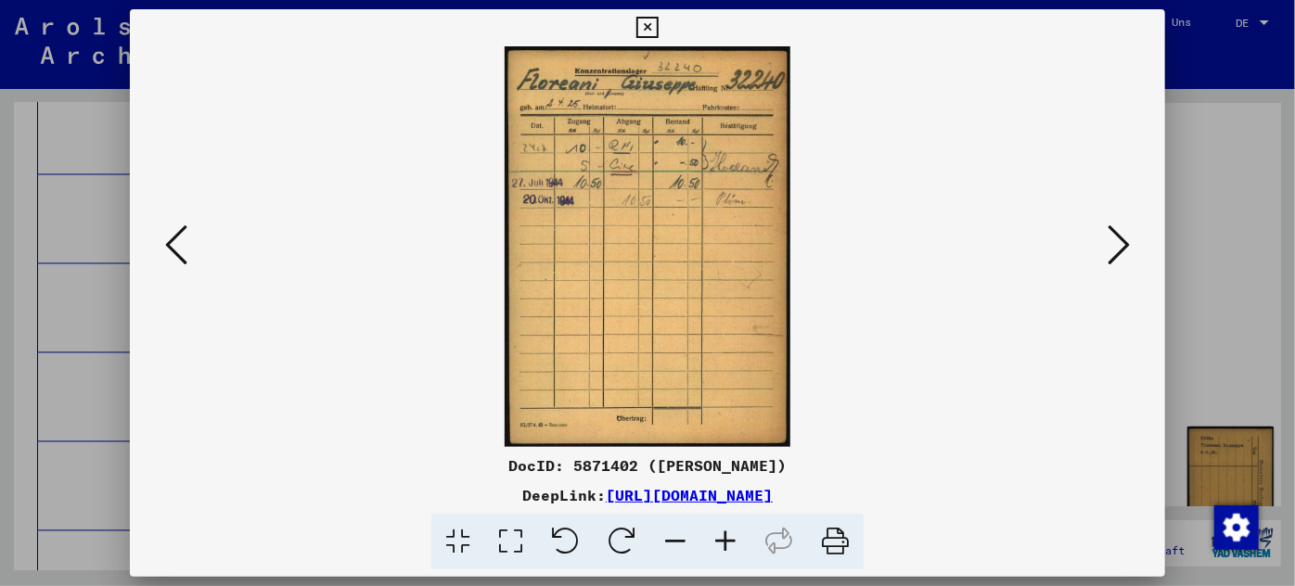
click at [1118, 240] on icon at bounding box center [1118, 245] width 22 height 45
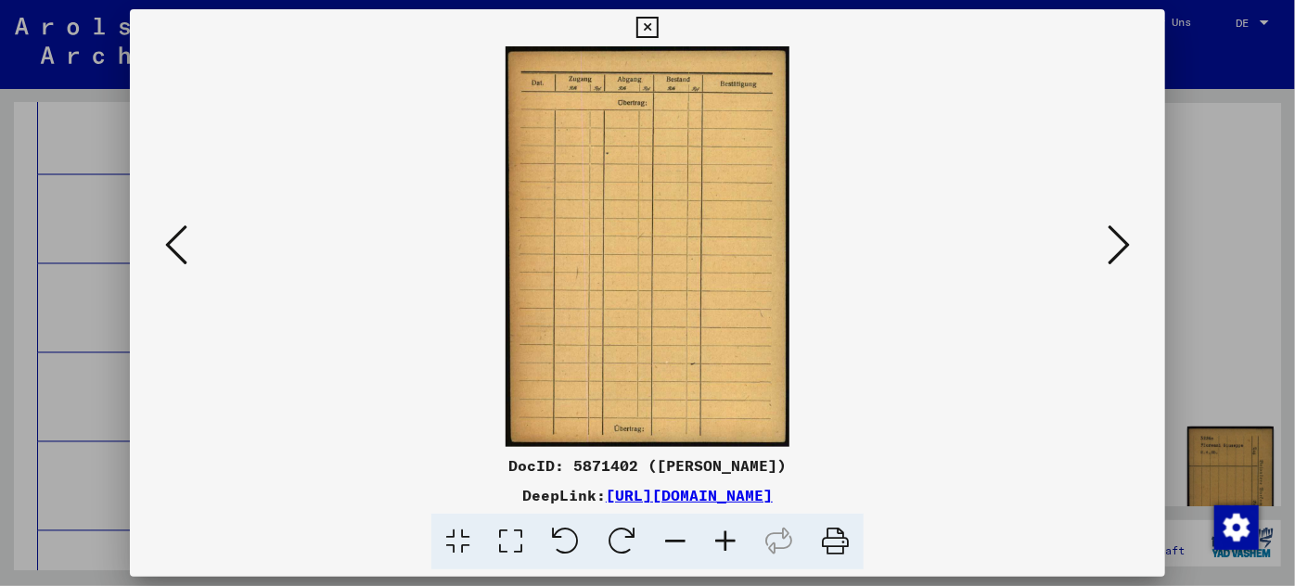
click at [1117, 241] on icon at bounding box center [1118, 245] width 22 height 45
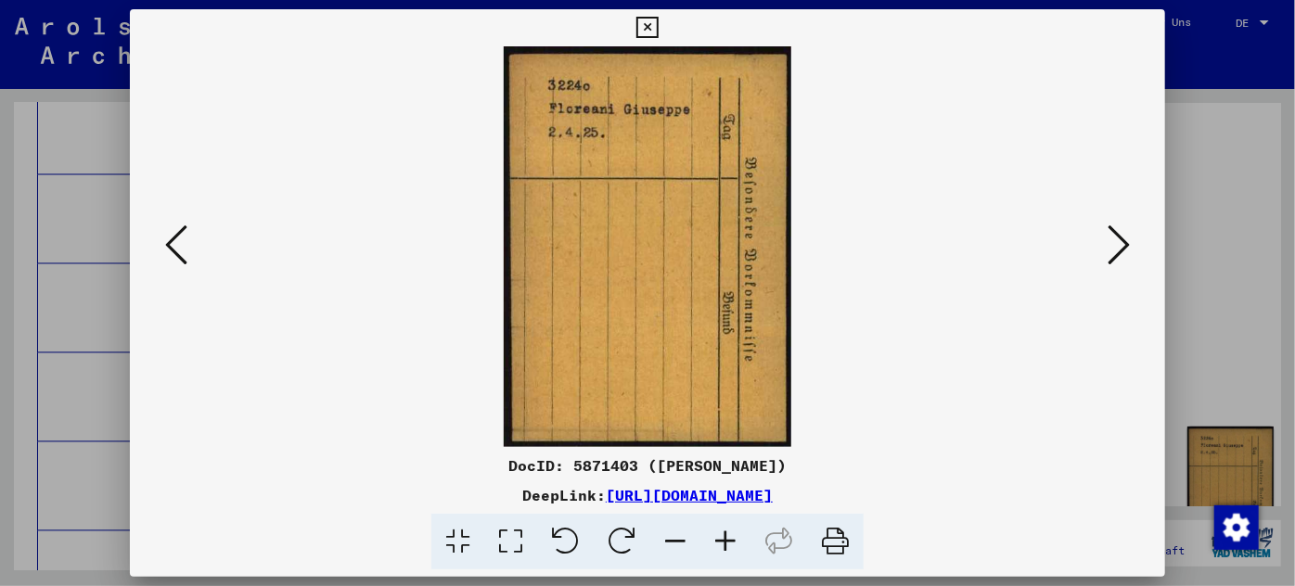
click at [1116, 243] on icon at bounding box center [1118, 245] width 22 height 45
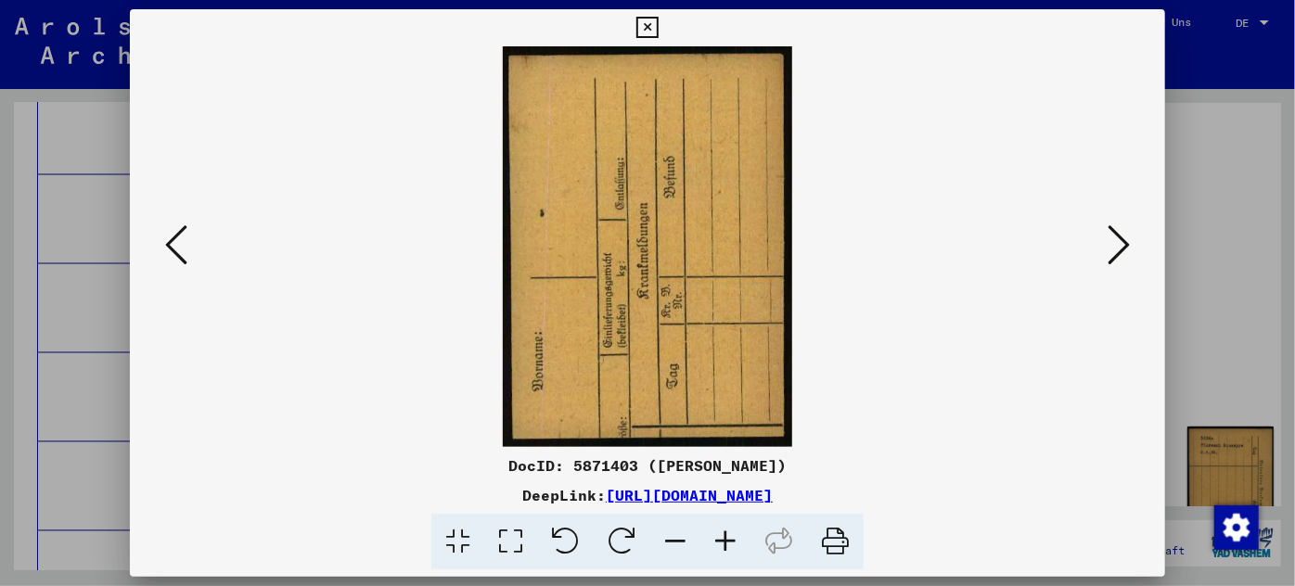
click at [1116, 243] on icon at bounding box center [1118, 245] width 22 height 45
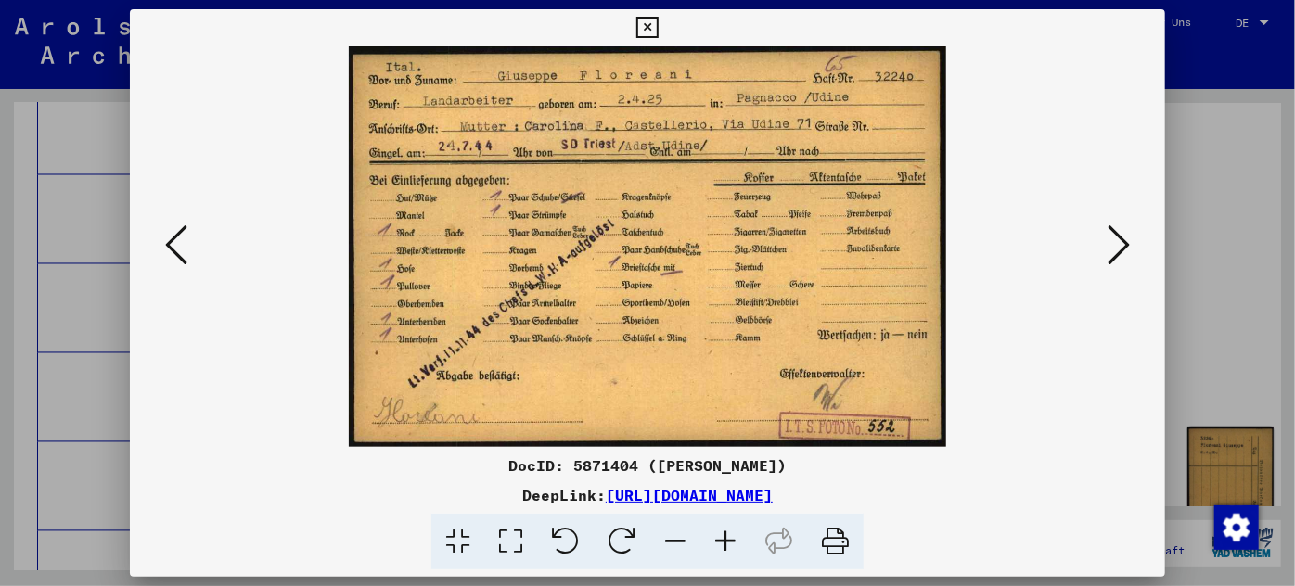
click at [86, 421] on div at bounding box center [647, 293] width 1295 height 586
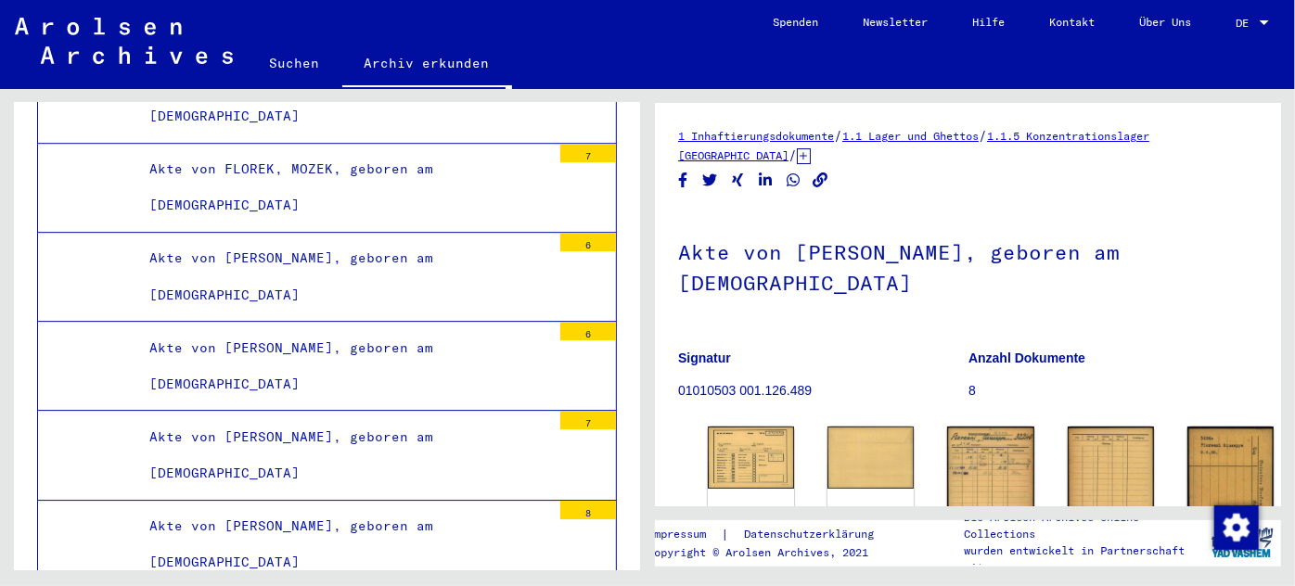
scroll to position [99080, 0]
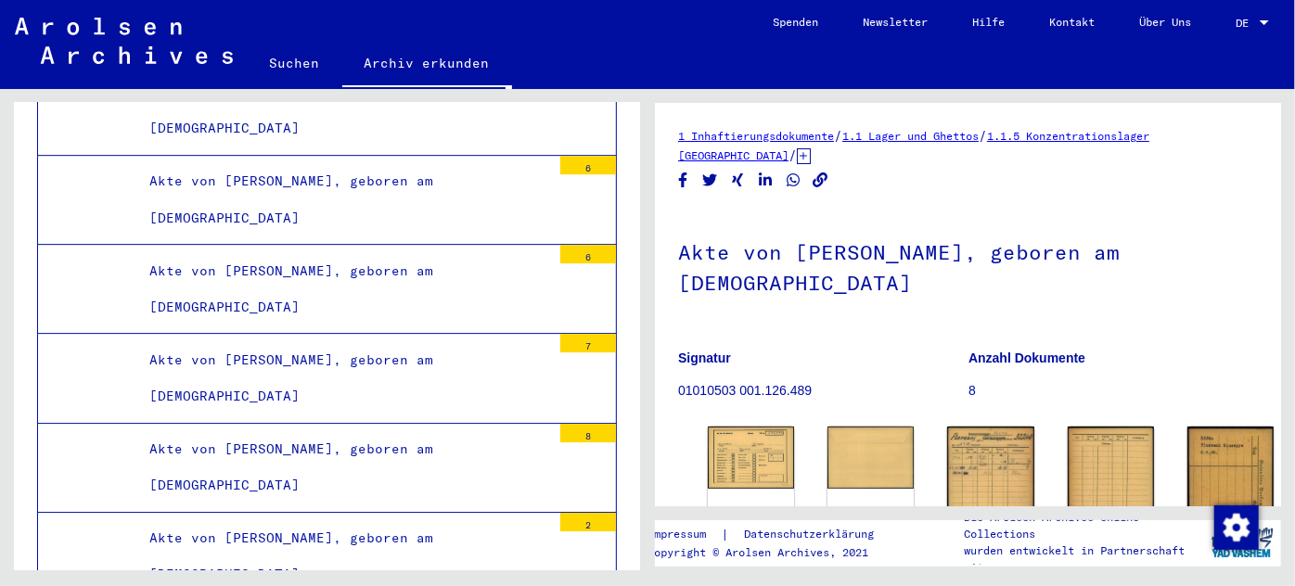
click at [270, 520] on div "Akte von [PERSON_NAME], geboren am [DEMOGRAPHIC_DATA]" at bounding box center [343, 556] width 416 height 72
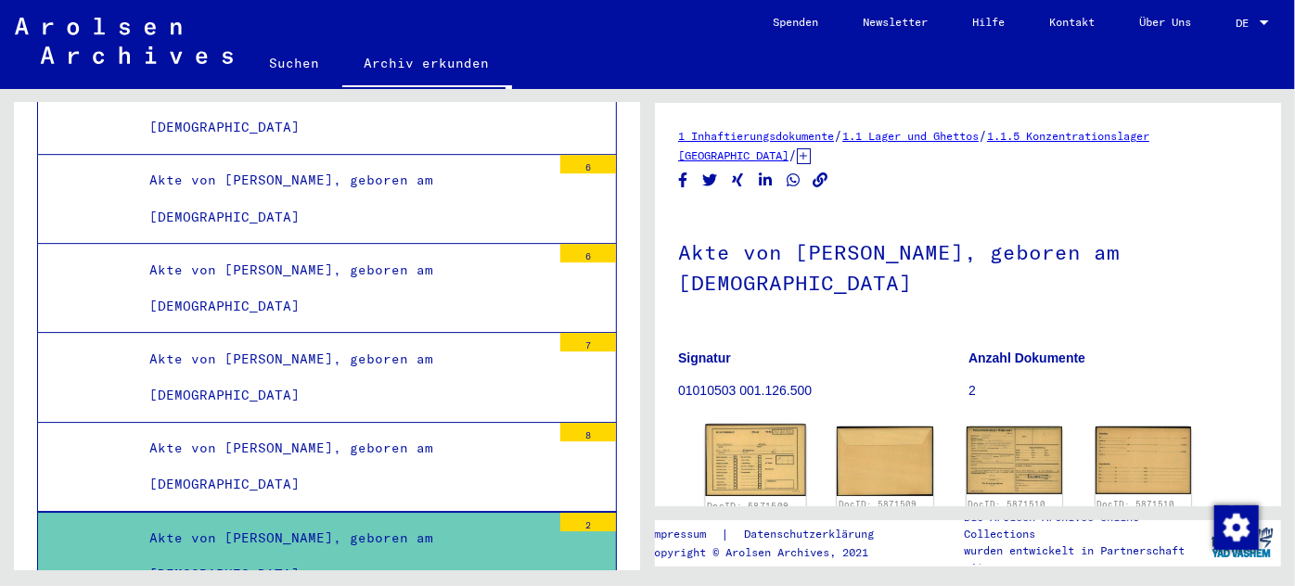
click at [733, 459] on img at bounding box center [755, 461] width 100 height 72
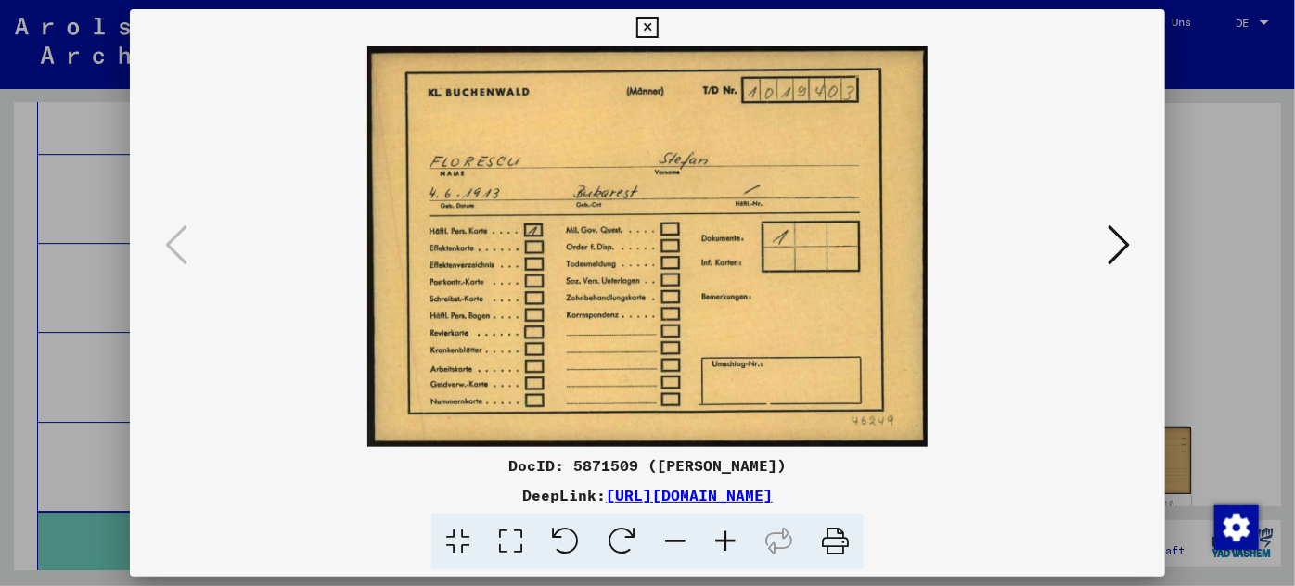
click at [66, 243] on div at bounding box center [647, 293] width 1295 height 586
